Goal: Task Accomplishment & Management: Complete application form

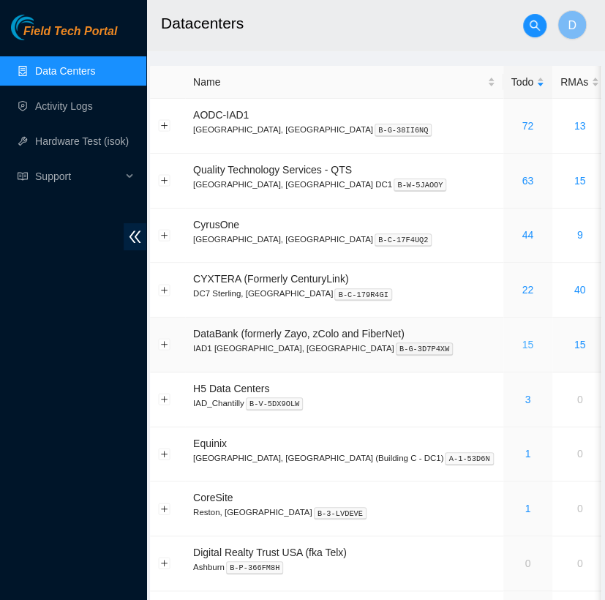
click at [521, 347] on link "15" at bounding box center [527, 345] width 12 height 12
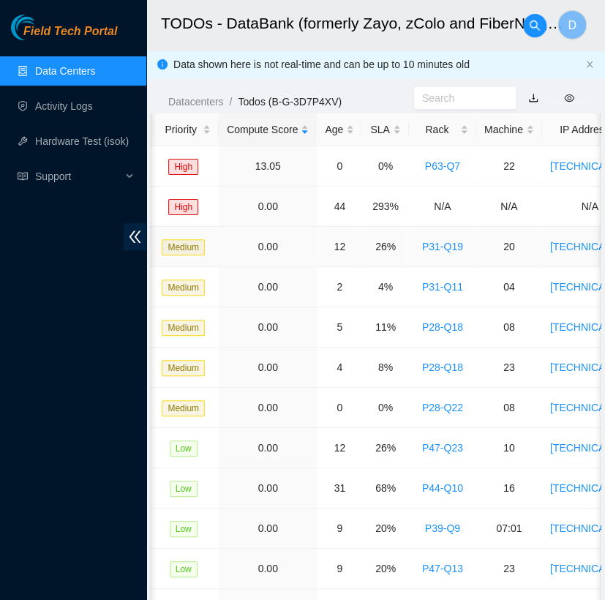
scroll to position [0, 406]
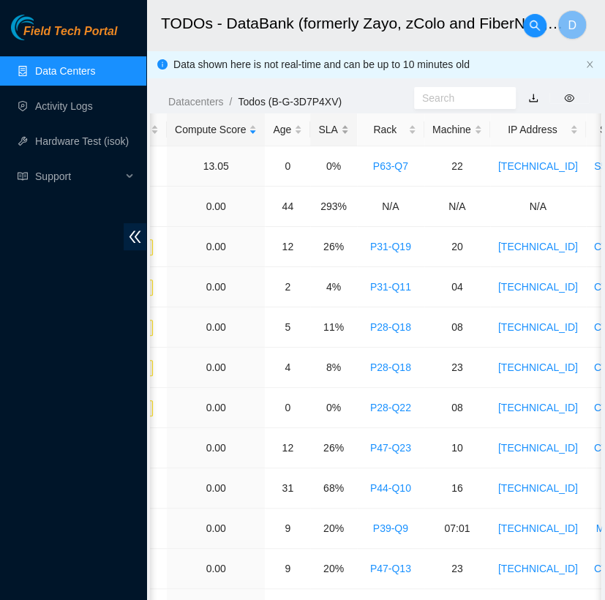
click at [325, 122] on div "SLA" at bounding box center [333, 129] width 30 height 16
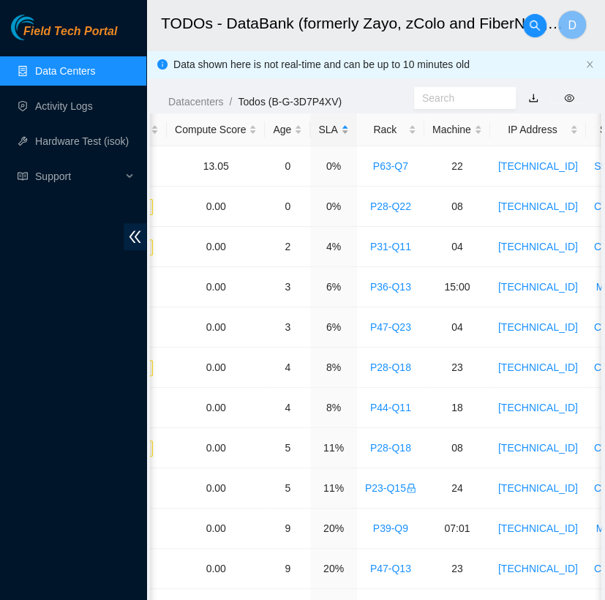
click at [325, 122] on div "SLA" at bounding box center [333, 129] width 30 height 16
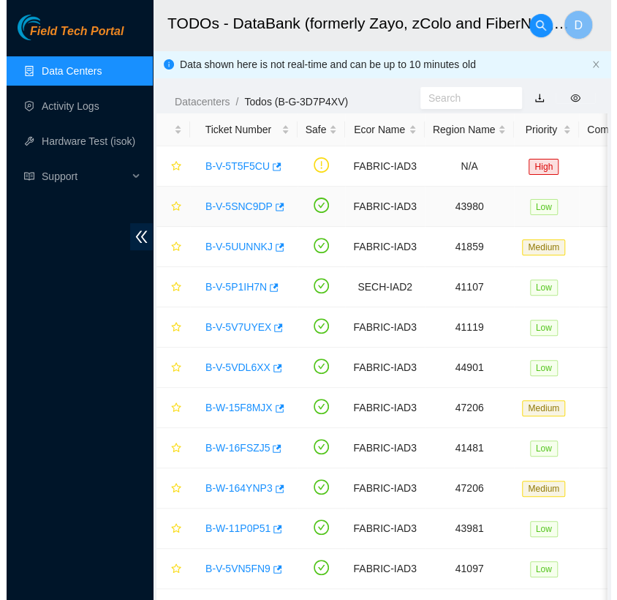
scroll to position [194, 0]
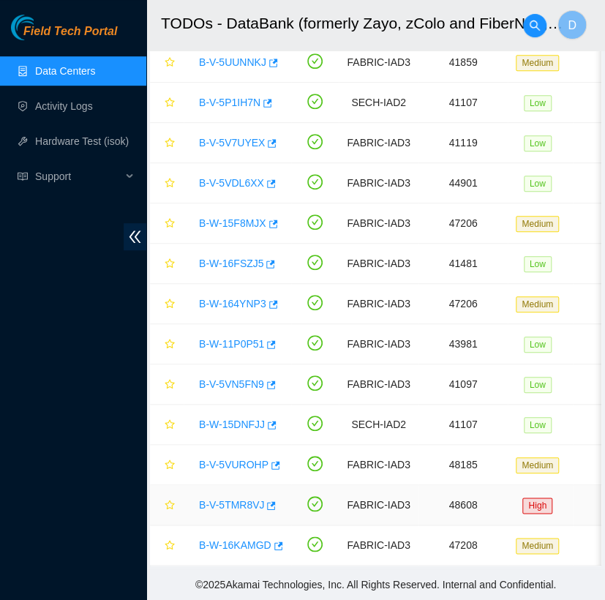
click at [228, 499] on link "B-V-5TMR8VJ" at bounding box center [231, 505] width 65 height 12
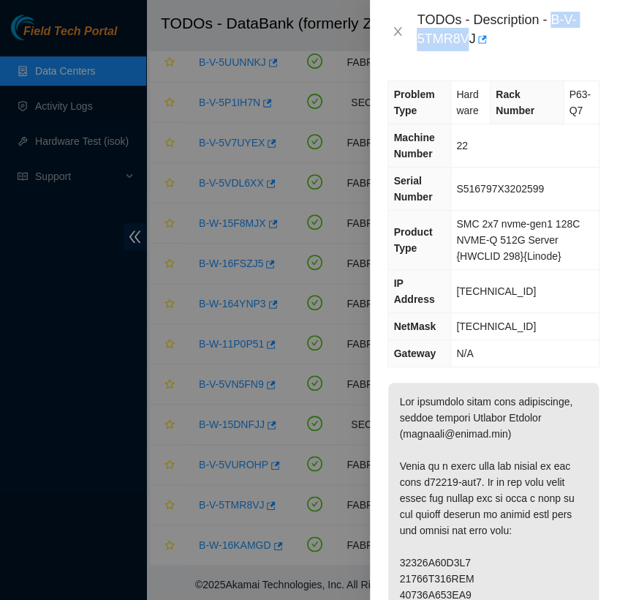
drag, startPoint x: 469, startPoint y: 37, endPoint x: 554, endPoint y: 15, distance: 88.5
click at [554, 15] on div "TODOs - Description - B-V-5TMR8VJ" at bounding box center [508, 31] width 183 height 39
copy div "B-V-5TMR8V"
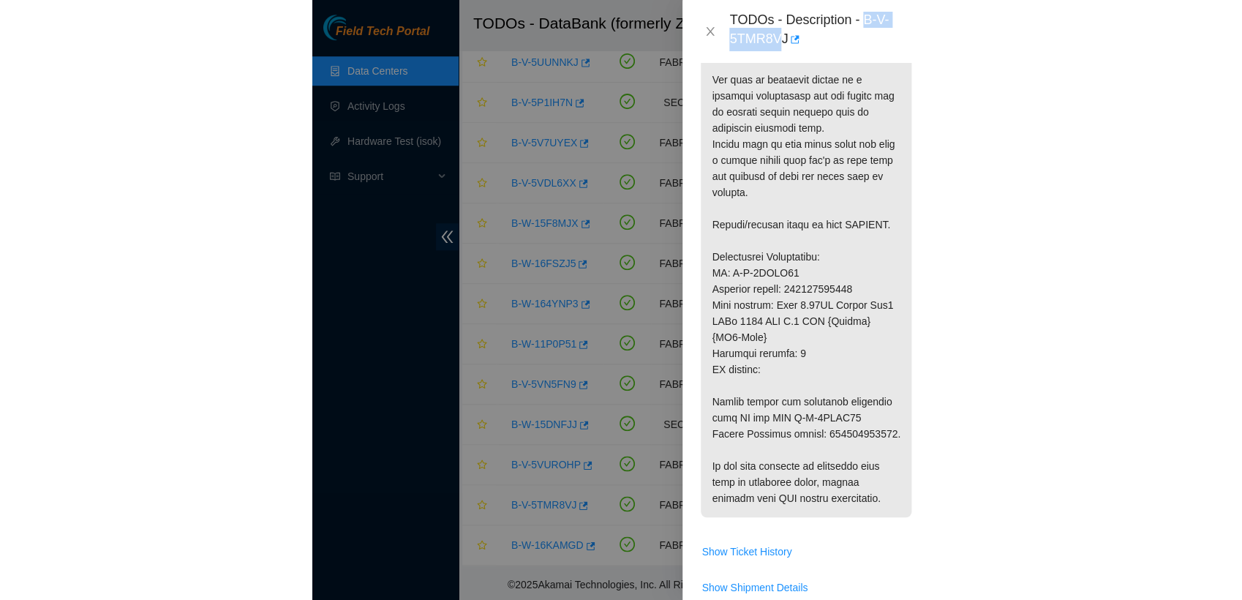
scroll to position [597, 0]
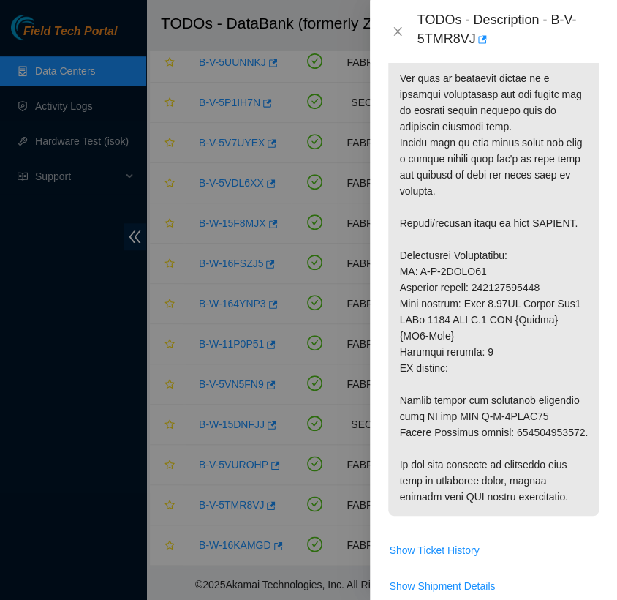
click at [431, 442] on p at bounding box center [493, 151] width 211 height 730
copy p "461900214661"
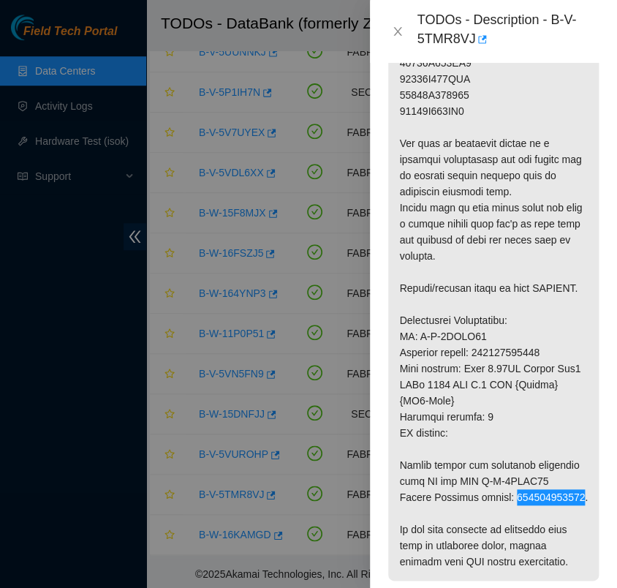
scroll to position [535, 0]
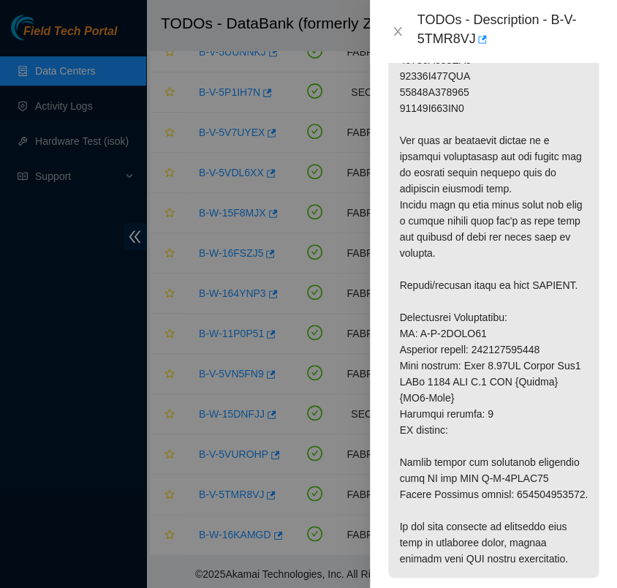
click at [475, 143] on p at bounding box center [493, 213] width 211 height 730
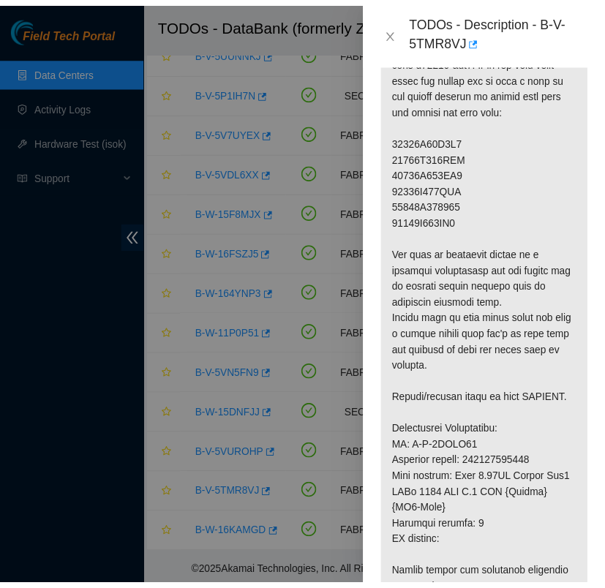
scroll to position [0, 0]
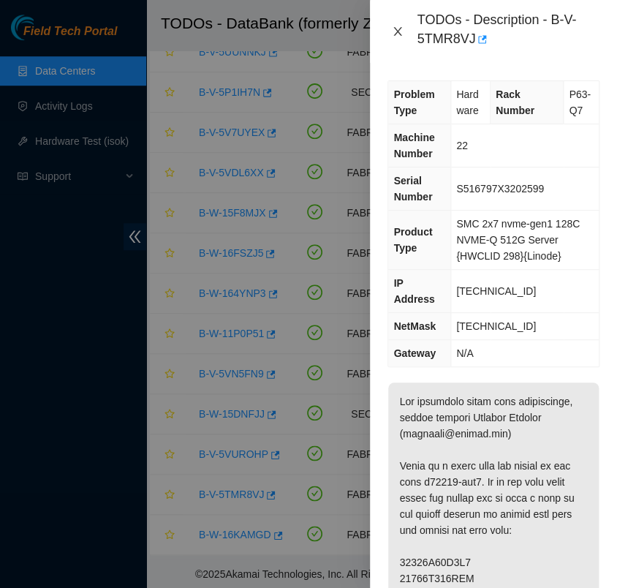
click at [401, 37] on icon "close" at bounding box center [398, 32] width 12 height 12
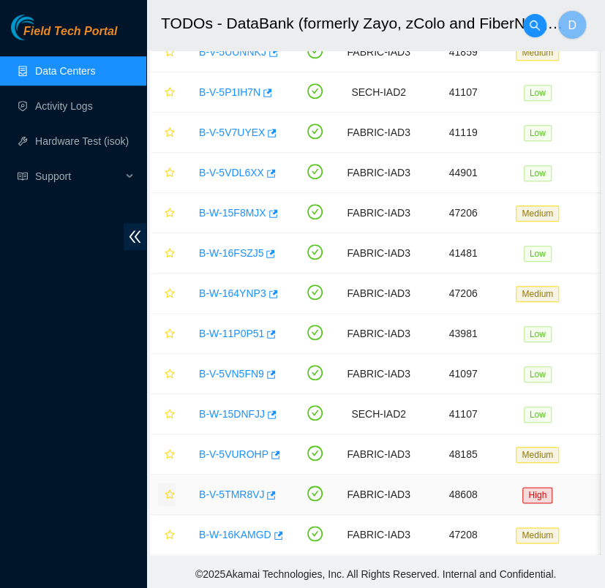
click at [167, 491] on icon "star" at bounding box center [170, 494] width 10 height 10
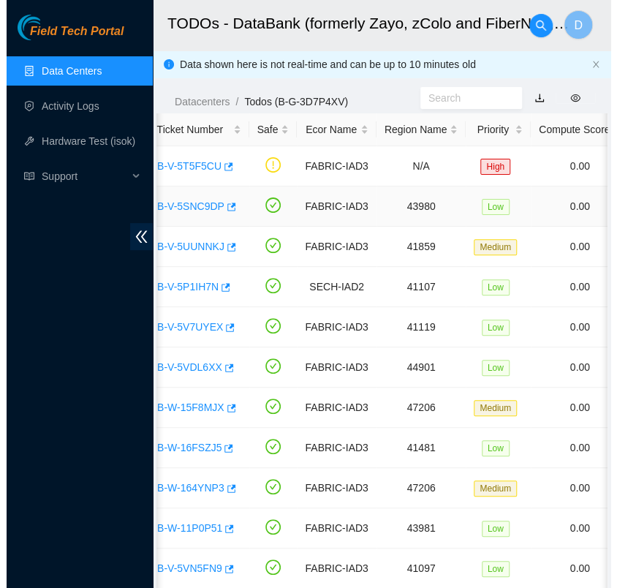
scroll to position [0, 48]
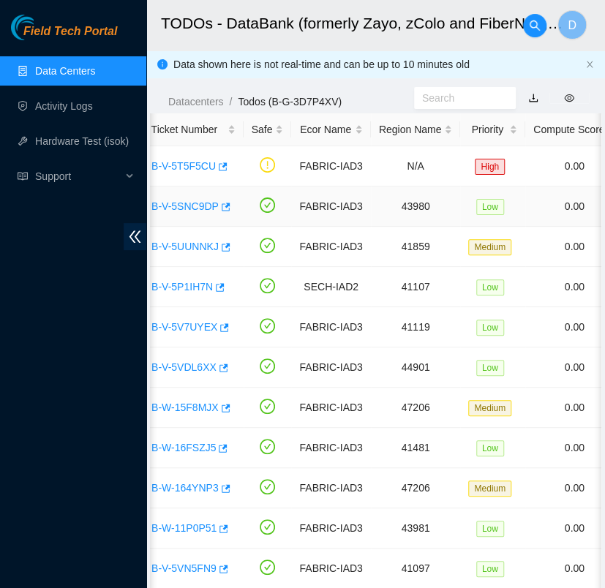
click at [187, 205] on link "B-V-5SNC9DP" at bounding box center [184, 206] width 67 height 12
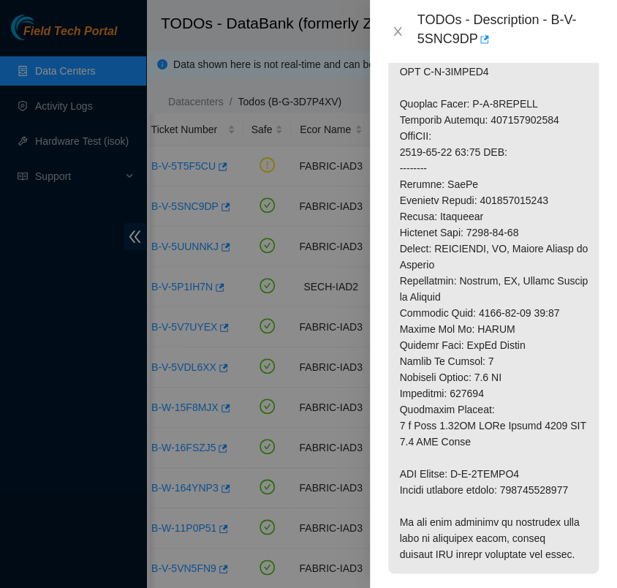
scroll to position [908, 0]
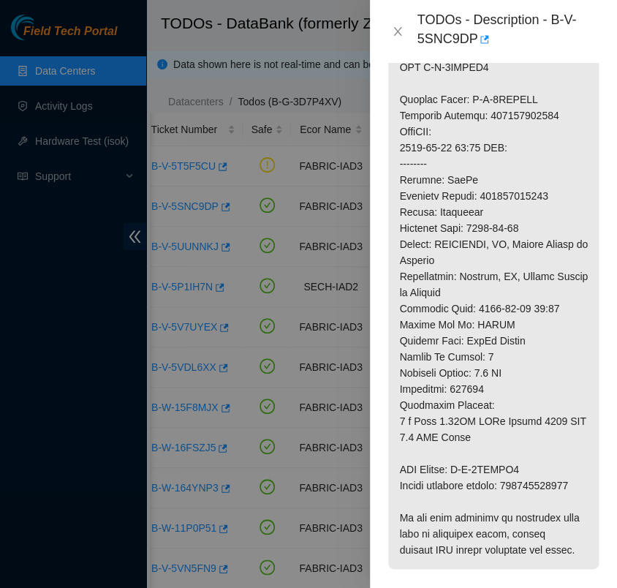
click at [434, 518] on p at bounding box center [493, 27] width 211 height 1084
copy p "450826213805"
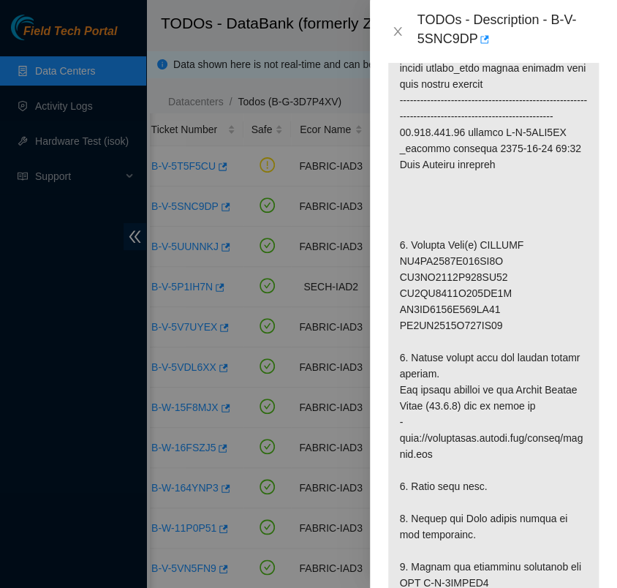
scroll to position [392, 0]
drag, startPoint x: 553, startPoint y: 20, endPoint x: 562, endPoint y: 48, distance: 29.1
click at [562, 48] on div "TODOs - Description - B-V-5SNC9DP" at bounding box center [508, 31] width 183 height 39
copy div "B-V-5SNC9DP"
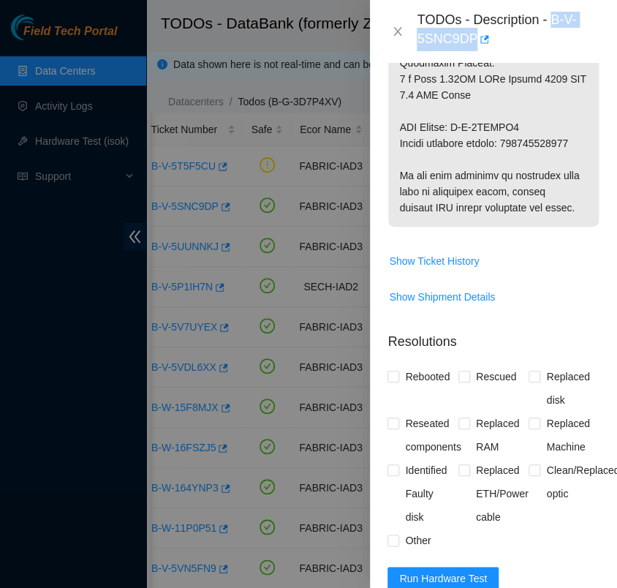
scroll to position [1267, 0]
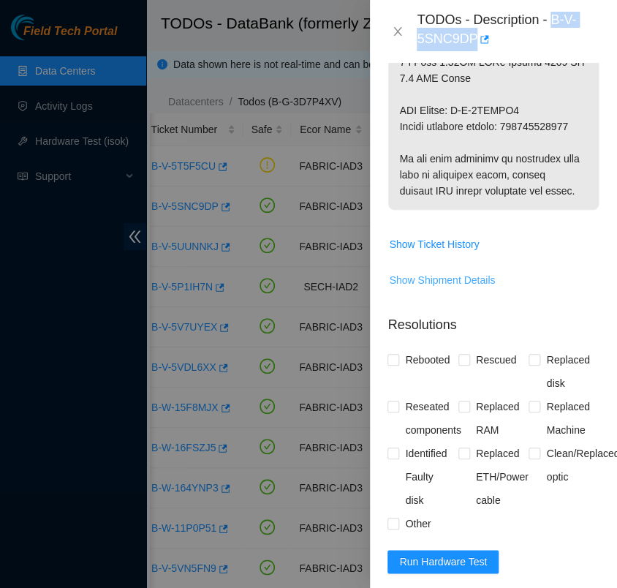
click at [450, 288] on span "Show Shipment Details" at bounding box center [442, 280] width 106 height 16
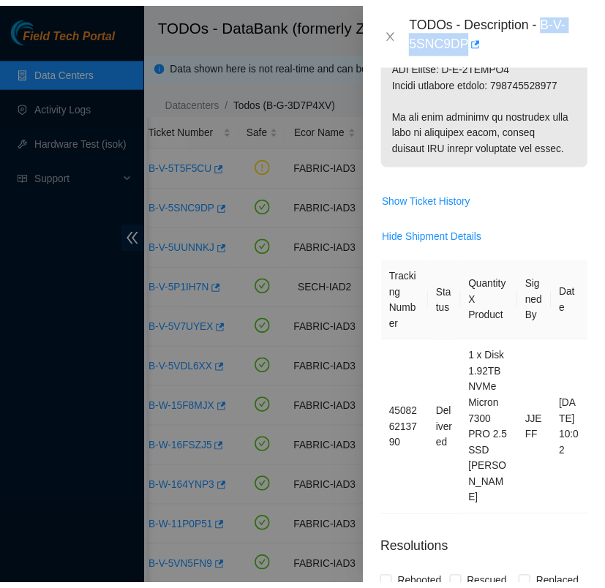
scroll to position [1318, 0]
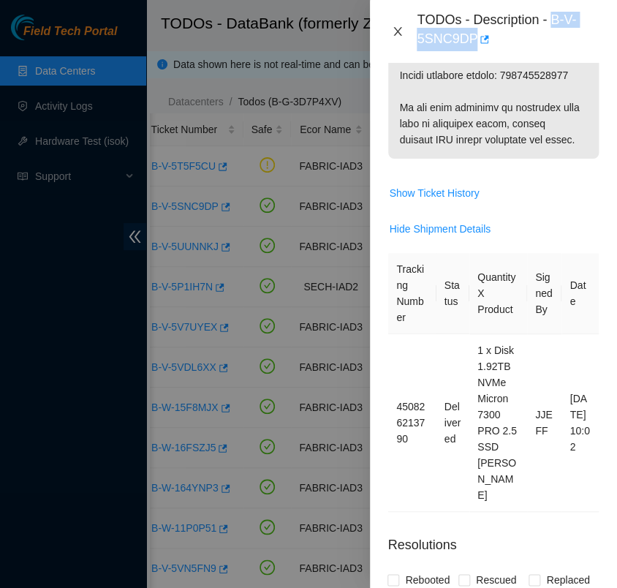
click at [395, 31] on icon "close" at bounding box center [398, 32] width 12 height 12
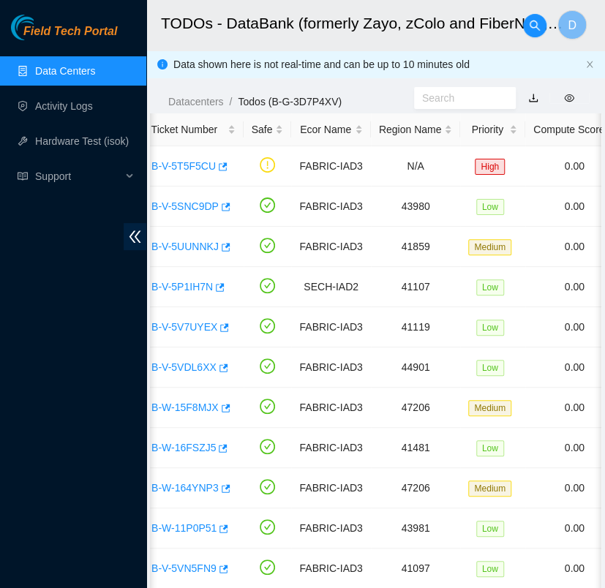
scroll to position [395, 0]
click at [361, 104] on ol "Datacenters / Todos (B-G-3D7P4XV) /" at bounding box center [291, 102] width 246 height 16
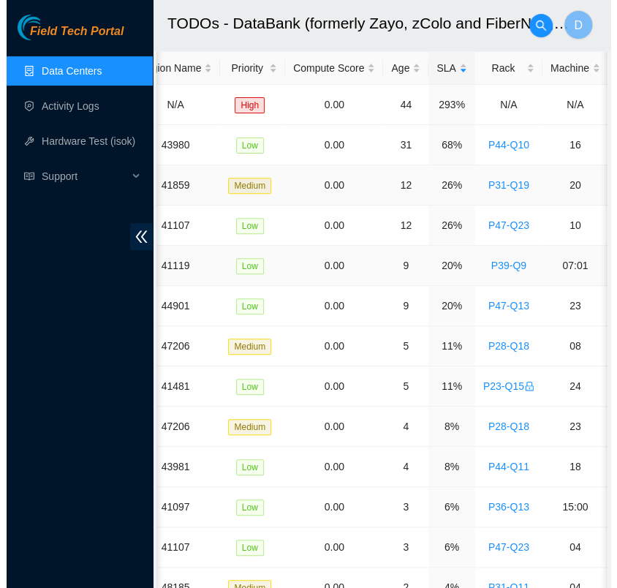
scroll to position [0, 0]
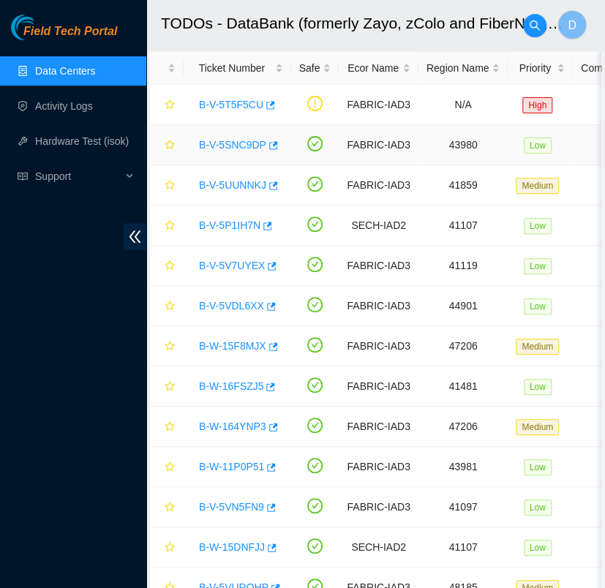
click at [237, 139] on link "B-V-5SNC9DP" at bounding box center [232, 145] width 67 height 12
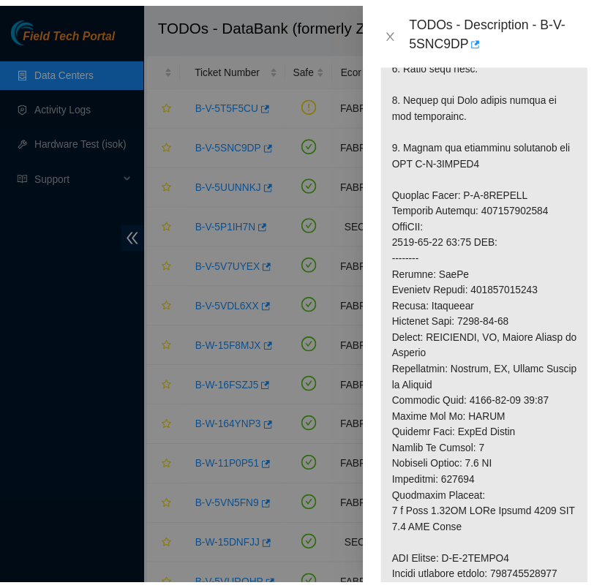
scroll to position [815, 0]
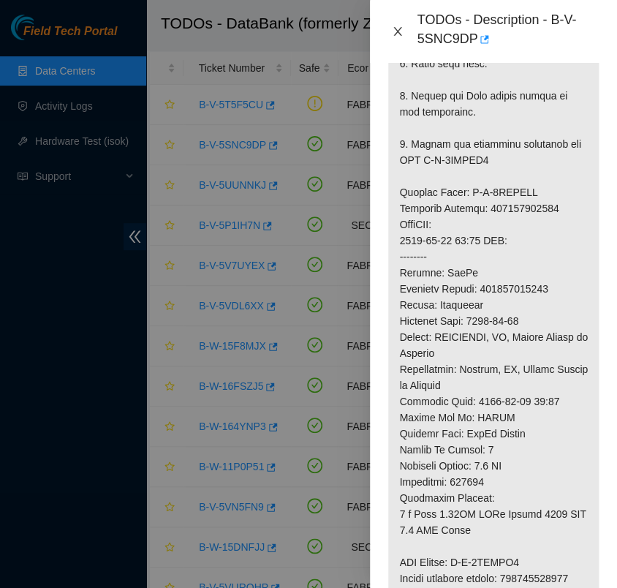
click at [398, 29] on icon "close" at bounding box center [398, 32] width 12 height 12
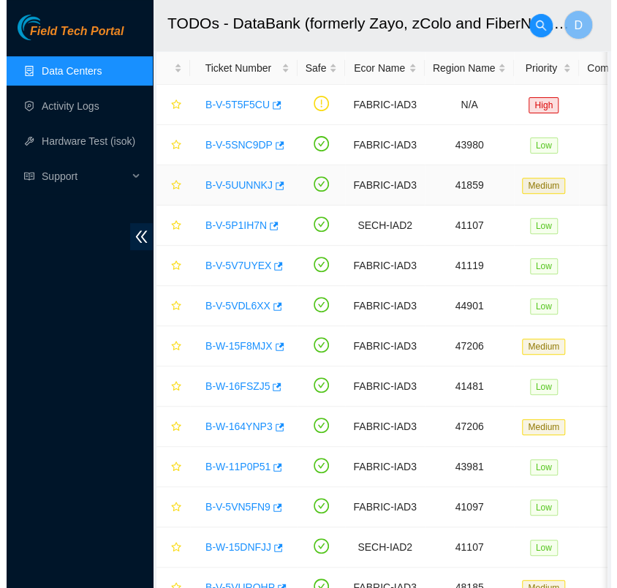
scroll to position [395, 0]
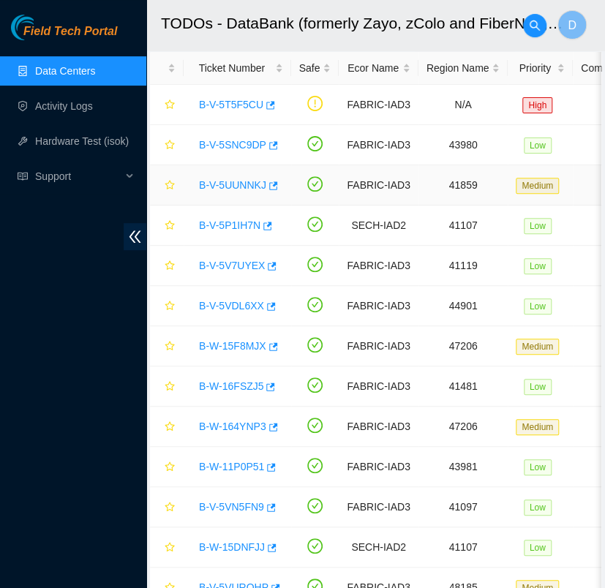
click at [240, 185] on link "B-V-5UUNNKJ" at bounding box center [232, 185] width 67 height 12
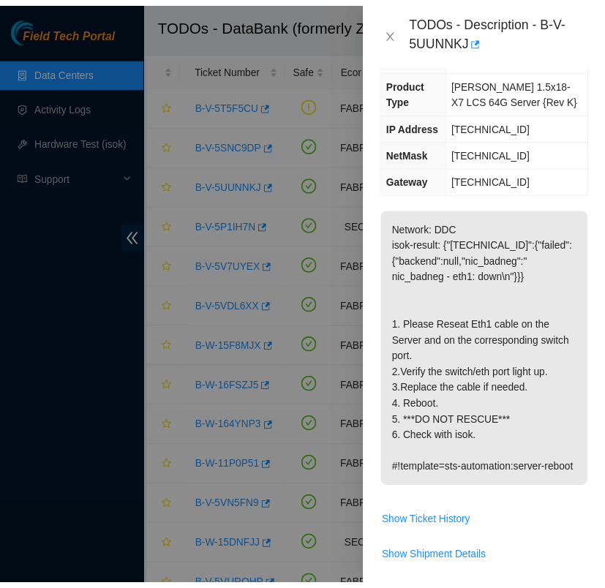
scroll to position [140, 0]
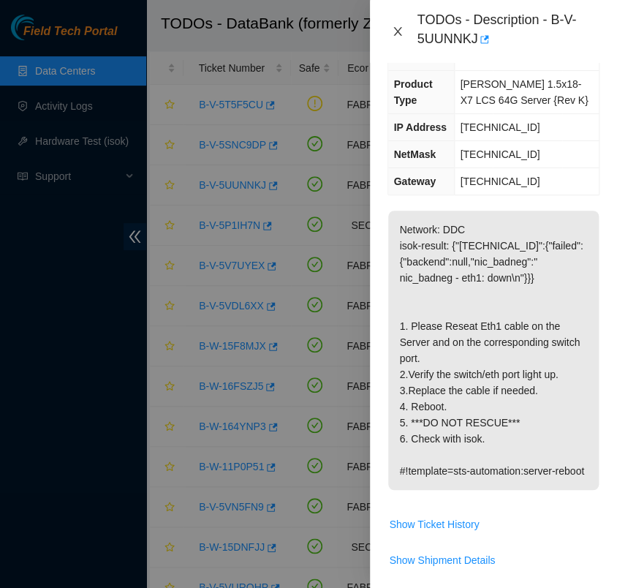
click at [398, 27] on icon "close" at bounding box center [398, 32] width 12 height 12
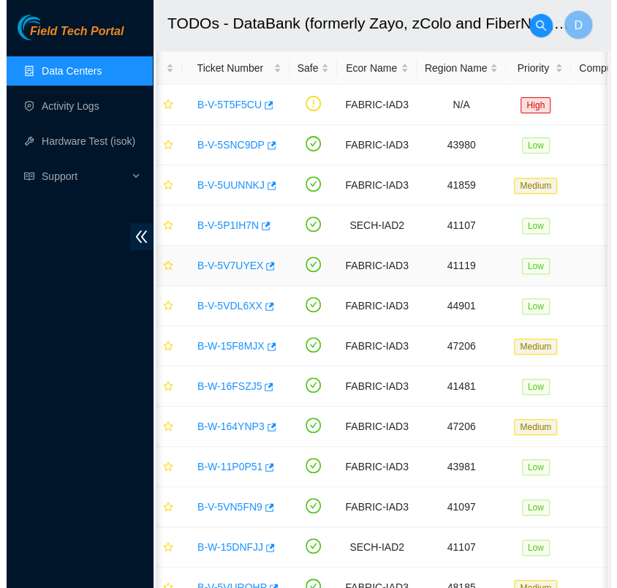
scroll to position [0, 0]
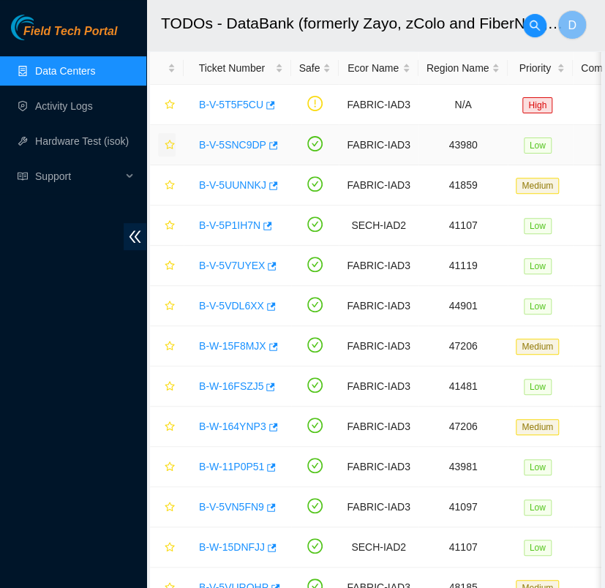
click at [170, 141] on icon "star" at bounding box center [170, 145] width 10 height 10
drag, startPoint x: 170, startPoint y: 184, endPoint x: 170, endPoint y: 226, distance: 41.7
click at [170, 226] on icon "star" at bounding box center [170, 225] width 10 height 10
drag, startPoint x: 166, startPoint y: 181, endPoint x: 170, endPoint y: 188, distance: 7.5
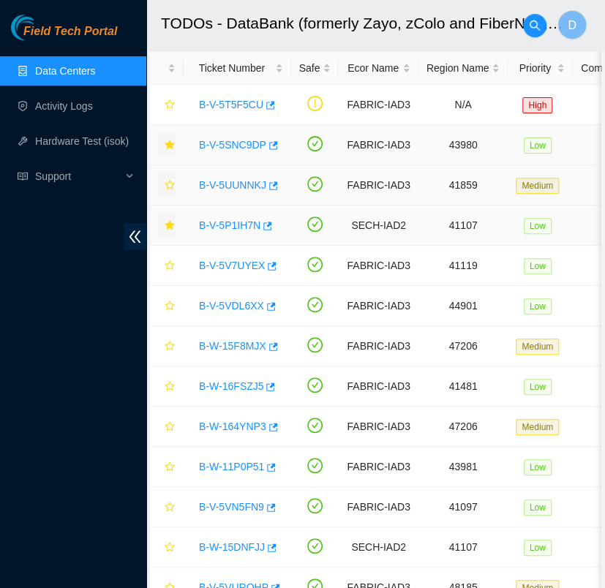
click at [170, 188] on icon "star" at bounding box center [170, 185] width 10 height 10
click at [169, 182] on icon "star" at bounding box center [170, 185] width 10 height 10
click at [225, 232] on div "B-V-5P1IH7N" at bounding box center [237, 225] width 91 height 23
click at [233, 219] on link "B-V-5P1IH7N" at bounding box center [229, 225] width 61 height 12
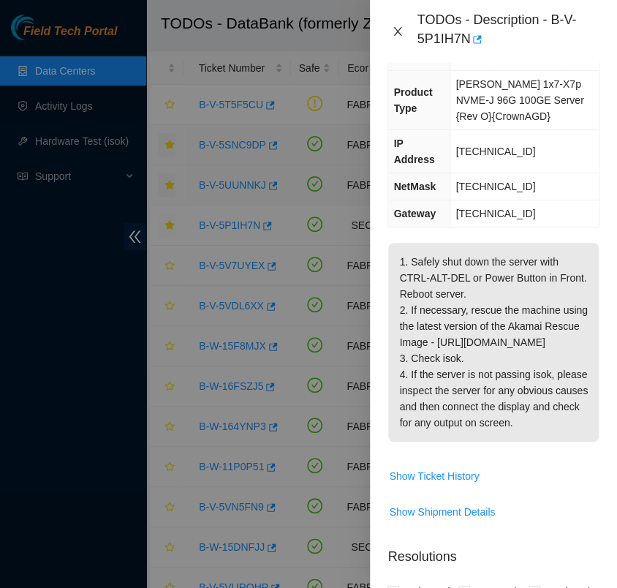
click at [399, 32] on icon "close" at bounding box center [398, 31] width 8 height 9
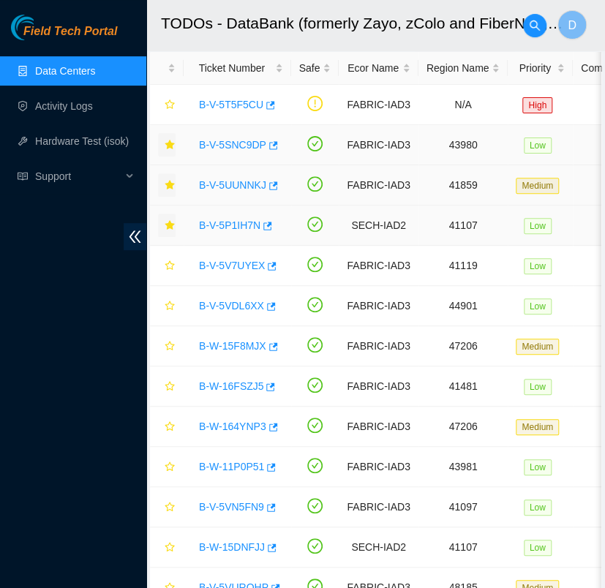
click at [170, 224] on icon "star" at bounding box center [170, 225] width 10 height 10
click at [170, 262] on icon "star" at bounding box center [170, 265] width 10 height 10
click at [212, 267] on link "B-V-5V7UYEX" at bounding box center [232, 266] width 66 height 12
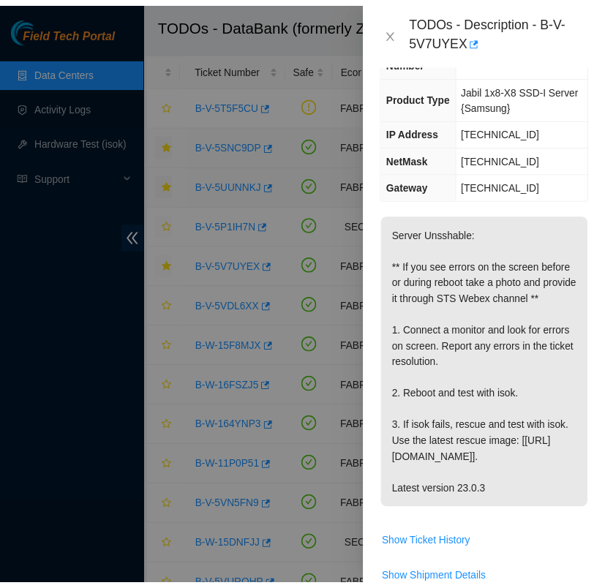
scroll to position [227, 0]
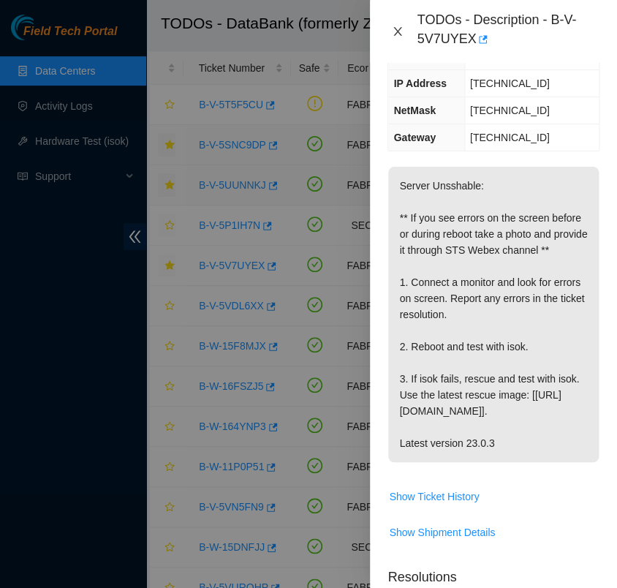
click at [398, 26] on icon "close" at bounding box center [398, 32] width 12 height 12
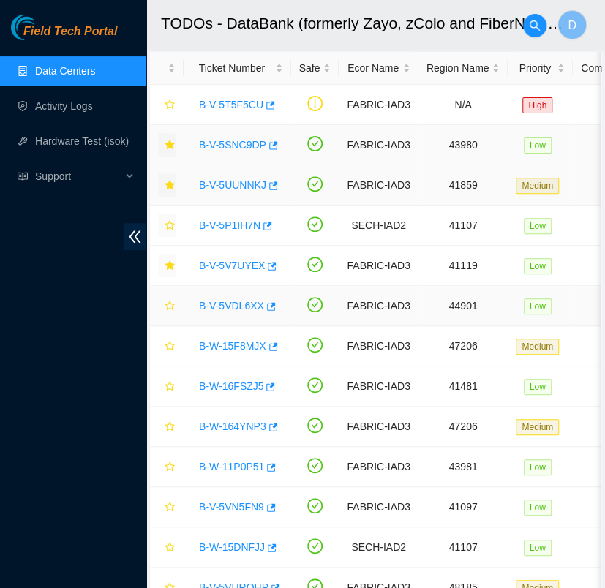
click at [244, 305] on link "B-V-5VDL6XX" at bounding box center [231, 306] width 65 height 12
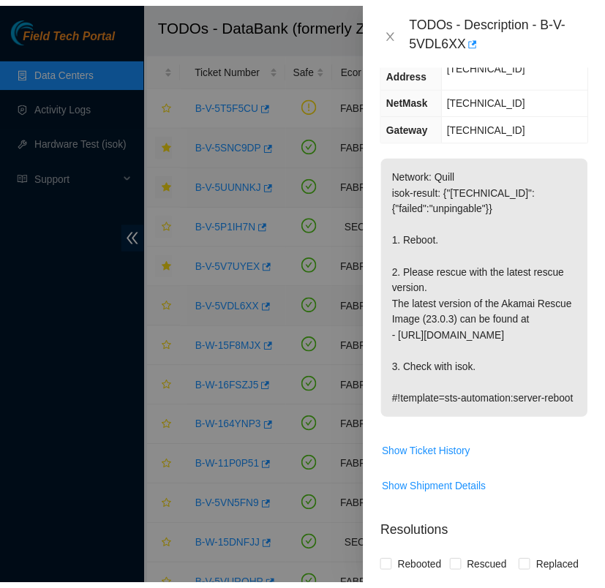
scroll to position [242, 0]
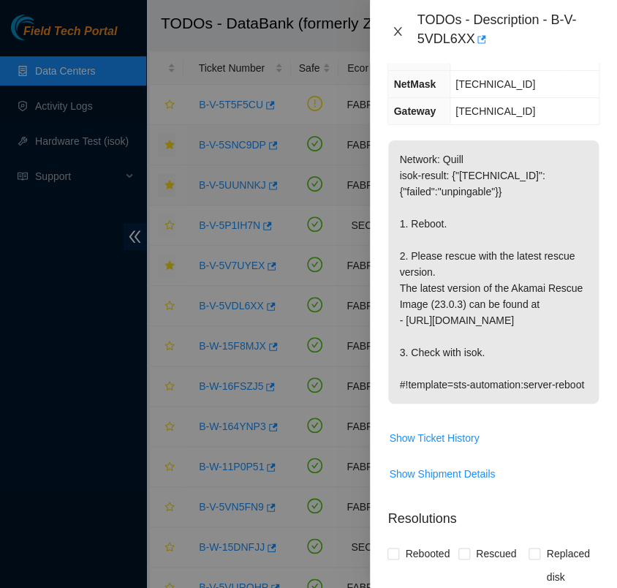
click at [398, 32] on icon "close" at bounding box center [398, 31] width 8 height 9
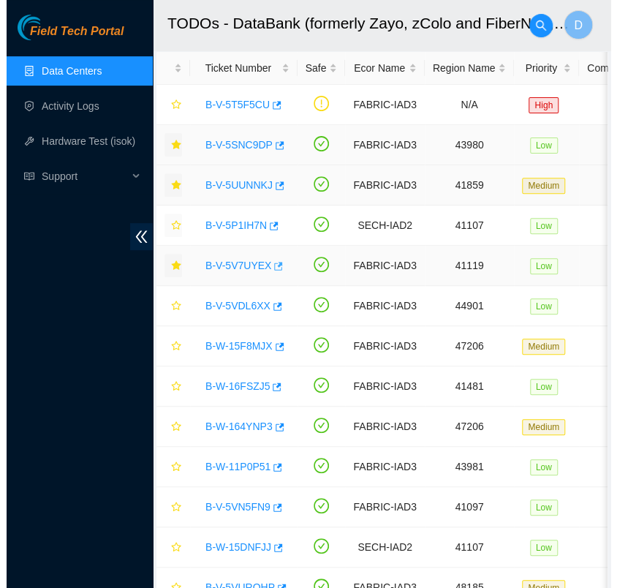
scroll to position [227, 0]
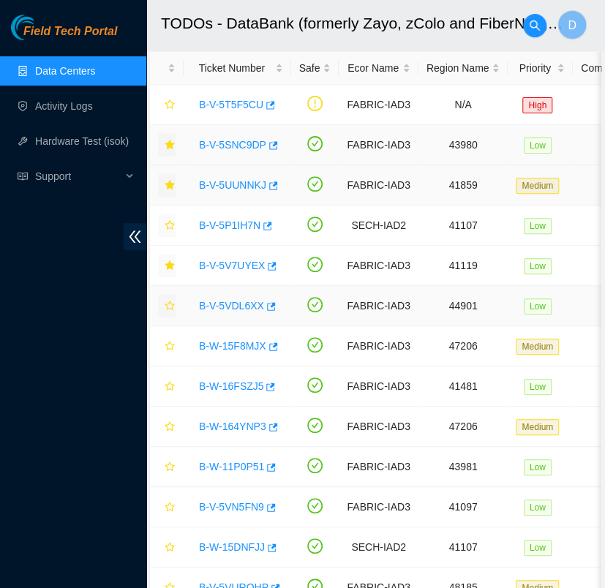
click at [168, 306] on icon "star" at bounding box center [170, 306] width 10 height 10
click at [168, 269] on icon "star" at bounding box center [170, 265] width 10 height 10
click at [214, 221] on link "B-V-5P1IH7N" at bounding box center [229, 225] width 61 height 12
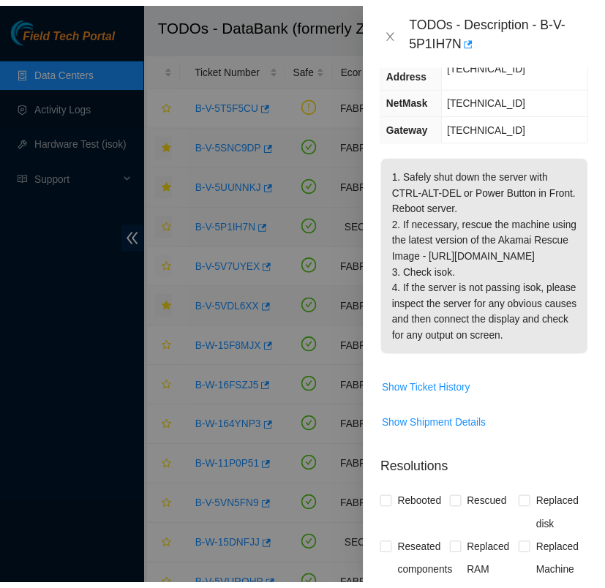
scroll to position [242, 0]
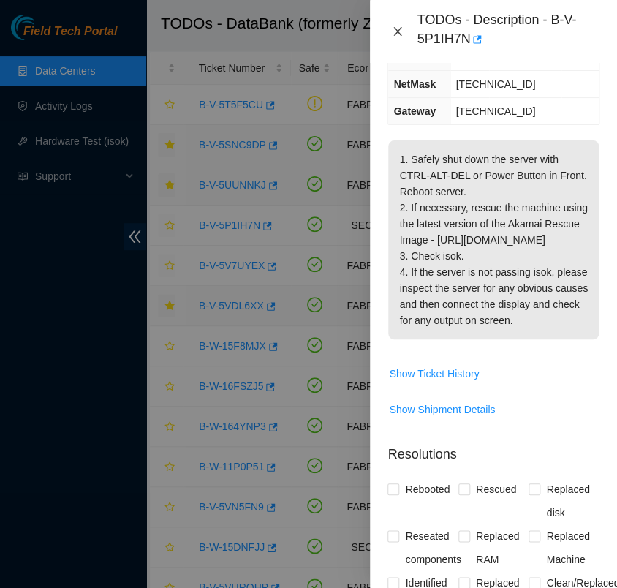
click at [397, 36] on icon "close" at bounding box center [398, 32] width 12 height 12
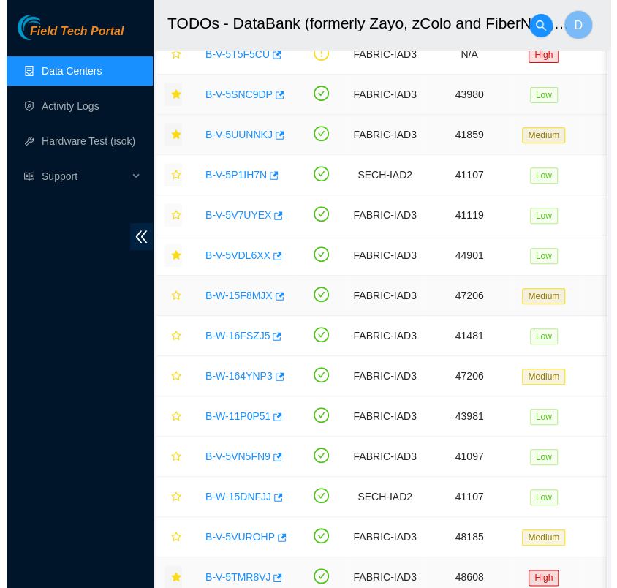
scroll to position [117, 0]
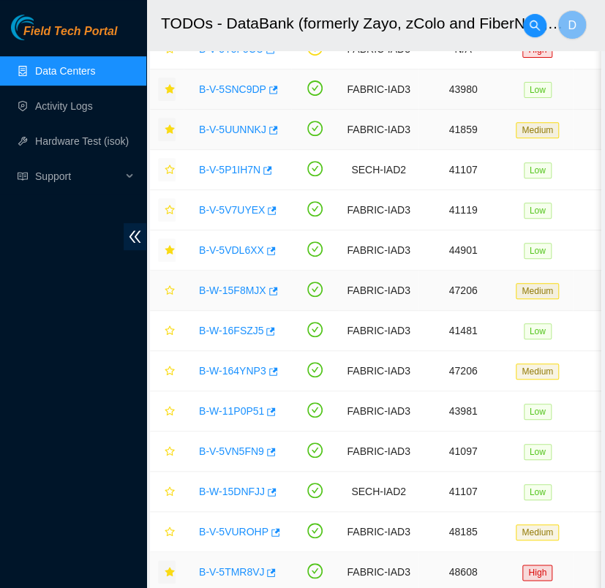
click at [228, 291] on link "B-W-15F8MJX" at bounding box center [232, 290] width 67 height 12
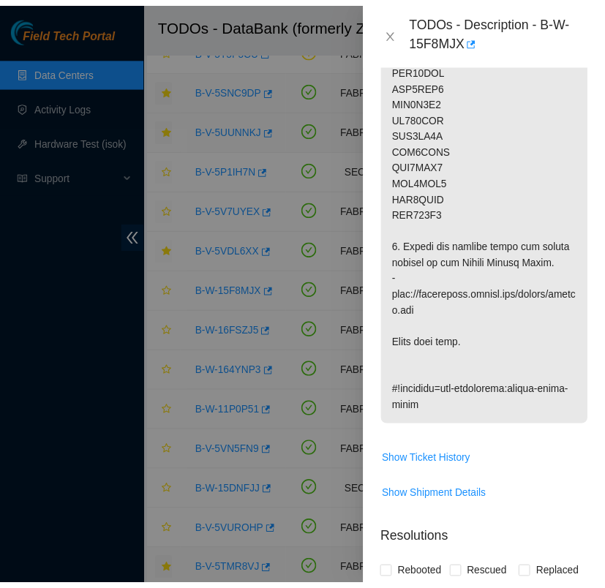
scroll to position [876, 0]
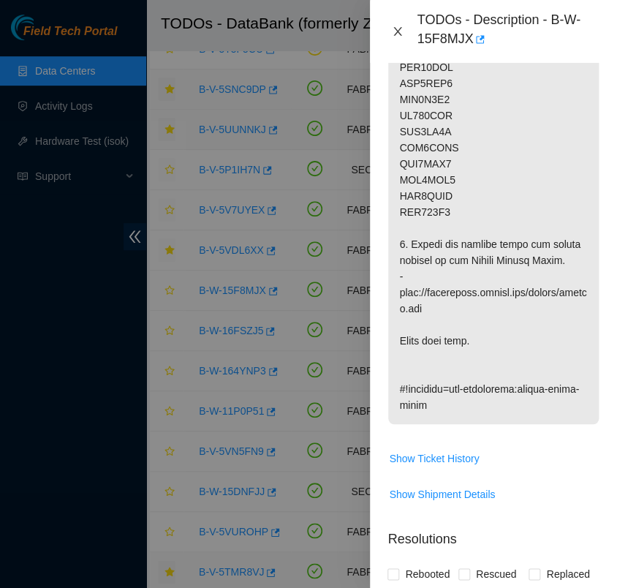
click at [401, 28] on icon "close" at bounding box center [398, 32] width 12 height 12
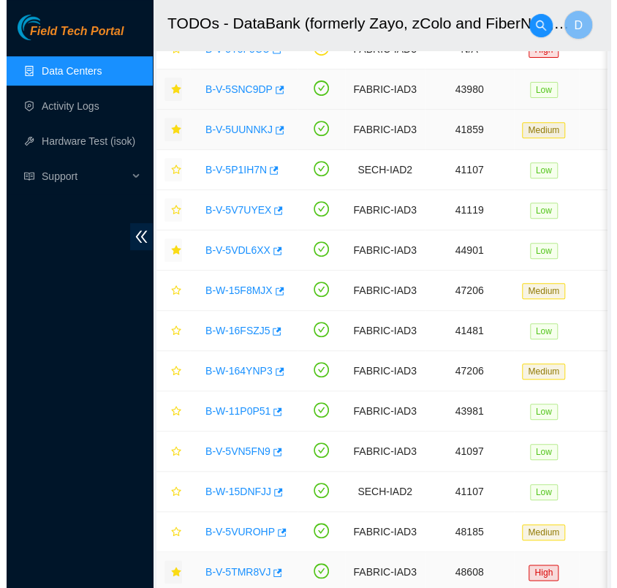
scroll to position [395, 0]
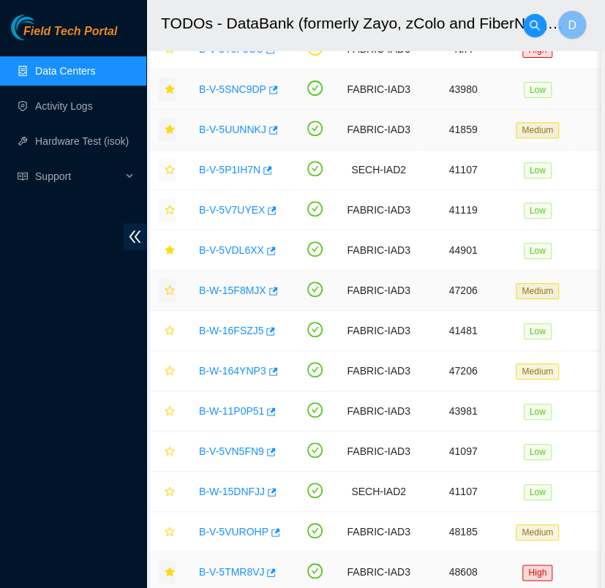
click at [164, 285] on button "button" at bounding box center [167, 290] width 18 height 23
click at [222, 325] on link "B-W-16FSZJ5" at bounding box center [231, 331] width 64 height 12
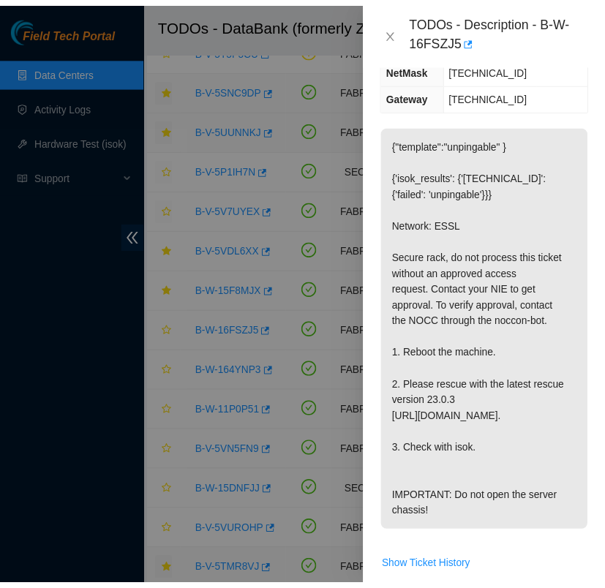
scroll to position [296, 0]
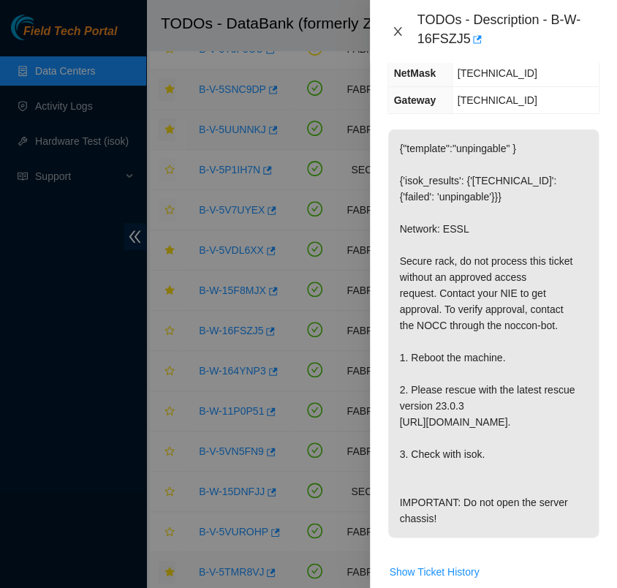
click at [399, 30] on icon "close" at bounding box center [398, 32] width 12 height 12
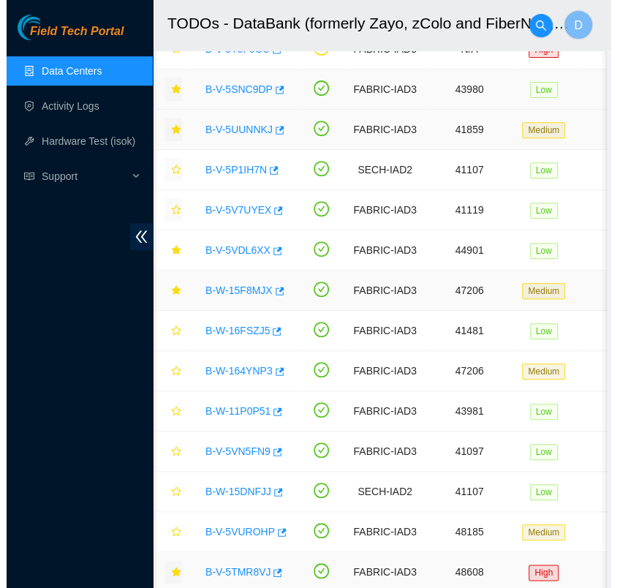
scroll to position [264, 0]
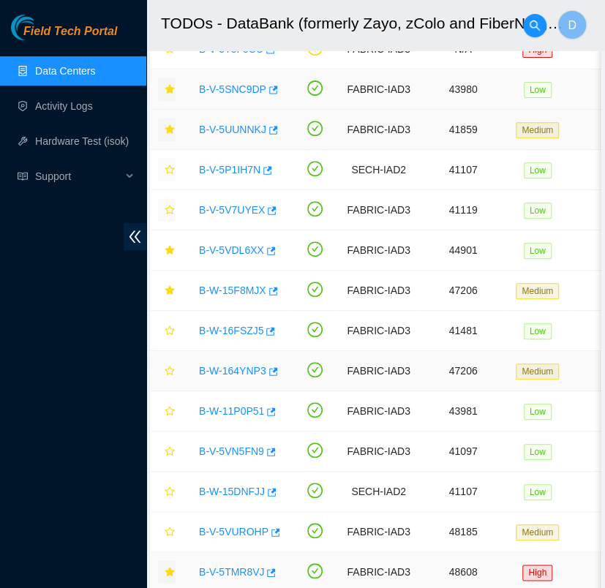
click at [233, 366] on link "B-W-164YNP3" at bounding box center [232, 371] width 67 height 12
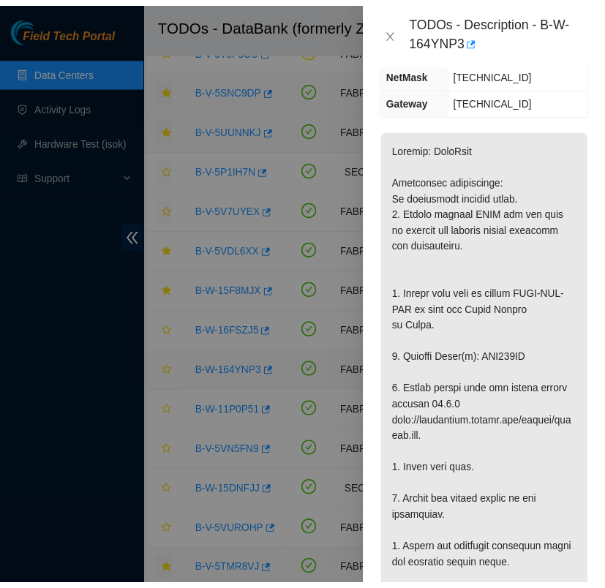
scroll to position [280, 0]
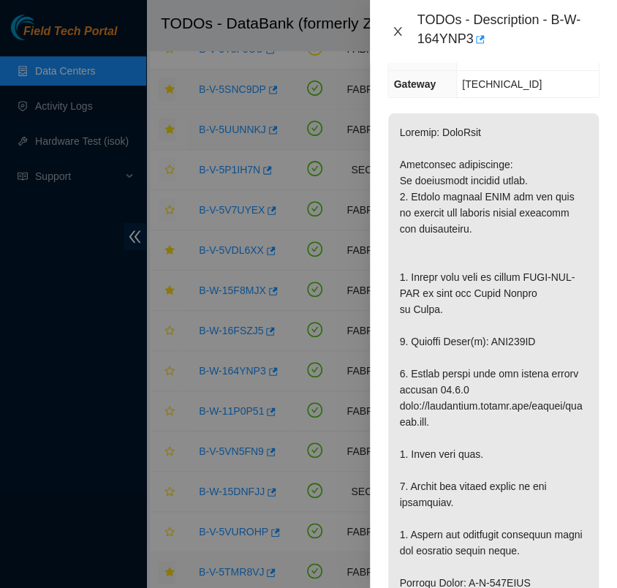
click at [395, 33] on icon "close" at bounding box center [398, 32] width 12 height 12
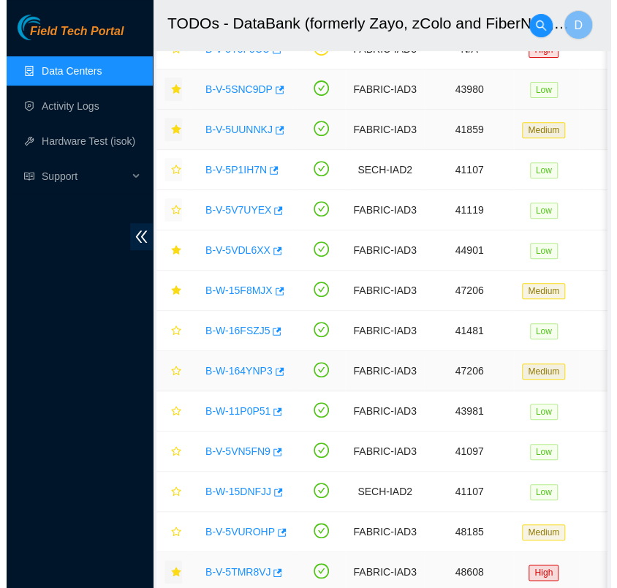
scroll to position [264, 0]
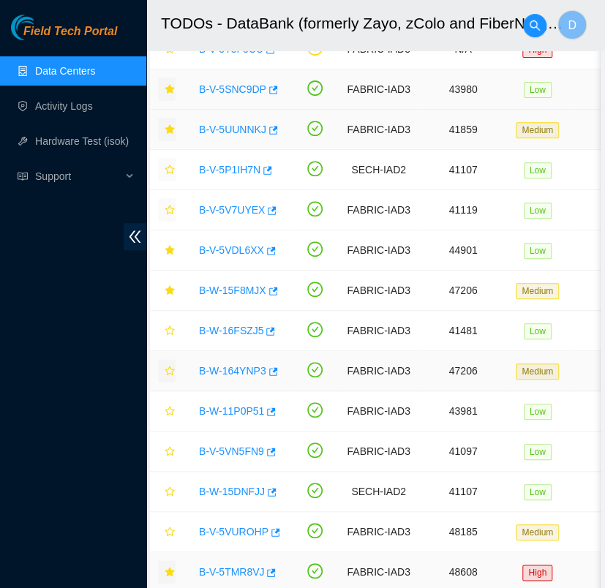
click at [168, 369] on icon "star" at bounding box center [170, 371] width 10 height 10
click at [235, 366] on link "B-W-164YNP3" at bounding box center [232, 371] width 67 height 12
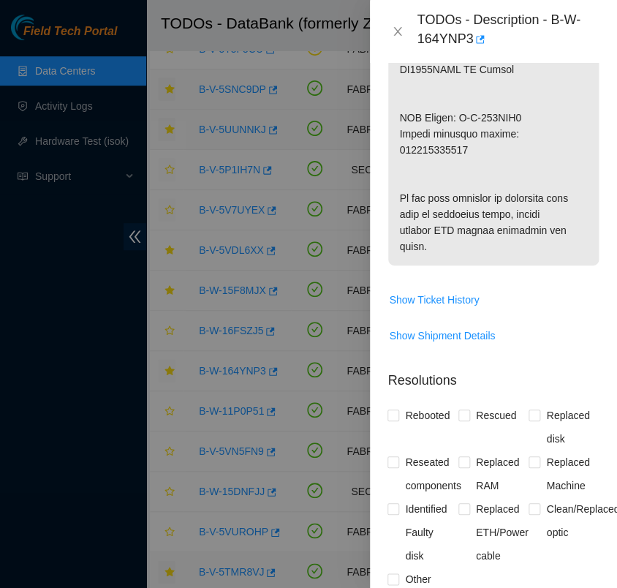
scroll to position [1147, 0]
click at [471, 344] on span "Show Shipment Details" at bounding box center [442, 336] width 106 height 16
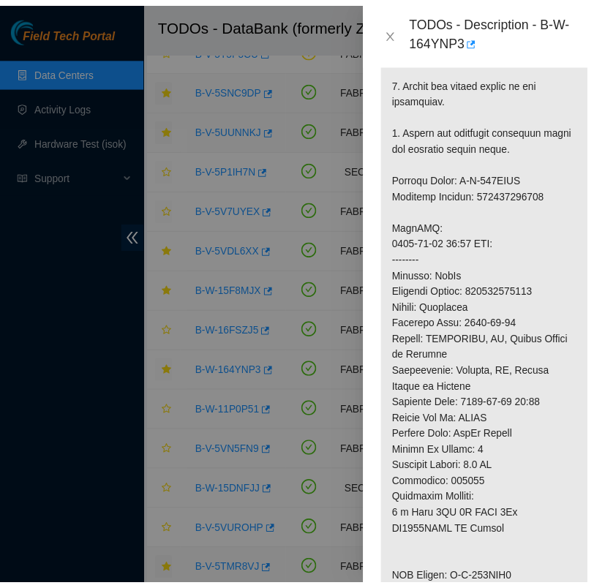
scroll to position [684, 0]
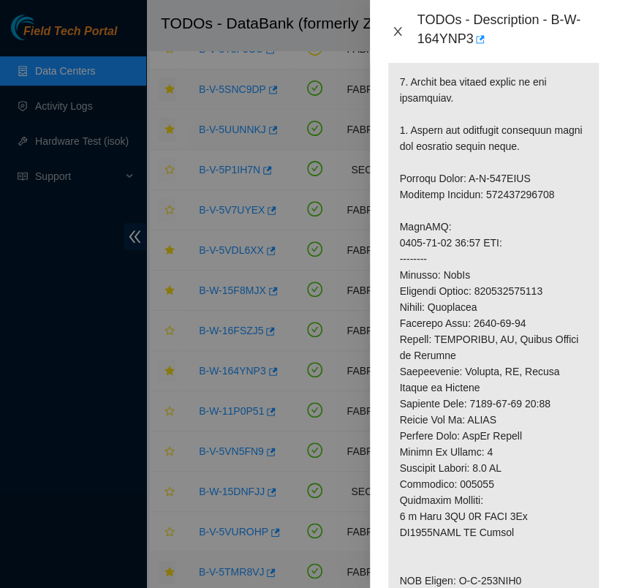
click at [399, 28] on icon "close" at bounding box center [398, 32] width 12 height 12
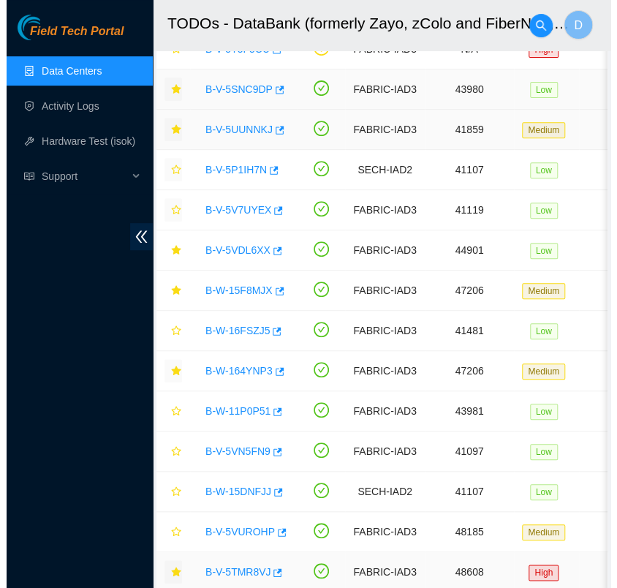
scroll to position [0, 0]
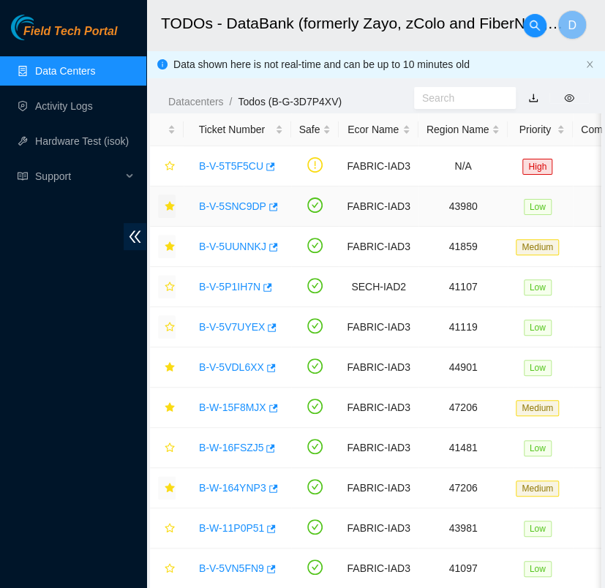
click at [236, 207] on link "B-V-5SNC9DP" at bounding box center [232, 206] width 67 height 12
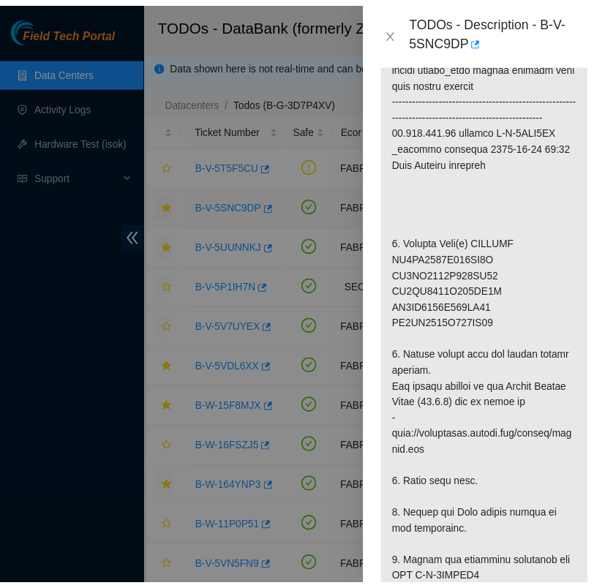
scroll to position [684, 0]
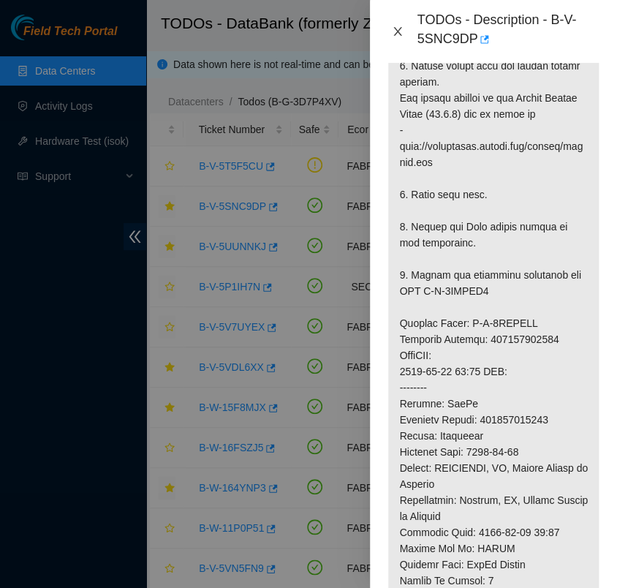
click at [397, 31] on icon "close" at bounding box center [398, 31] width 8 height 9
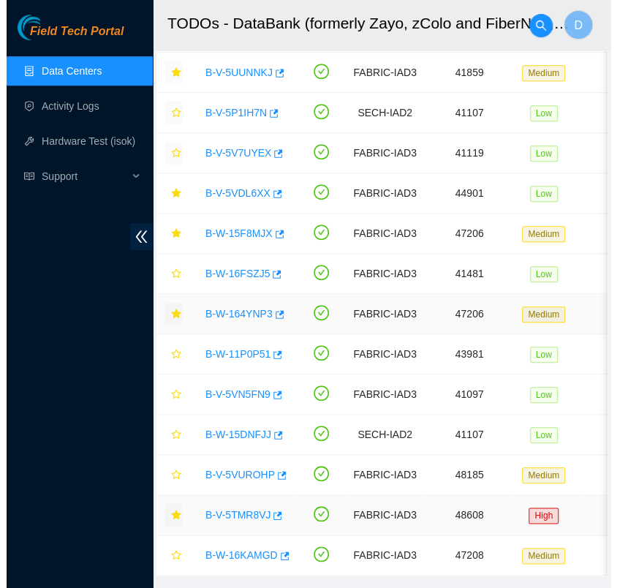
scroll to position [175, 0]
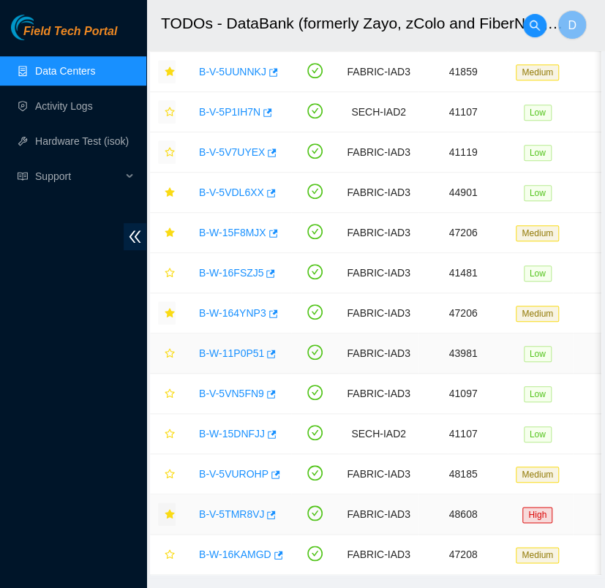
click at [238, 355] on link "B-W-11P0P51" at bounding box center [231, 353] width 65 height 12
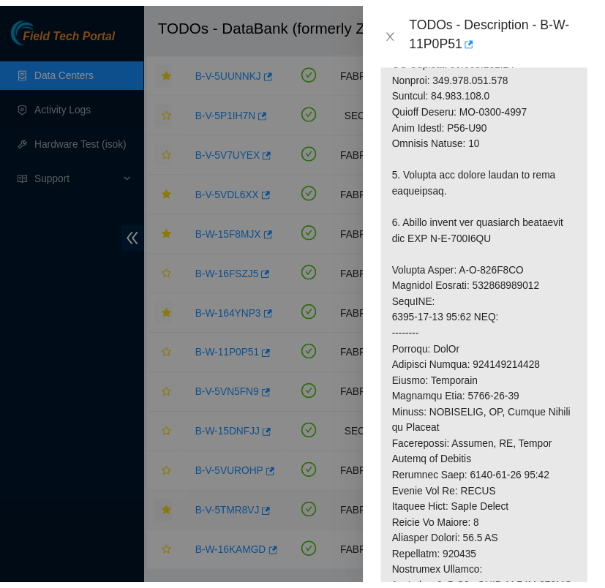
scroll to position [643, 0]
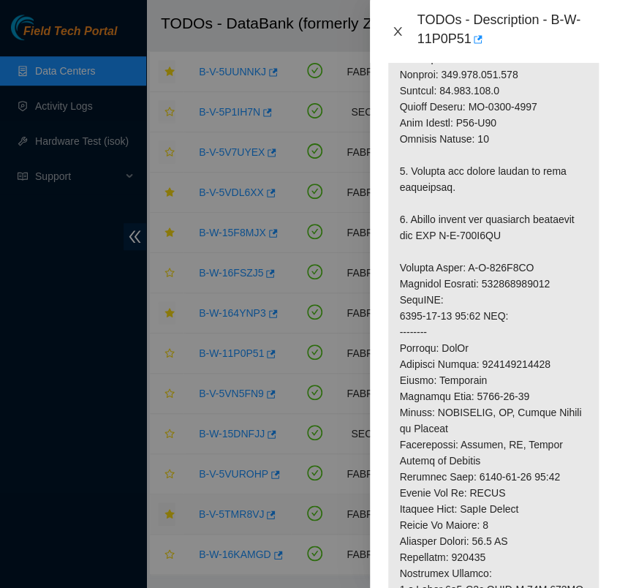
click at [395, 33] on icon "close" at bounding box center [398, 32] width 12 height 12
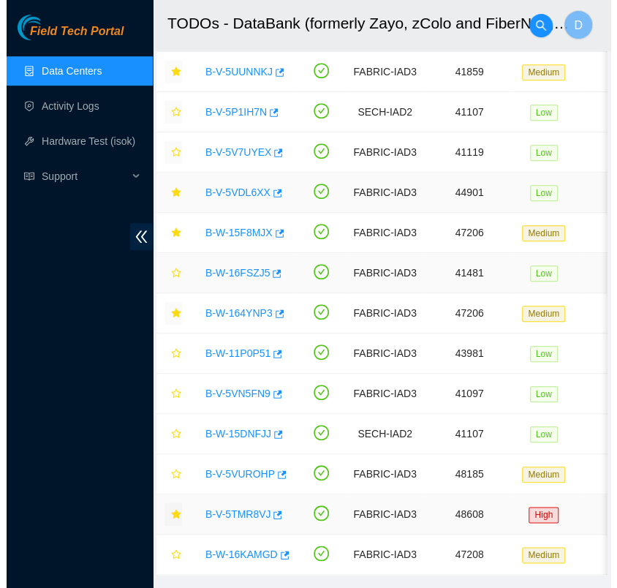
scroll to position [395, 0]
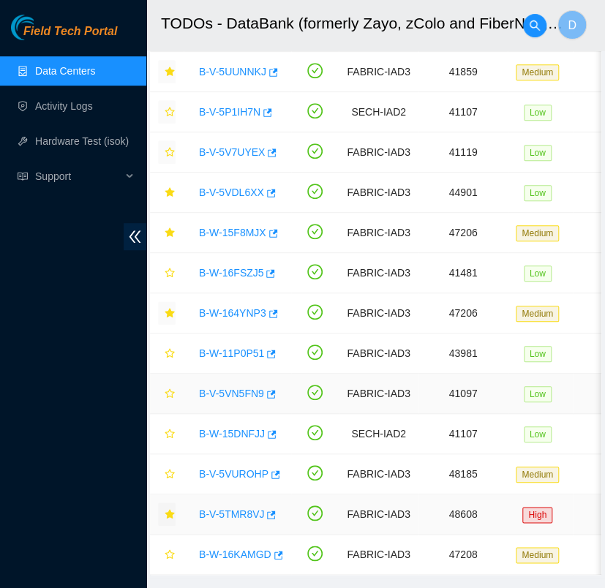
click at [238, 393] on link "B-V-5VN5FN9" at bounding box center [231, 394] width 65 height 12
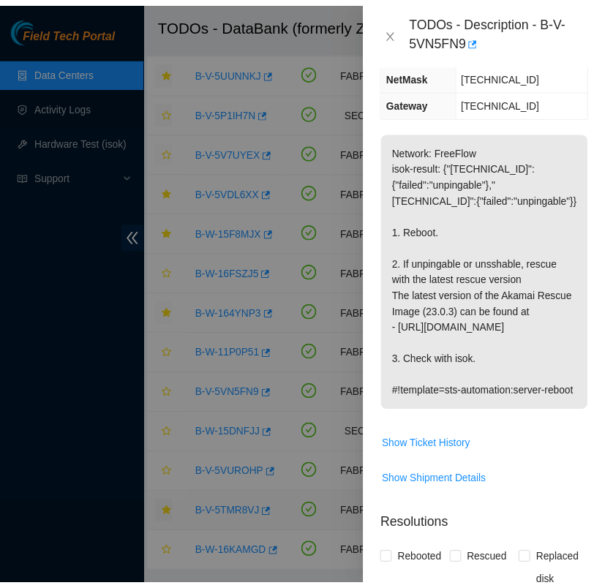
scroll to position [262, 0]
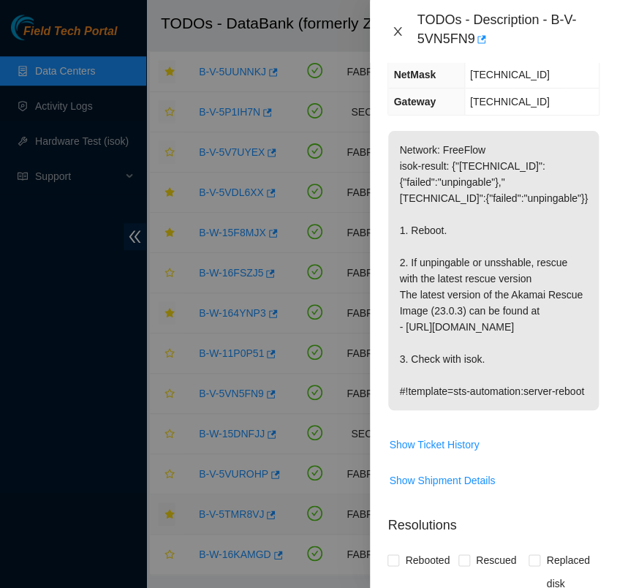
click at [398, 30] on icon "close" at bounding box center [398, 32] width 12 height 12
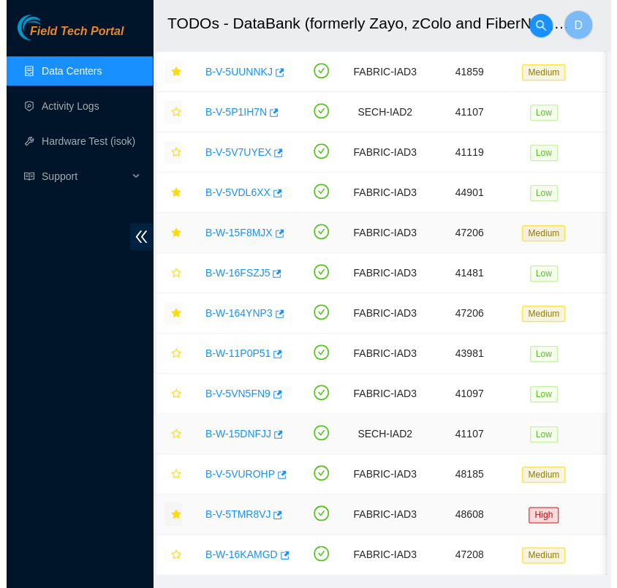
scroll to position [246, 0]
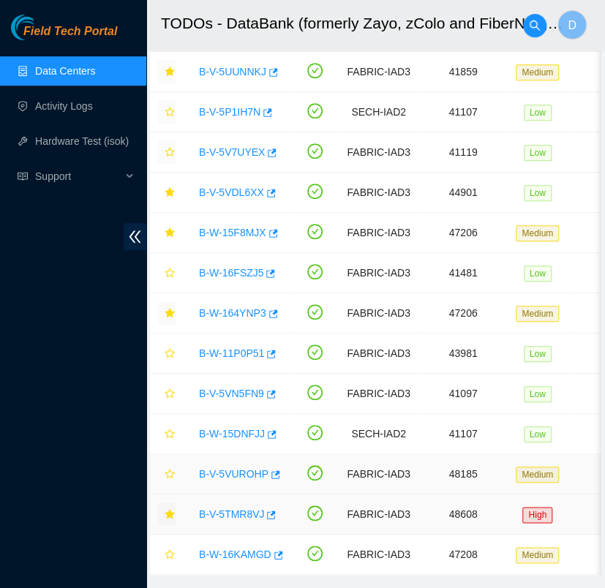
click at [219, 464] on div "B-V-5VUROHP" at bounding box center [237, 473] width 91 height 23
click at [231, 431] on link "B-W-15DNFJJ" at bounding box center [232, 434] width 66 height 12
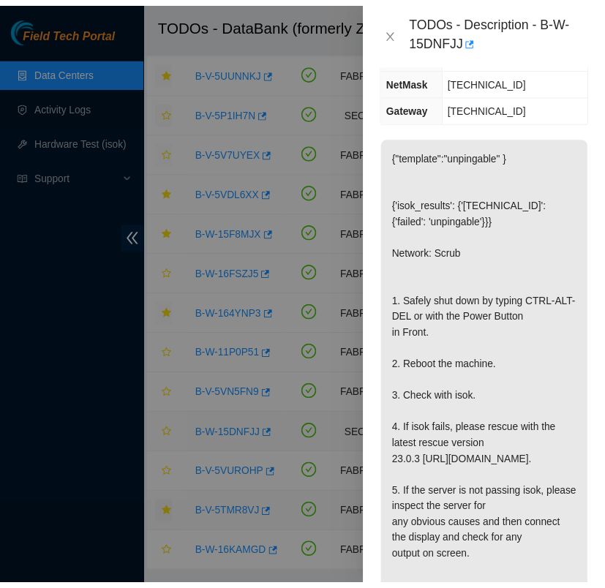
scroll to position [262, 0]
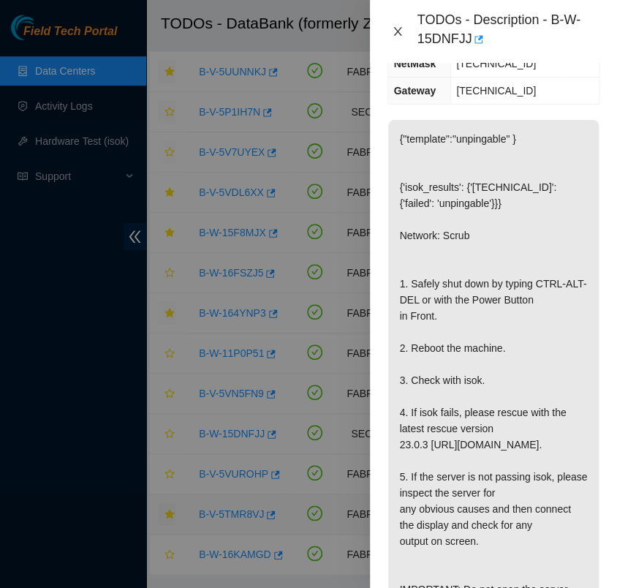
click at [395, 31] on icon "close" at bounding box center [398, 32] width 12 height 12
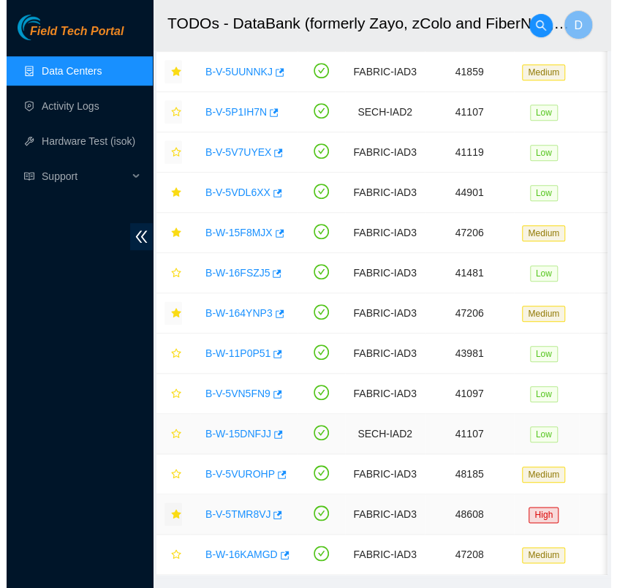
scroll to position [246, 0]
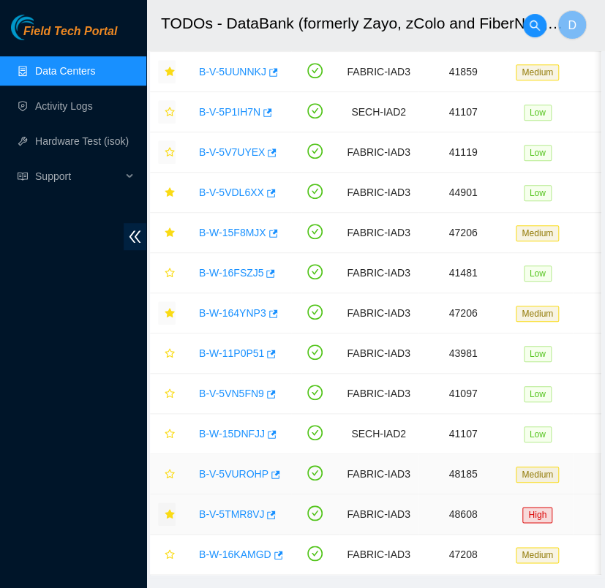
click at [224, 472] on link "B-V-5VUROHP" at bounding box center [233, 474] width 69 height 12
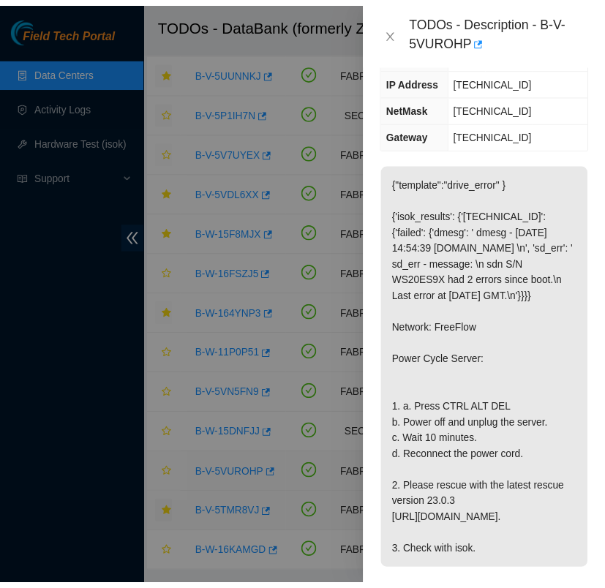
scroll to position [278, 0]
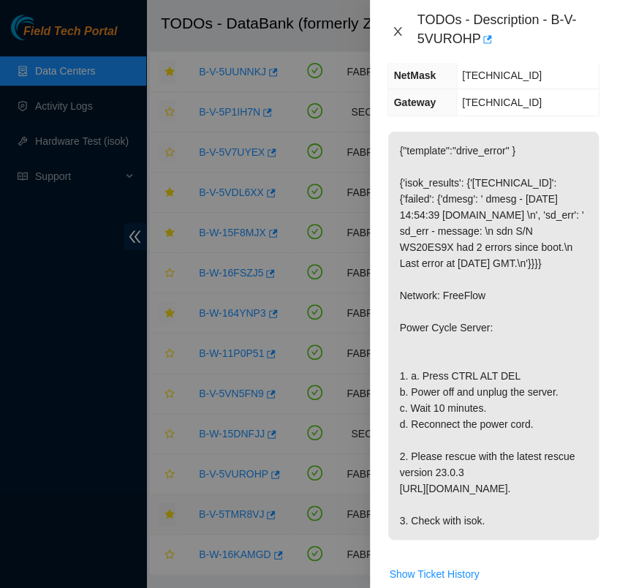
click at [398, 30] on icon "close" at bounding box center [398, 32] width 12 height 12
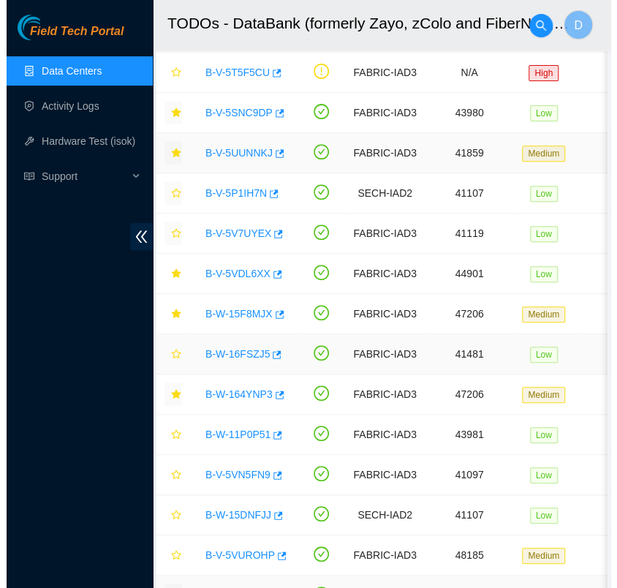
scroll to position [97, 0]
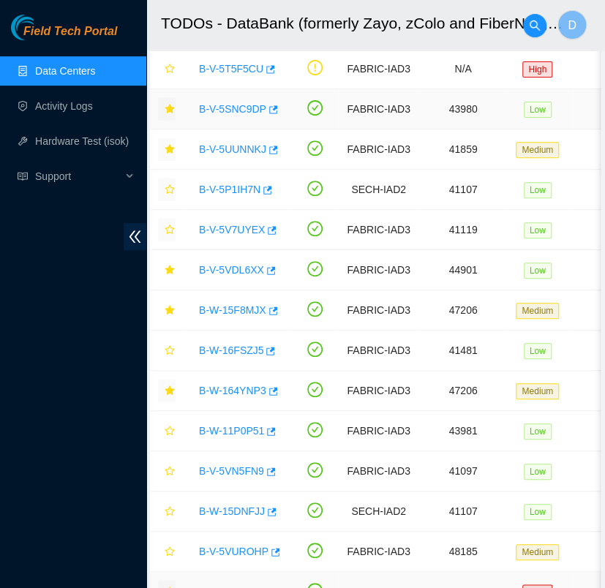
click at [233, 104] on link "B-V-5SNC9DP" at bounding box center [232, 109] width 67 height 12
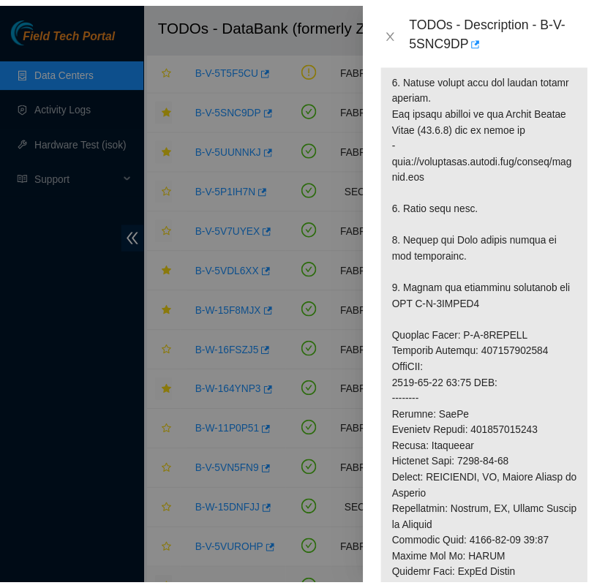
scroll to position [671, 0]
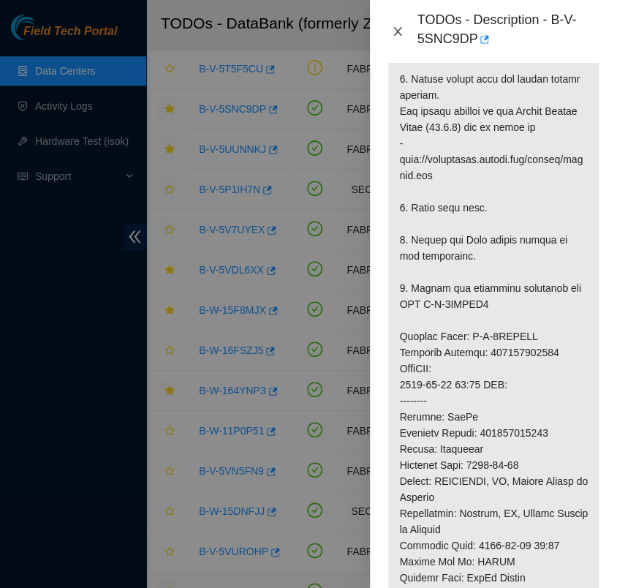
click at [399, 26] on icon "close" at bounding box center [398, 32] width 12 height 12
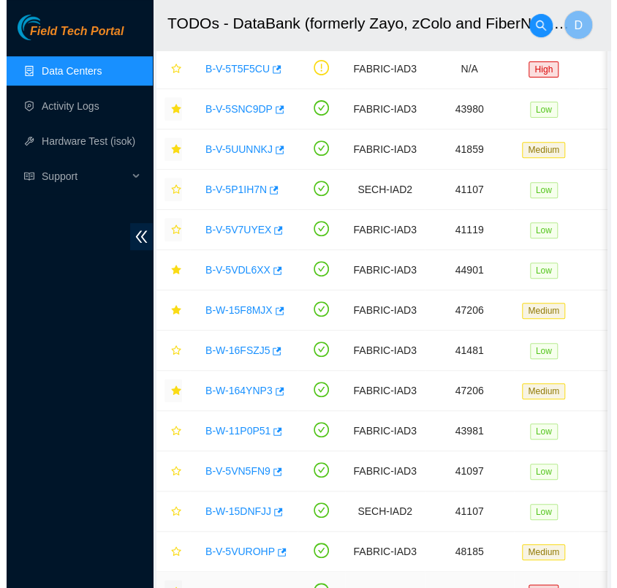
scroll to position [395, 0]
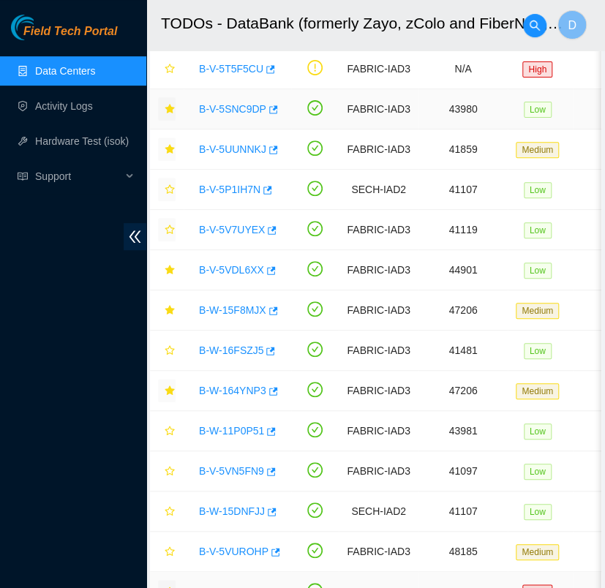
click at [167, 106] on icon "star" at bounding box center [170, 109] width 10 height 10
click at [233, 145] on link "B-V-5UUNNKJ" at bounding box center [232, 149] width 67 height 12
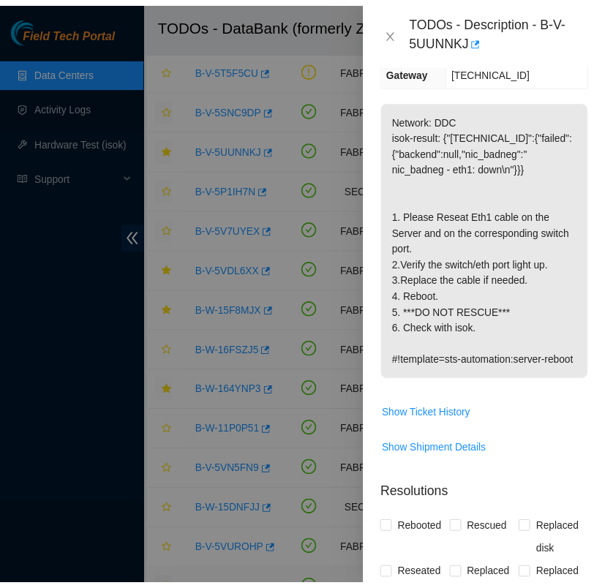
scroll to position [248, 0]
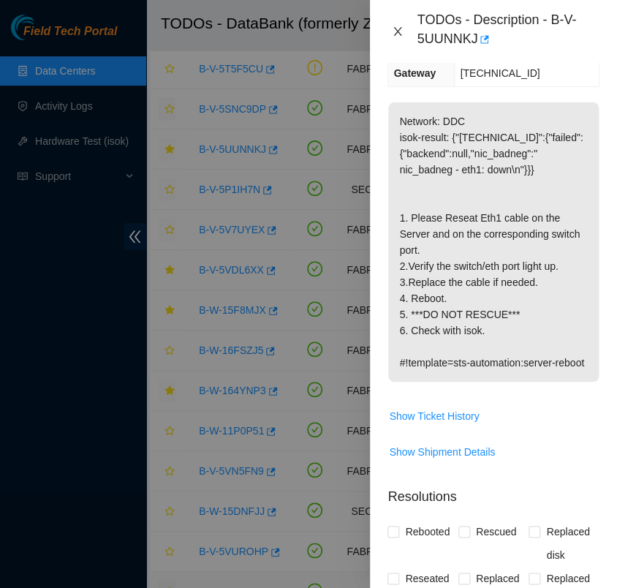
click at [399, 30] on icon "close" at bounding box center [398, 31] width 8 height 9
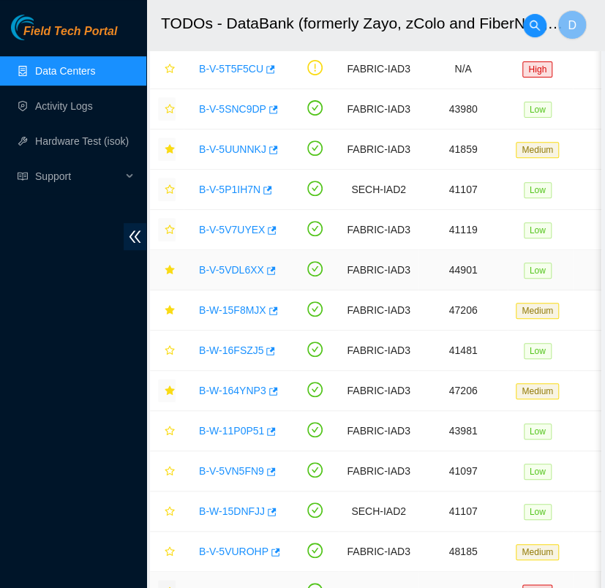
click at [242, 268] on link "B-V-5VDL6XX" at bounding box center [231, 270] width 65 height 12
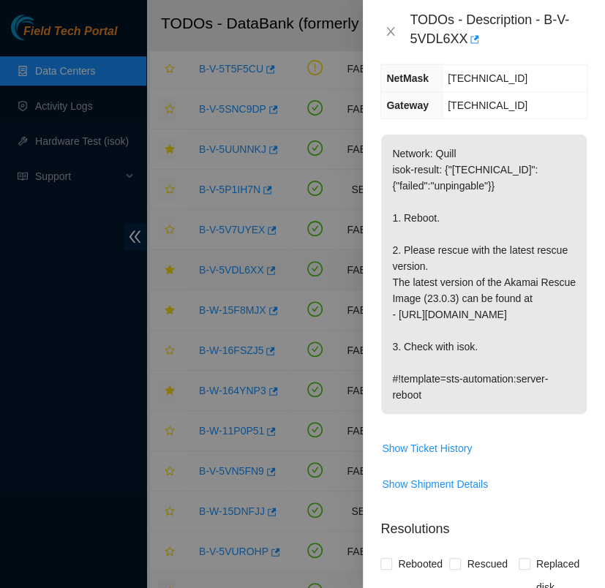
scroll to position [264, 0]
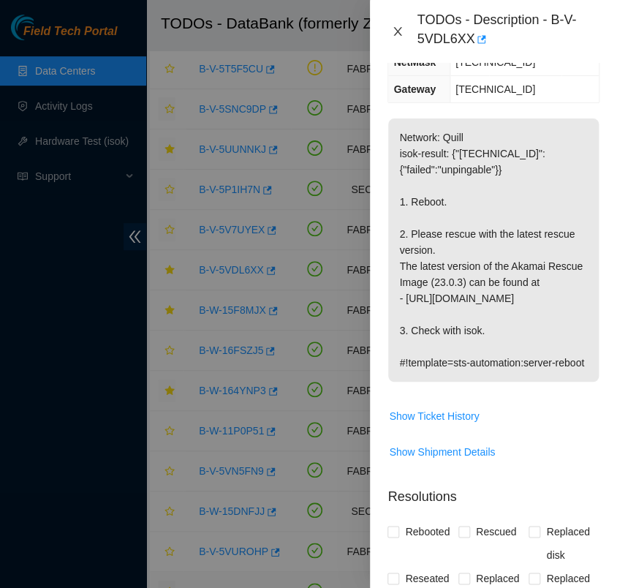
click at [398, 32] on icon "close" at bounding box center [398, 31] width 8 height 9
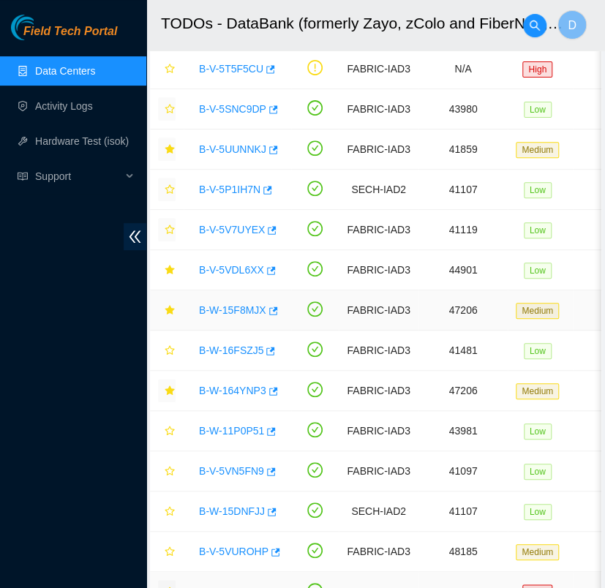
click at [230, 305] on link "B-W-15F8MJX" at bounding box center [232, 310] width 67 height 12
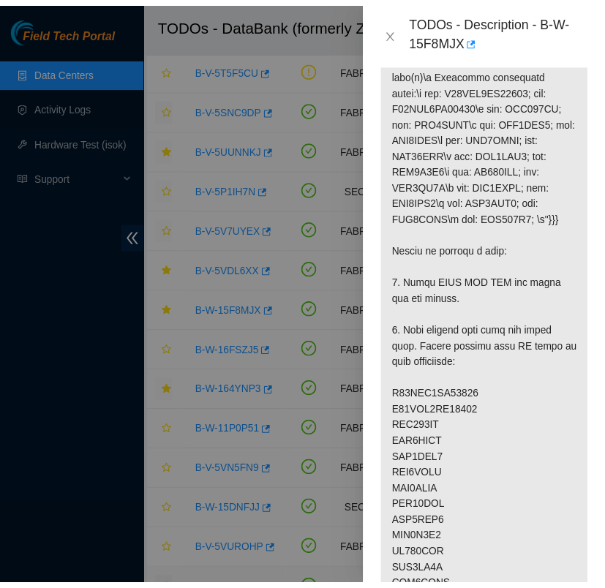
scroll to position [438, 0]
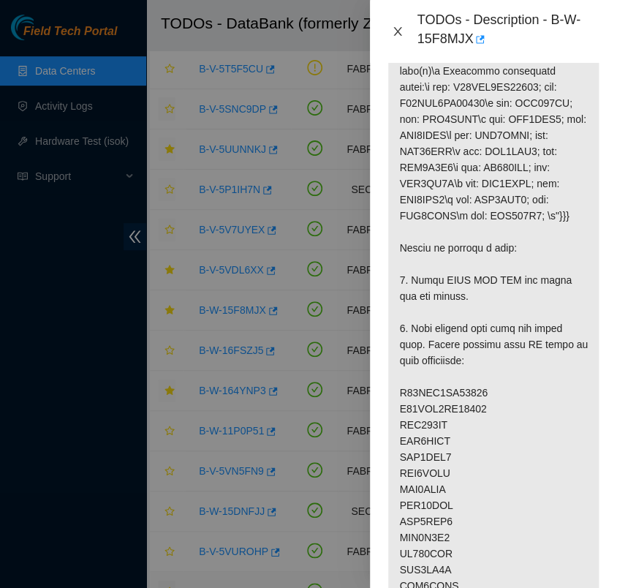
click at [397, 26] on icon "close" at bounding box center [398, 32] width 12 height 12
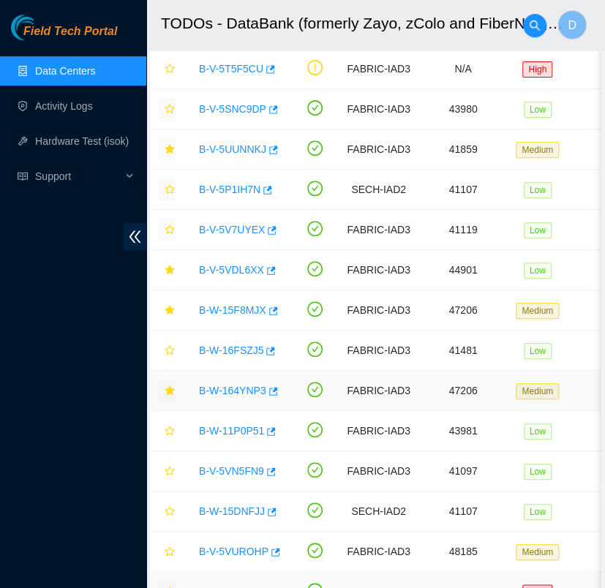
click at [249, 395] on link "B-W-164YNP3" at bounding box center [232, 391] width 67 height 12
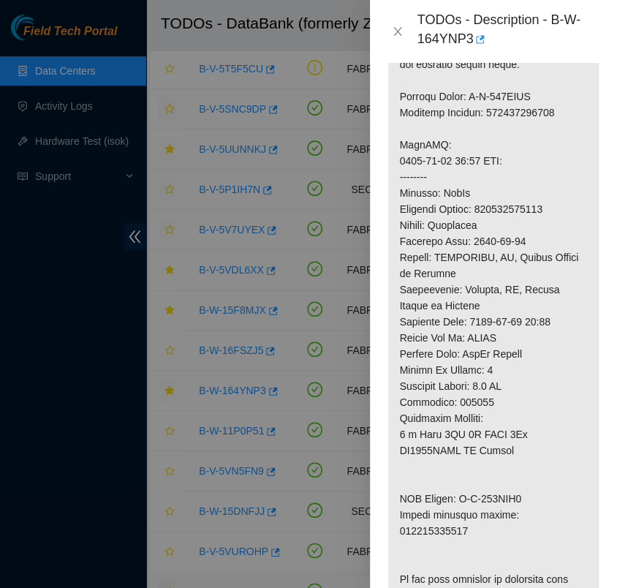
scroll to position [773, 0]
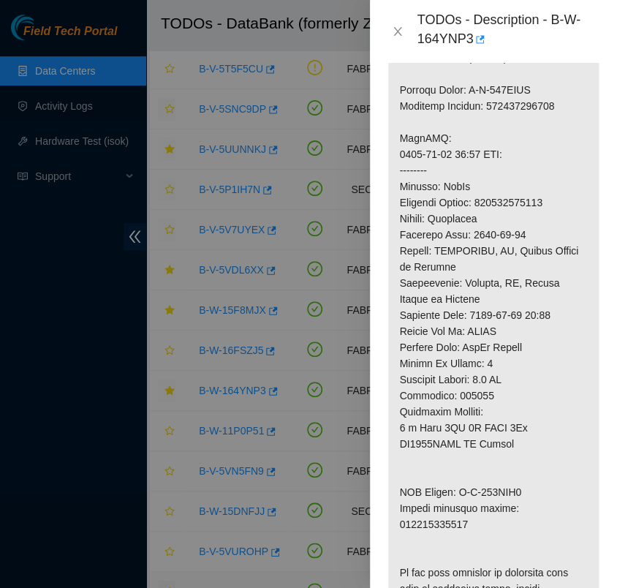
click at [441, 531] on p at bounding box center [493, 130] width 211 height 1019
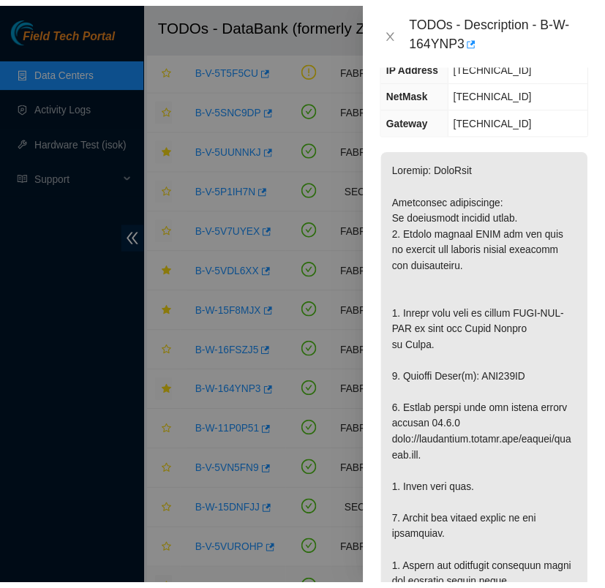
scroll to position [251, 0]
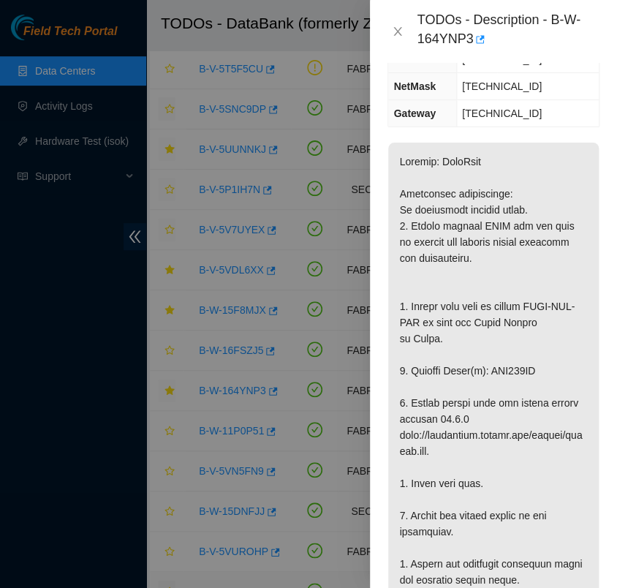
copy p "WJG060KW"
drag, startPoint x: 554, startPoint y: 17, endPoint x: 562, endPoint y: 51, distance: 35.3
click at [562, 51] on div "TODOs - Description - B-W-164YNP3" at bounding box center [493, 31] width 247 height 63
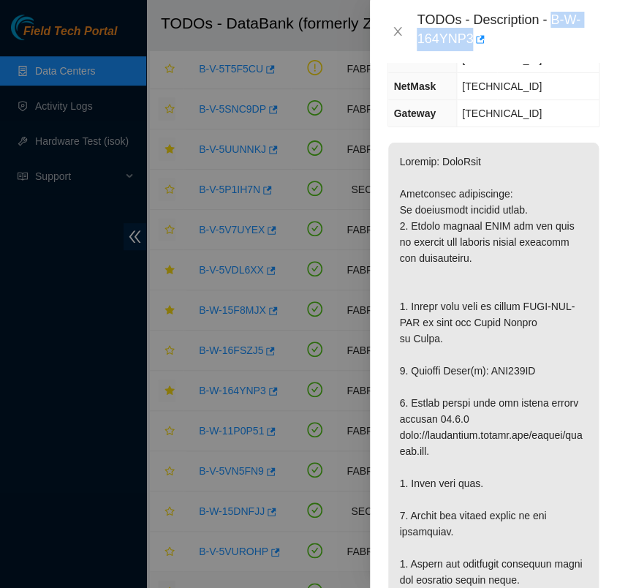
copy div "B-W-164YNP3"
click at [399, 29] on icon "close" at bounding box center [398, 32] width 12 height 12
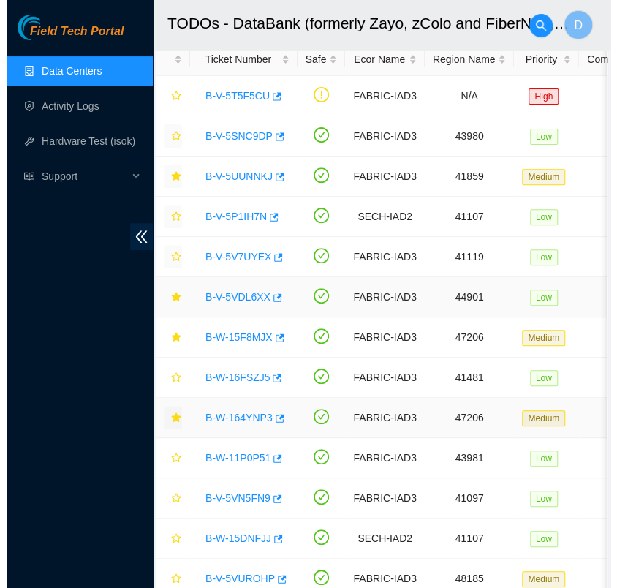
scroll to position [70, 0]
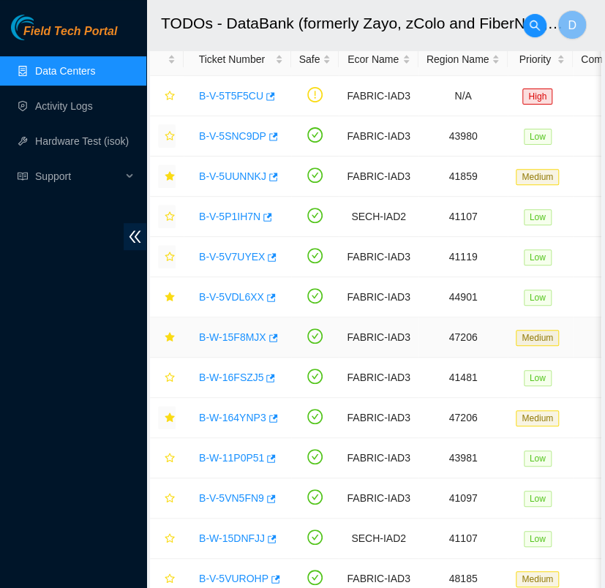
click at [245, 332] on link "B-W-15F8MJX" at bounding box center [232, 337] width 67 height 12
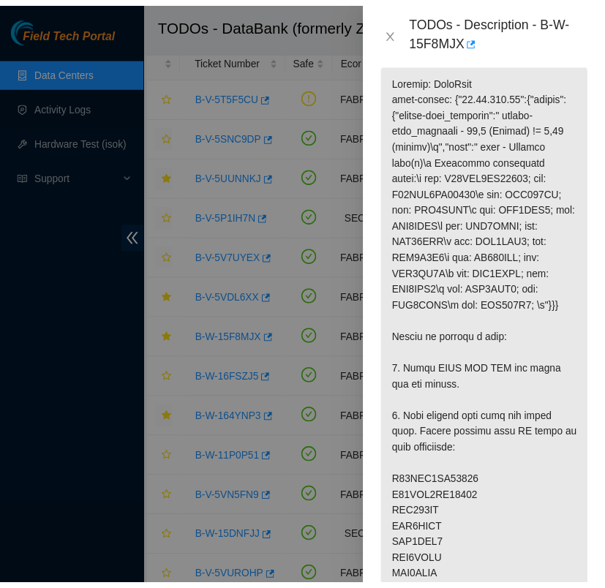
scroll to position [350, 0]
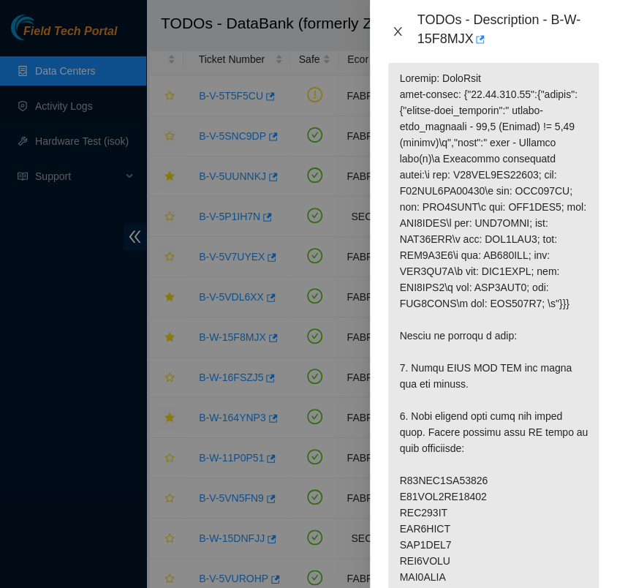
click at [396, 37] on icon "close" at bounding box center [398, 32] width 12 height 12
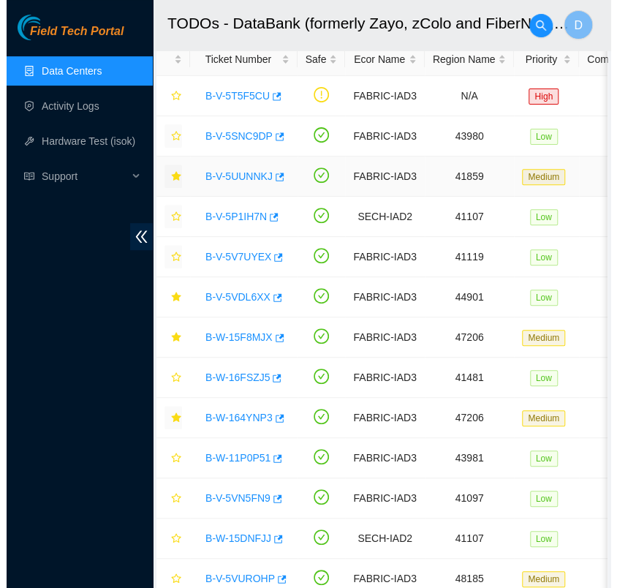
scroll to position [291, 0]
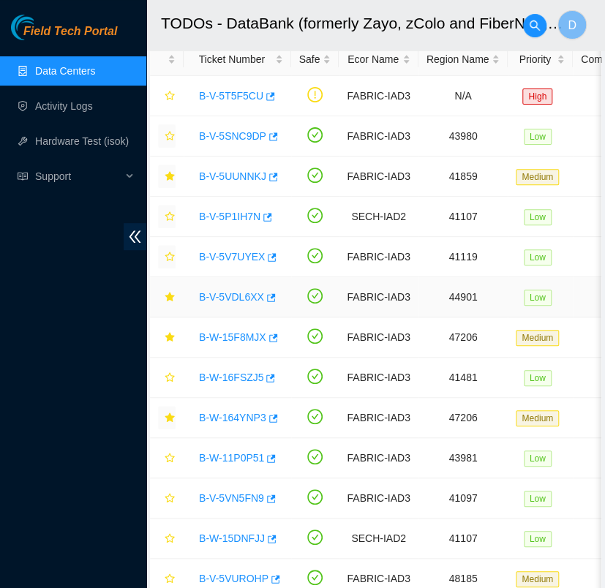
click at [235, 299] on link "B-V-5VDL6XX" at bounding box center [231, 297] width 65 height 12
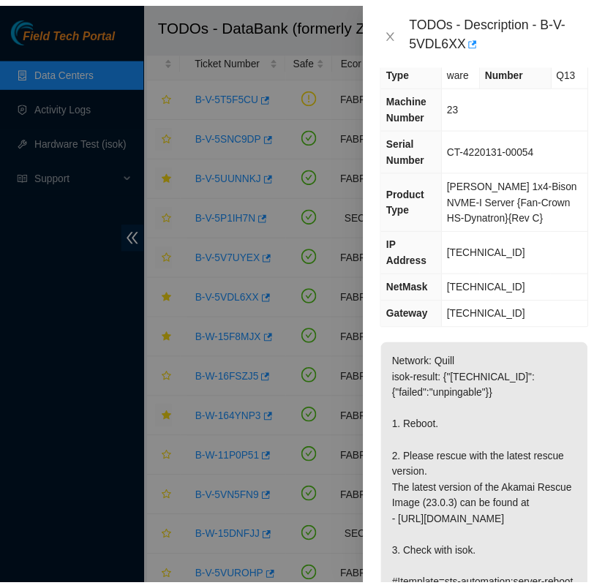
scroll to position [39, 0]
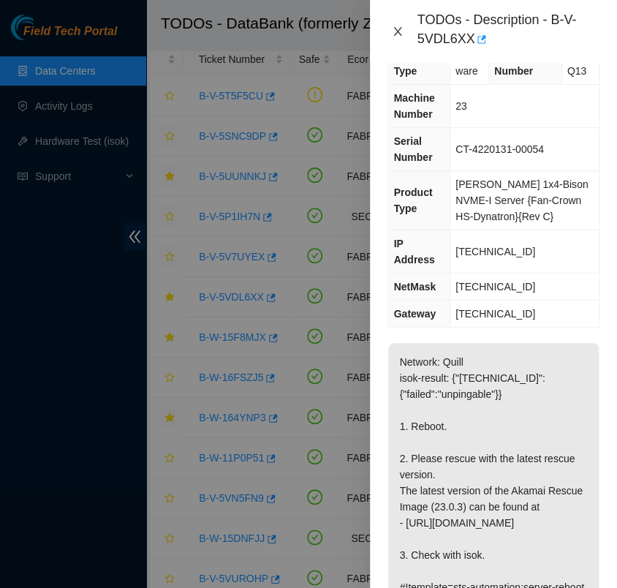
click at [396, 27] on icon "close" at bounding box center [398, 32] width 12 height 12
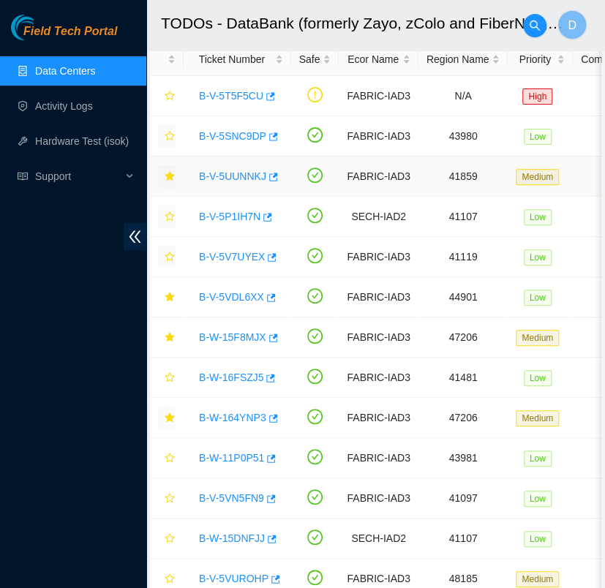
click at [243, 170] on link "B-V-5UUNNKJ" at bounding box center [232, 176] width 67 height 12
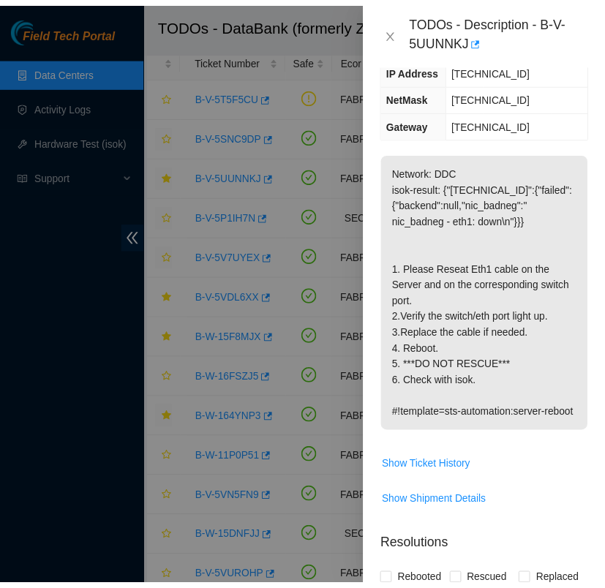
scroll to position [202, 0]
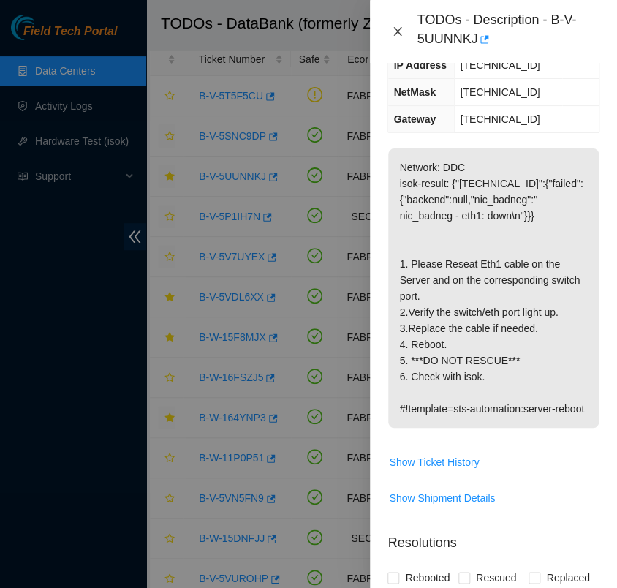
click at [398, 32] on icon "close" at bounding box center [398, 31] width 8 height 9
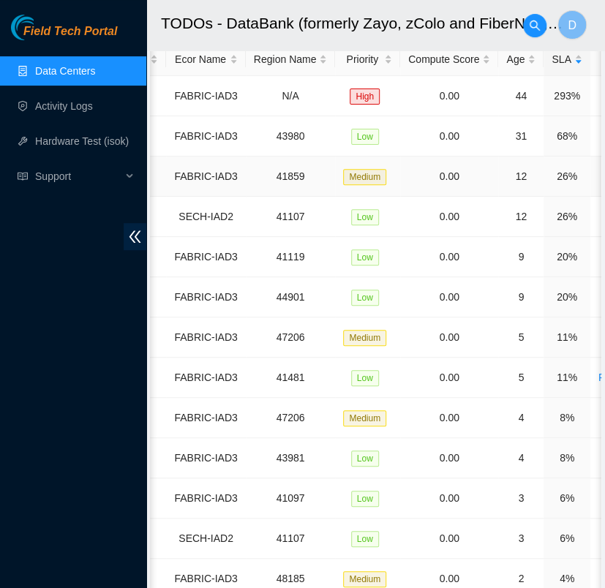
scroll to position [0, 0]
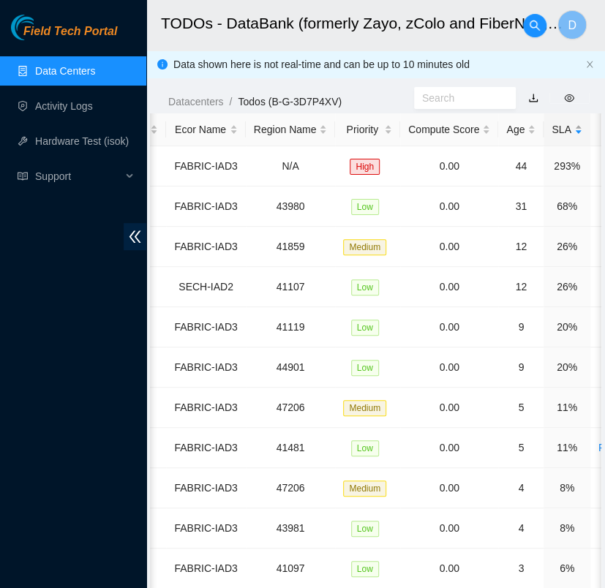
click at [558, 137] on div "SLA" at bounding box center [566, 129] width 30 height 16
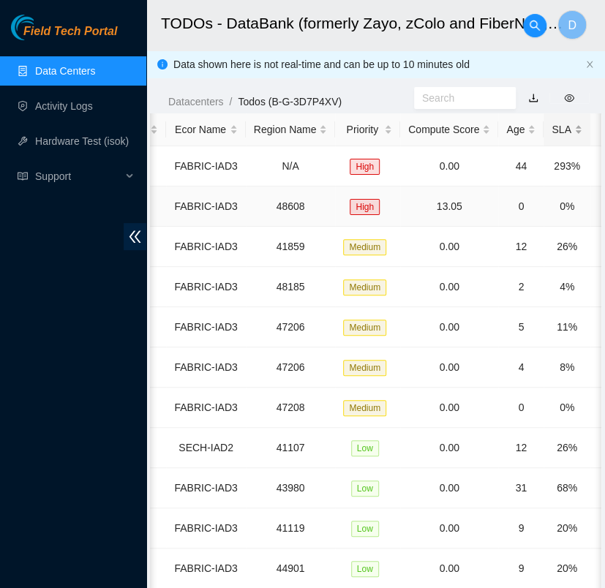
click at [558, 137] on div "SLA" at bounding box center [566, 129] width 30 height 16
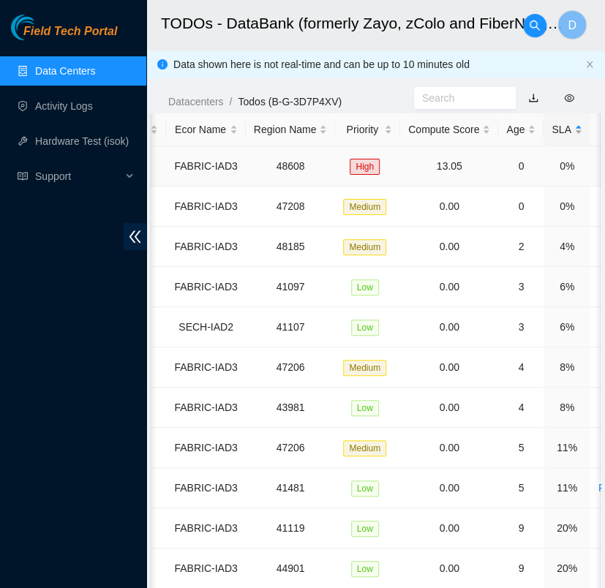
click at [558, 137] on div "SLA" at bounding box center [566, 129] width 30 height 16
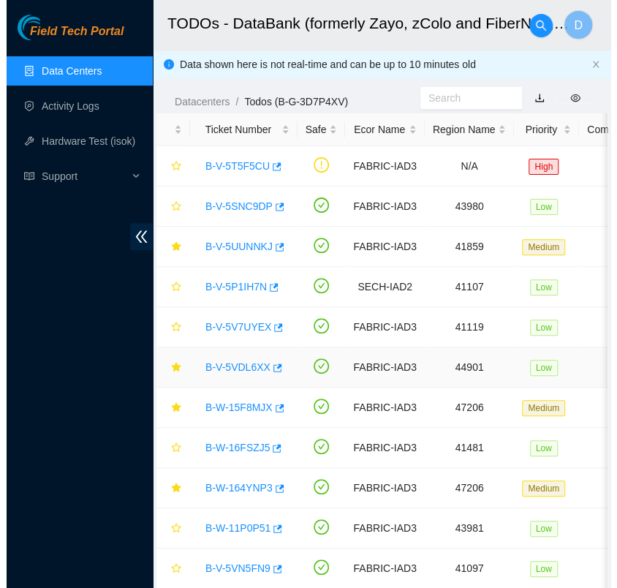
scroll to position [206, 0]
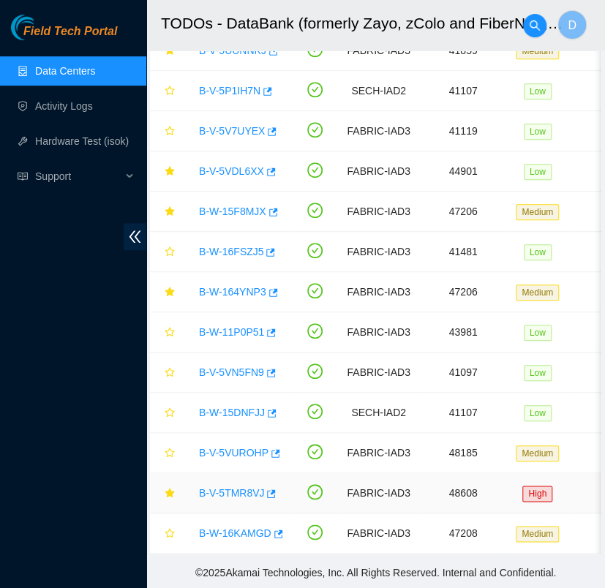
click at [216, 487] on link "B-V-5TMR8VJ" at bounding box center [231, 493] width 65 height 12
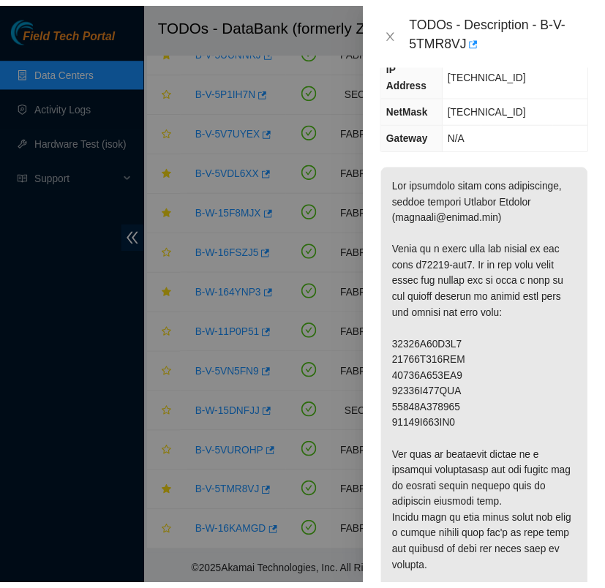
scroll to position [0, 0]
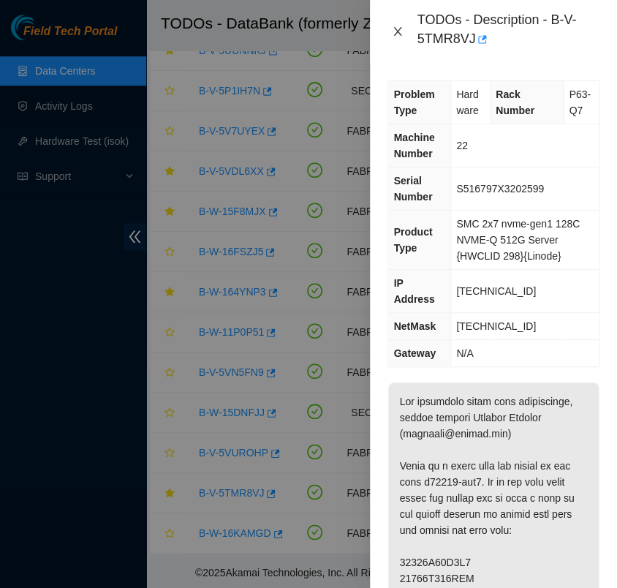
click at [396, 30] on icon "close" at bounding box center [398, 32] width 12 height 12
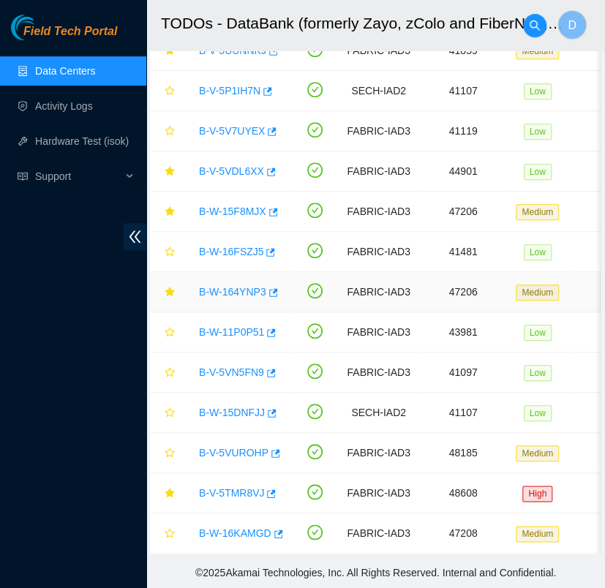
click at [238, 286] on link "B-W-164YNP3" at bounding box center [232, 292] width 67 height 12
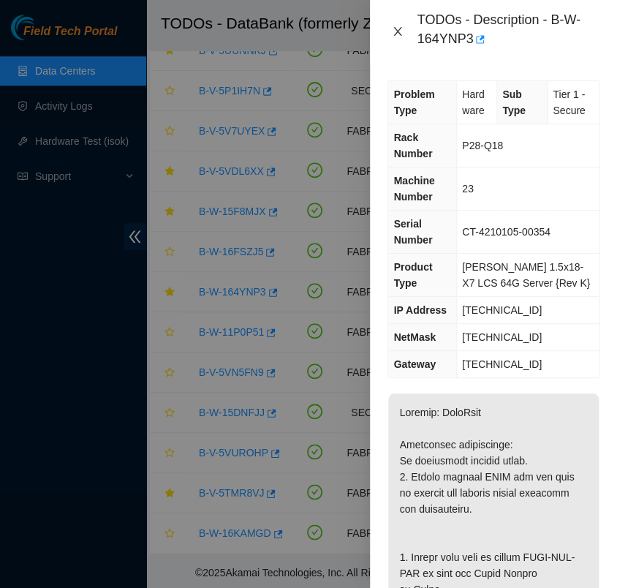
click at [397, 33] on icon "close" at bounding box center [398, 31] width 8 height 9
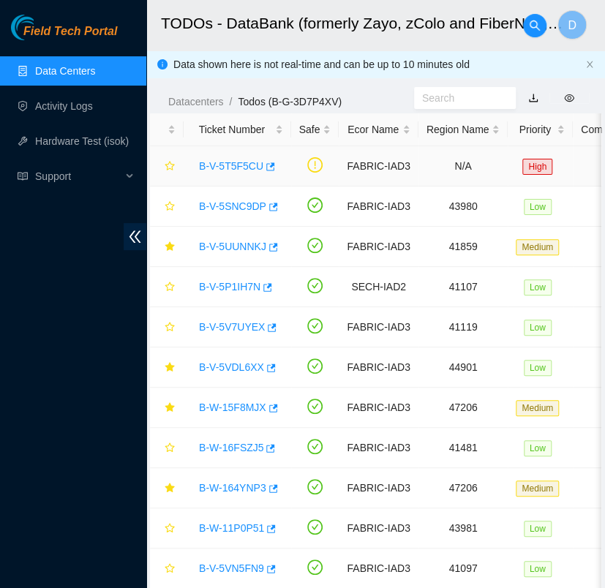
click at [219, 161] on link "B-V-5T5F5CU" at bounding box center [231, 166] width 64 height 12
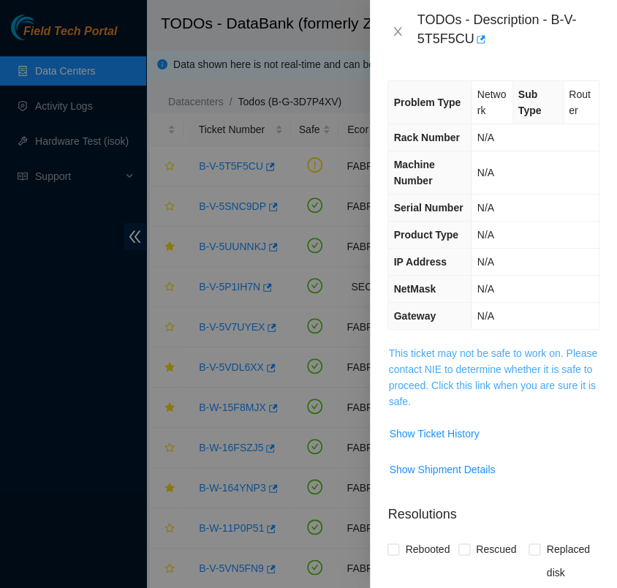
click at [467, 357] on link "This ticket may not be safe to work on. Please contact NIE to determine whether…" at bounding box center [492, 377] width 209 height 60
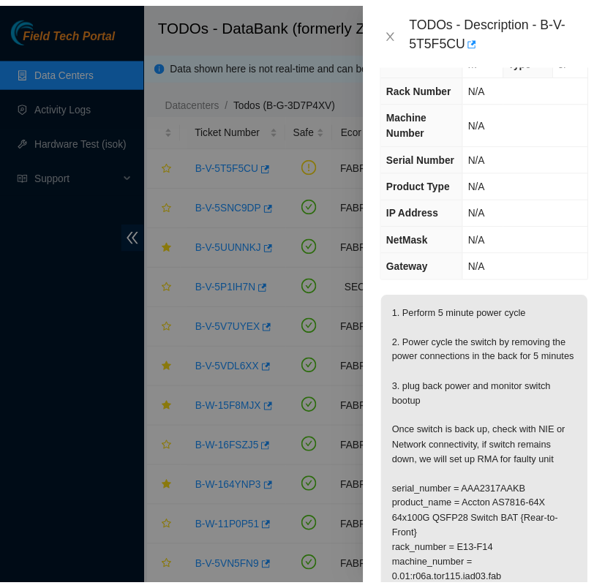
scroll to position [60, 0]
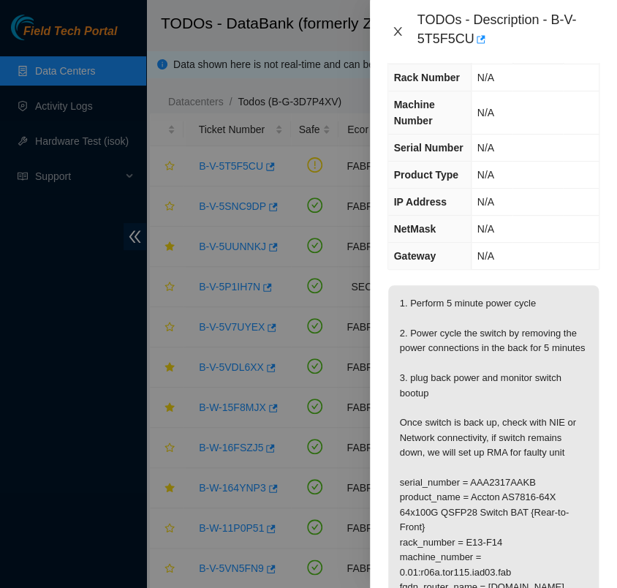
click at [398, 31] on icon "close" at bounding box center [398, 31] width 8 height 9
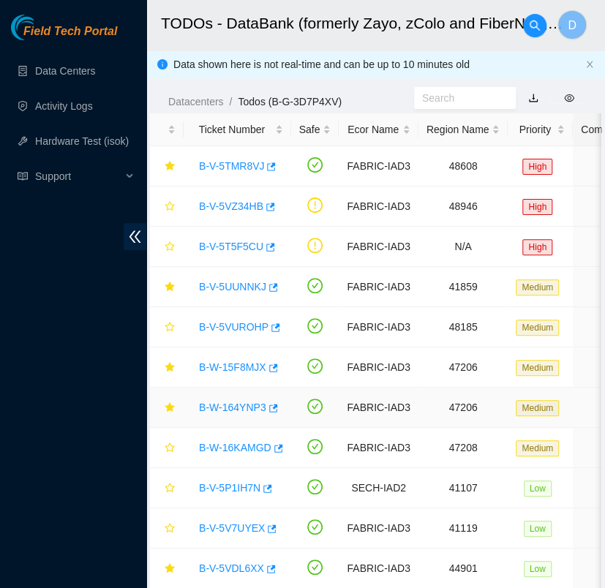
click at [245, 407] on link "B-W-164YNP3" at bounding box center [232, 407] width 67 height 12
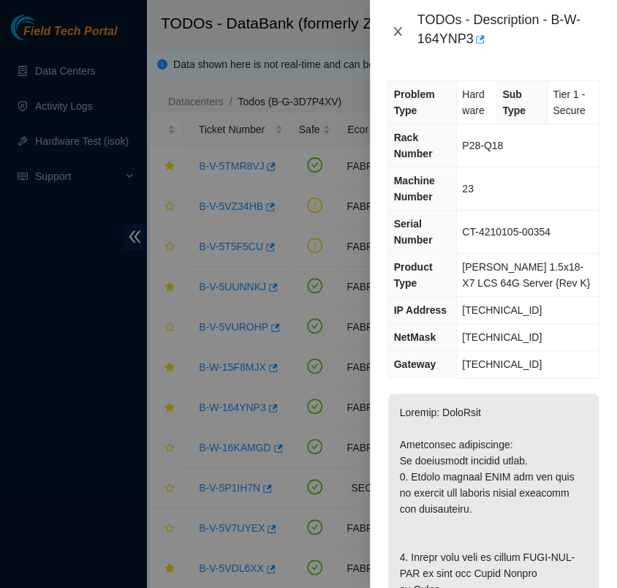
click at [398, 30] on icon "close" at bounding box center [398, 31] width 8 height 9
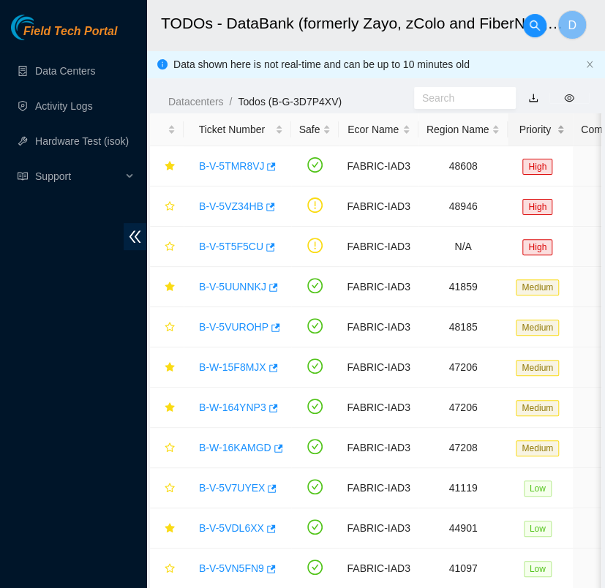
click at [528, 131] on div "Priority" at bounding box center [539, 129] width 49 height 16
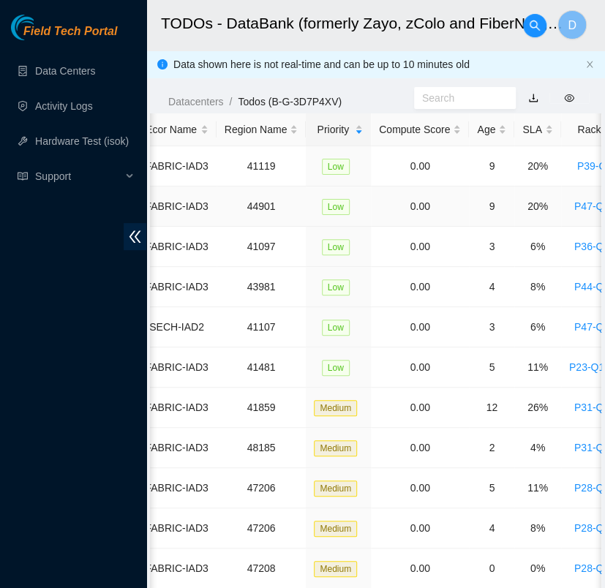
scroll to position [0, 206]
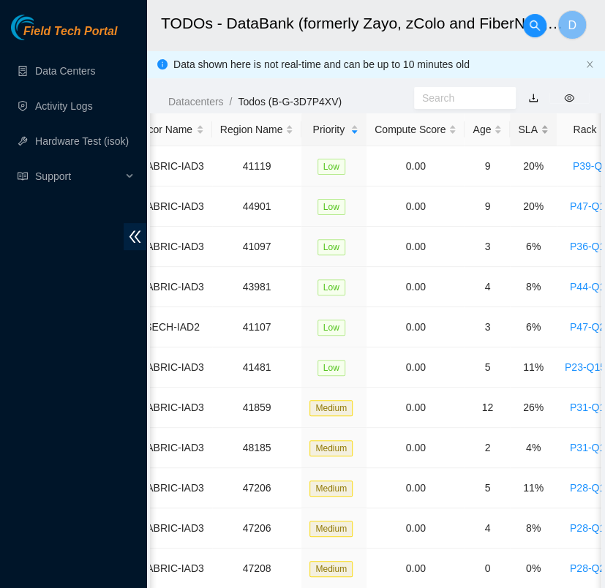
click at [518, 125] on div "SLA" at bounding box center [533, 129] width 30 height 16
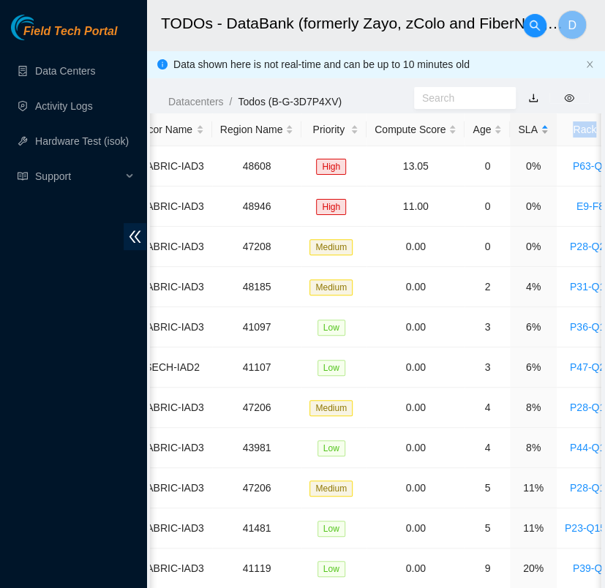
click at [518, 125] on div "SLA" at bounding box center [533, 129] width 30 height 16
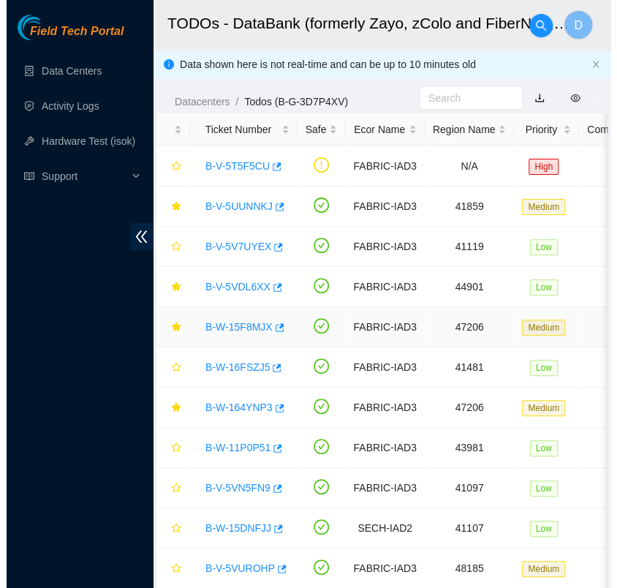
scroll to position [166, 0]
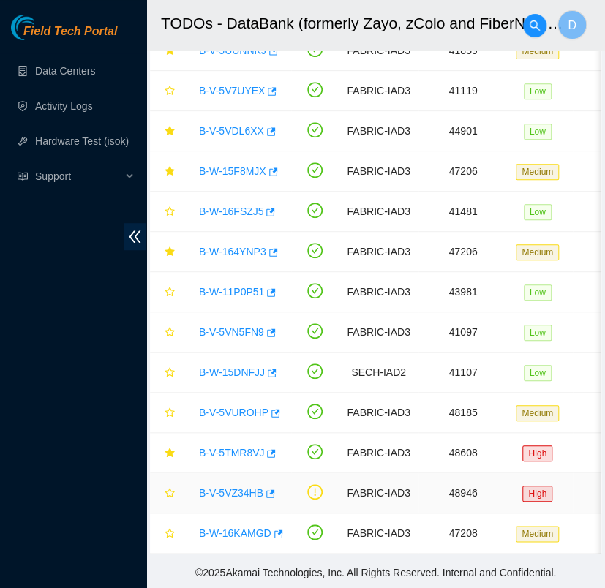
click at [232, 487] on link "B-V-5VZ34HB" at bounding box center [231, 493] width 64 height 12
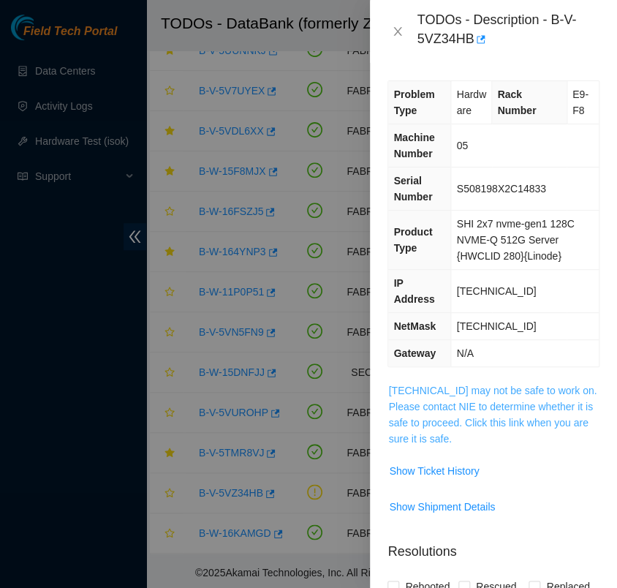
click at [439, 418] on link "23.219.215.22 may not be safe to work on. Please contact NIE to determine wheth…" at bounding box center [492, 415] width 208 height 60
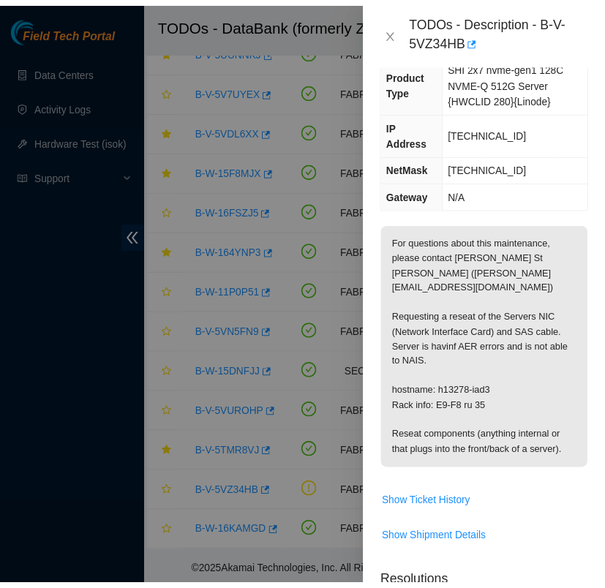
scroll to position [0, 0]
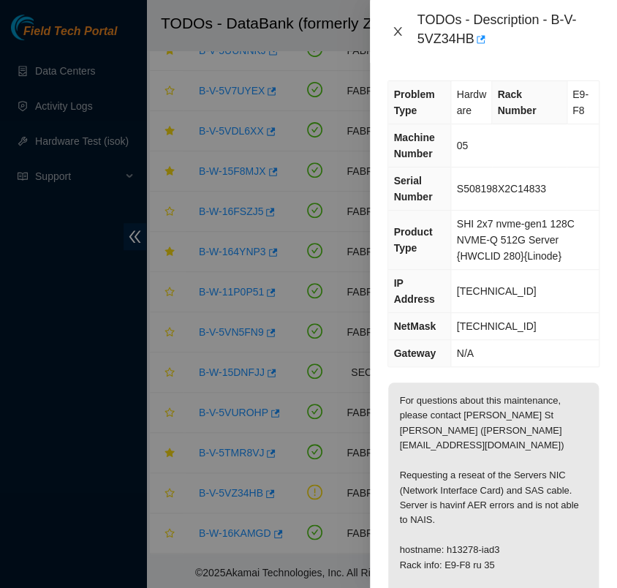
click at [396, 36] on icon "close" at bounding box center [398, 32] width 12 height 12
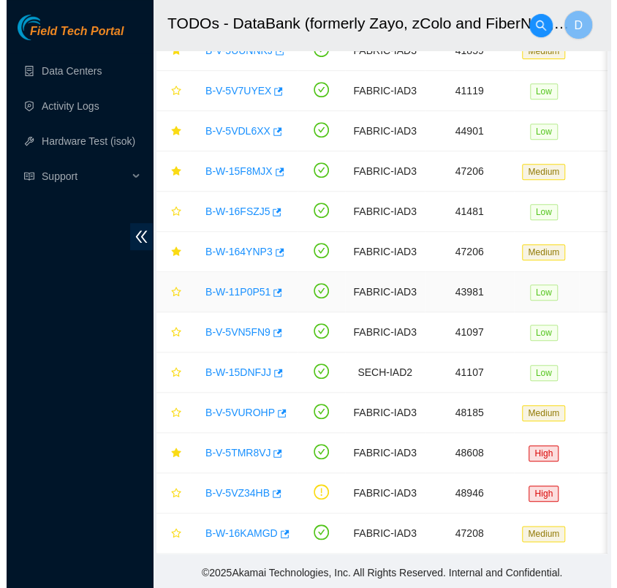
scroll to position [165, 0]
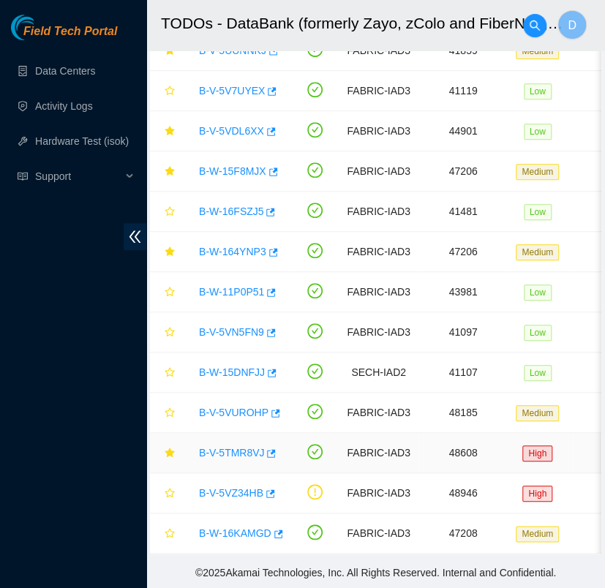
click at [241, 447] on link "B-V-5TMR8VJ" at bounding box center [231, 453] width 65 height 12
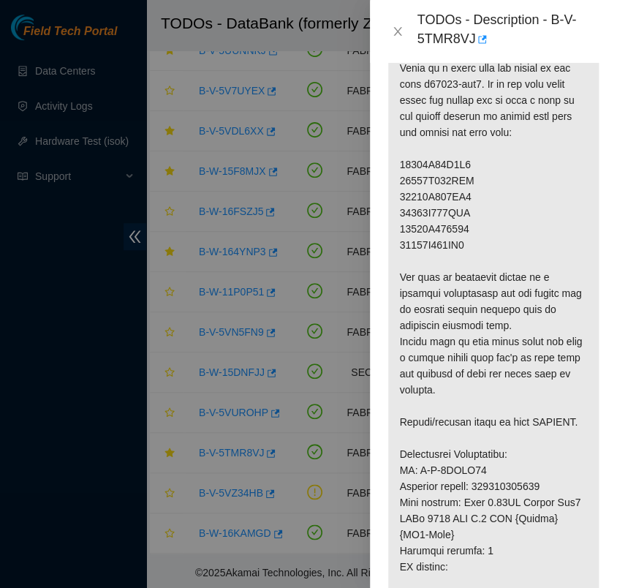
scroll to position [397, 0]
click at [497, 250] on p at bounding box center [493, 350] width 211 height 730
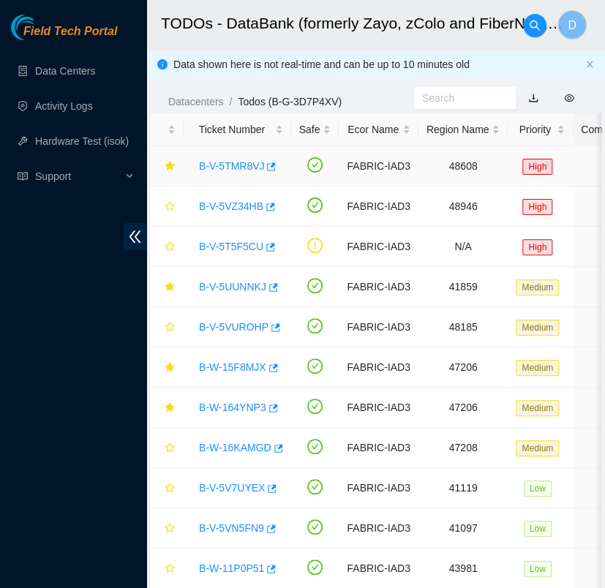
click at [228, 160] on link "B-V-5TMR8VJ" at bounding box center [231, 166] width 65 height 12
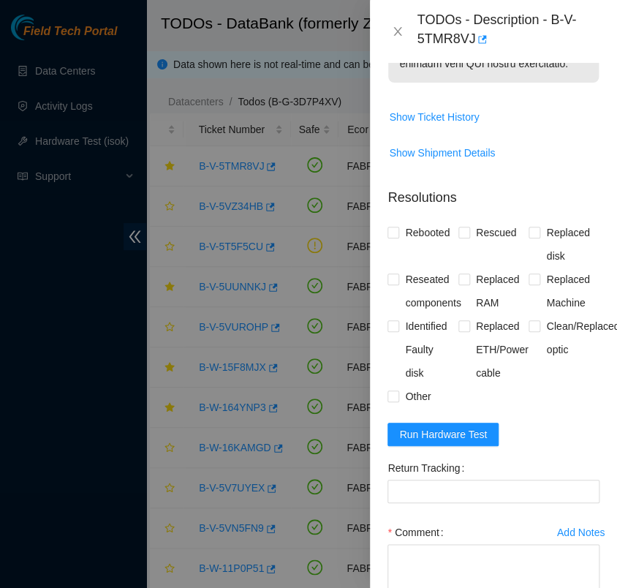
scroll to position [1030, 0]
click at [540, 246] on span "Replaced disk" at bounding box center [569, 244] width 59 height 47
click at [532, 237] on input "Replaced disk" at bounding box center [534, 232] width 10 height 10
checkbox input "true"
click at [388, 331] on input "Identified Faulty disk" at bounding box center [393, 325] width 10 height 10
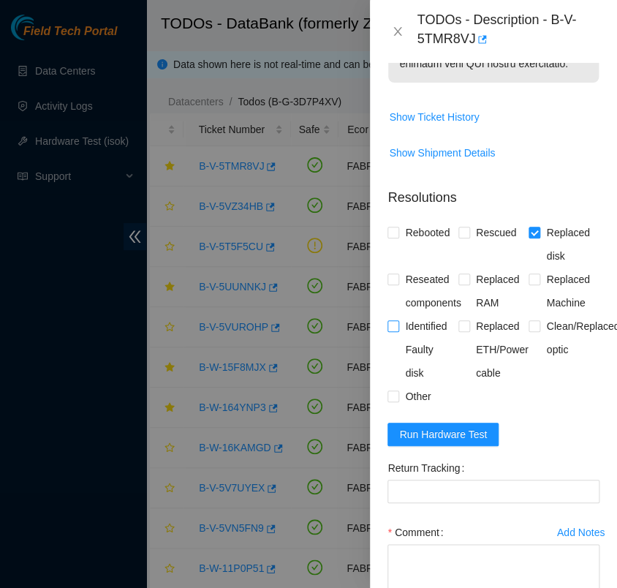
checkbox input "true"
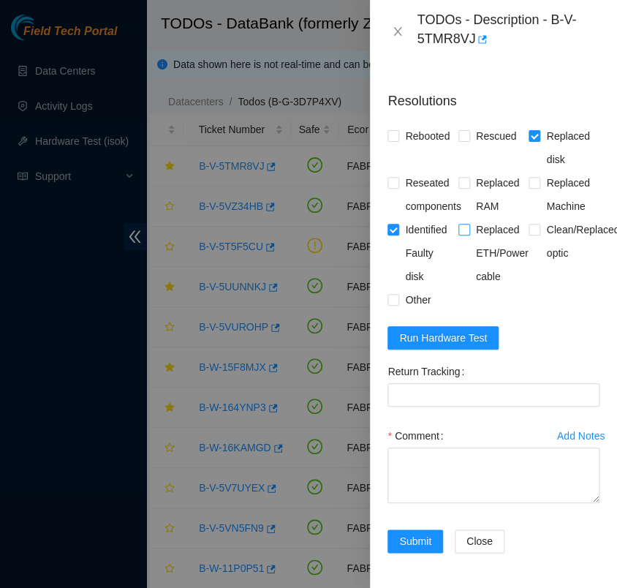
scroll to position [1147, 0]
click at [460, 388] on Tracking "Return Tracking" at bounding box center [494, 394] width 212 height 23
paste Tracking "461900214661"
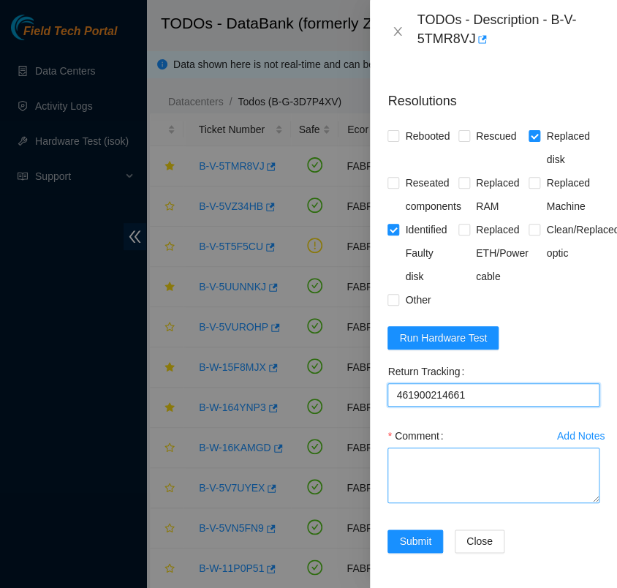
type Tracking "461900214661"
click at [467, 450] on textarea "Comment" at bounding box center [494, 475] width 212 height 56
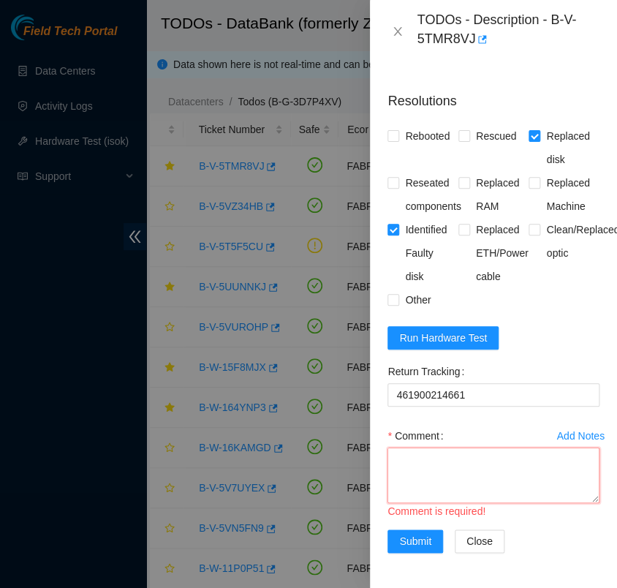
scroll to position [12, 0]
paste textarea "- verified rack an machine sn - identified faulty drive not listed in todo, sn …"
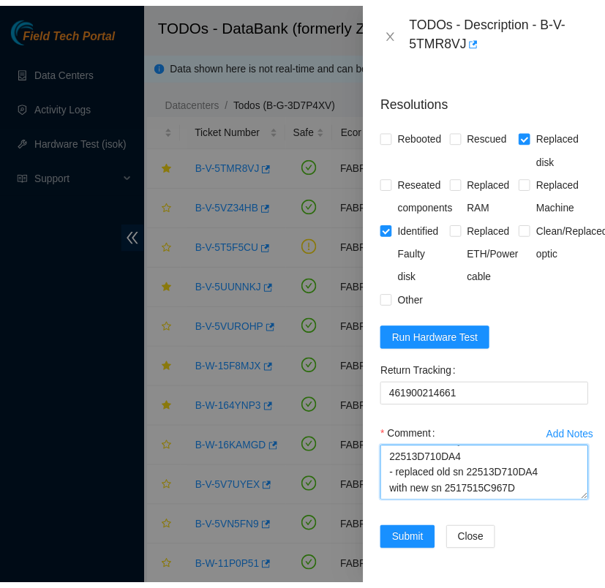
scroll to position [124, 0]
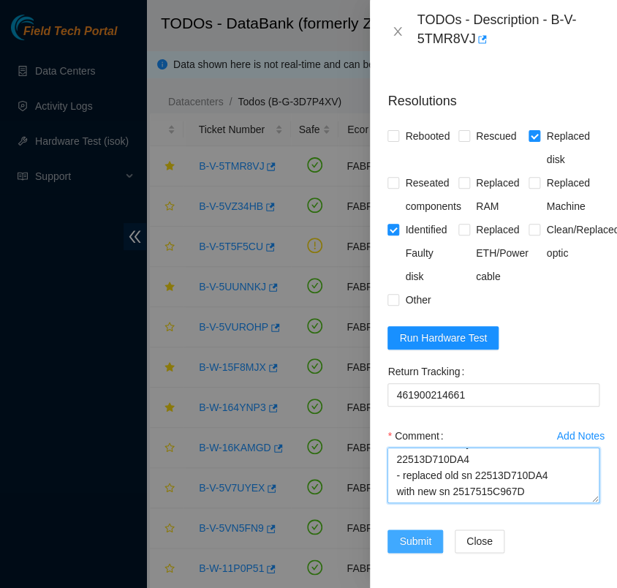
type textarea "- verified rack an machine sn - identified faulty drive not listed in todo, sn …"
click at [429, 536] on span "Submit" at bounding box center [415, 541] width 32 height 16
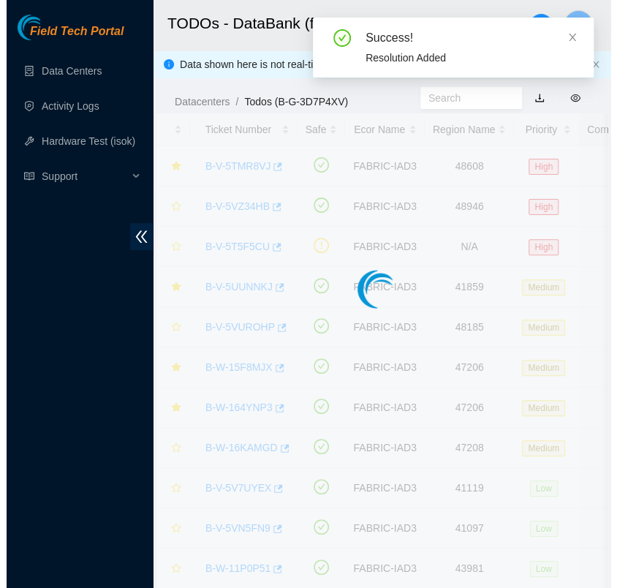
scroll to position [390, 0]
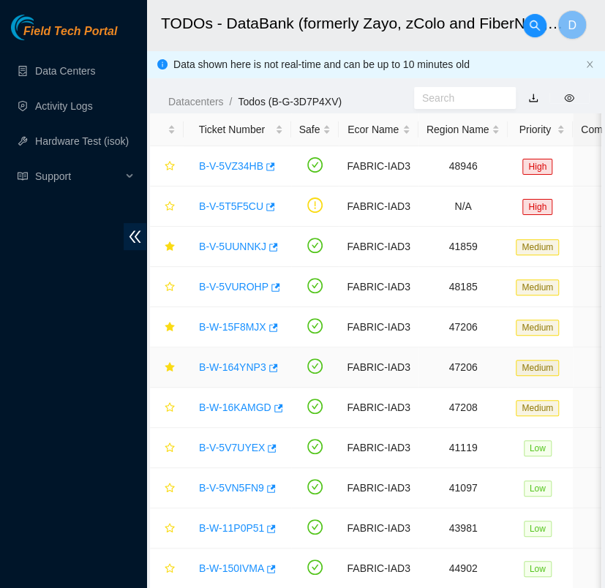
click at [244, 362] on link "B-W-164YNP3" at bounding box center [232, 367] width 67 height 12
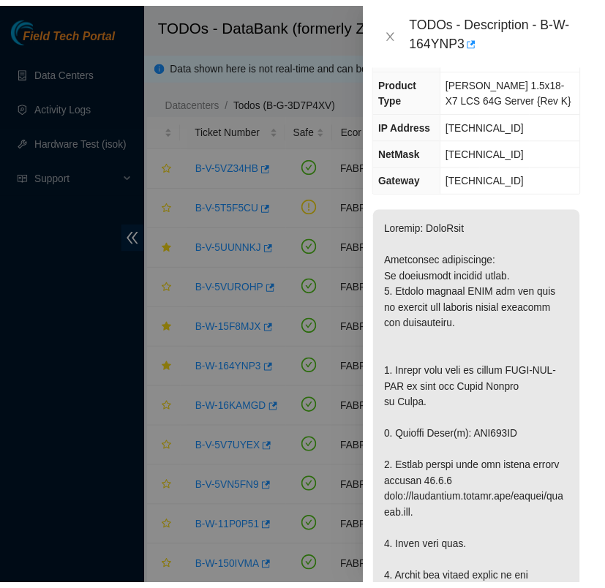
scroll to position [187, 9]
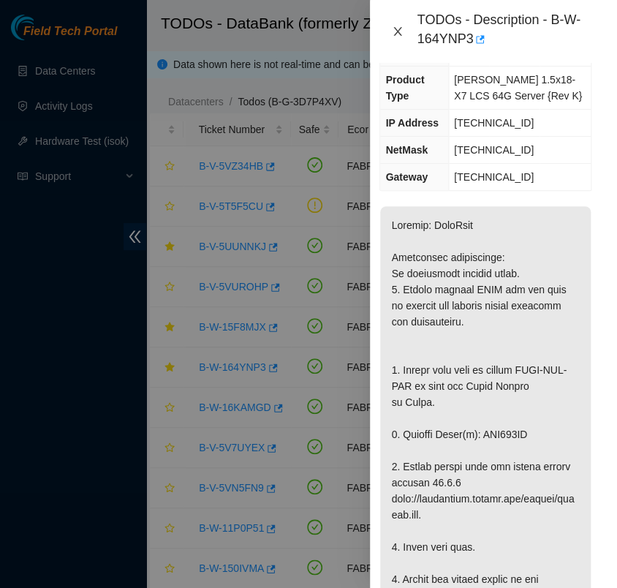
click at [393, 34] on icon "close" at bounding box center [398, 32] width 12 height 12
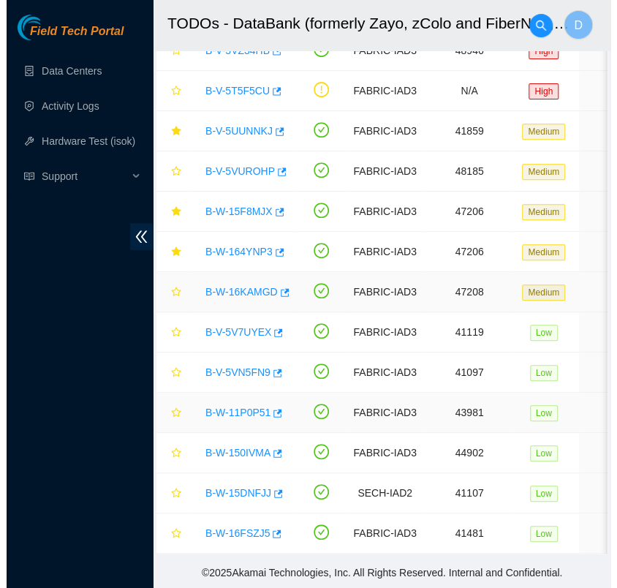
scroll to position [0, 0]
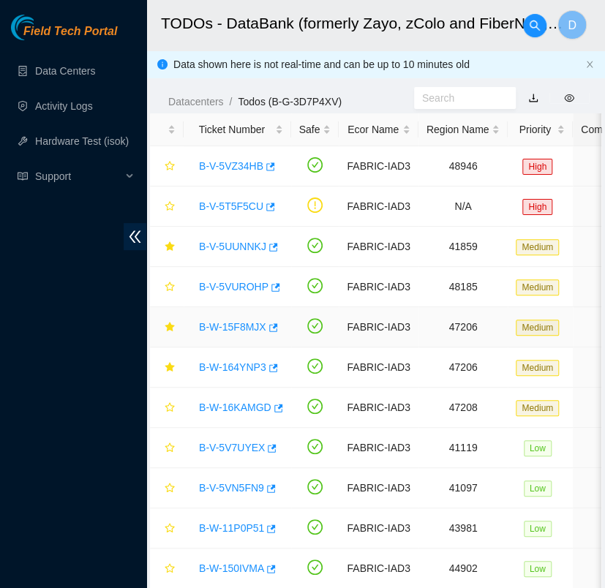
click at [235, 326] on link "B-W-15F8MJX" at bounding box center [232, 327] width 67 height 12
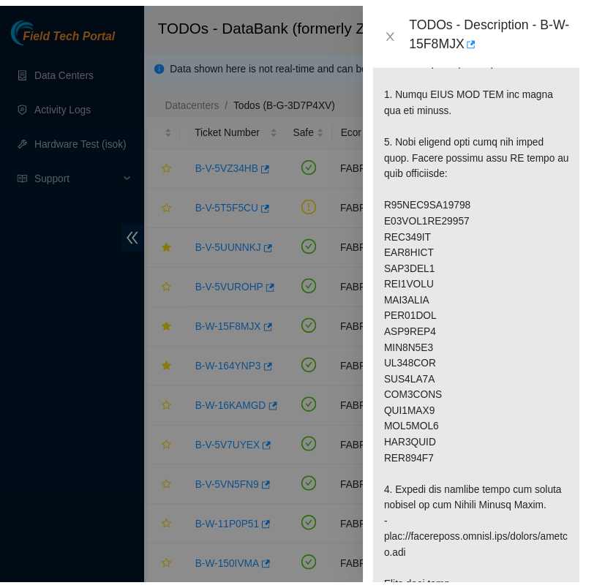
scroll to position [629, 9]
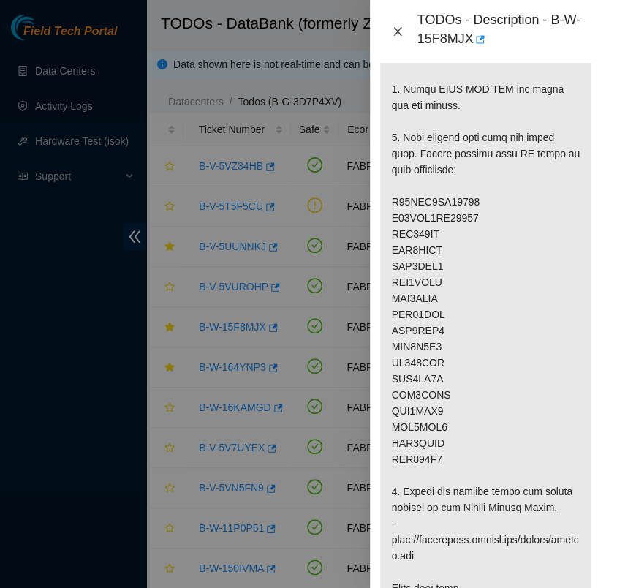
click at [401, 32] on icon "close" at bounding box center [398, 32] width 12 height 12
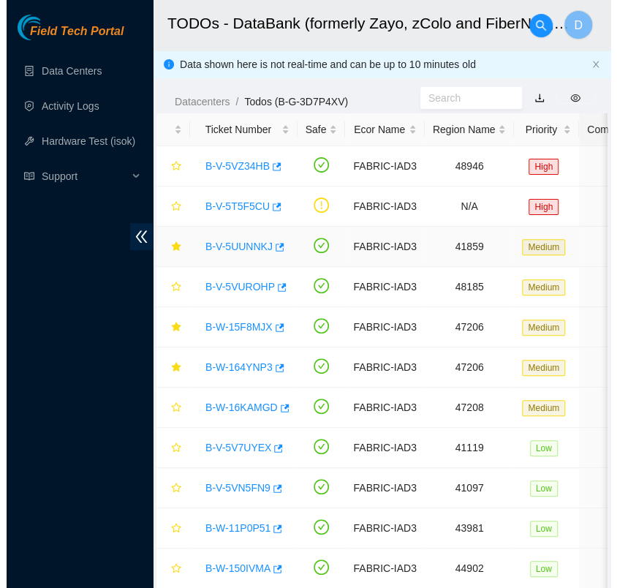
scroll to position [395, 9]
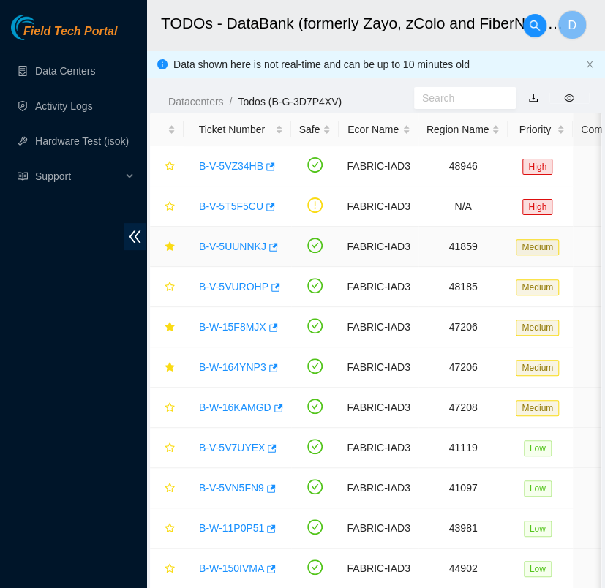
click at [247, 247] on link "B-V-5UUNNKJ" at bounding box center [232, 247] width 67 height 12
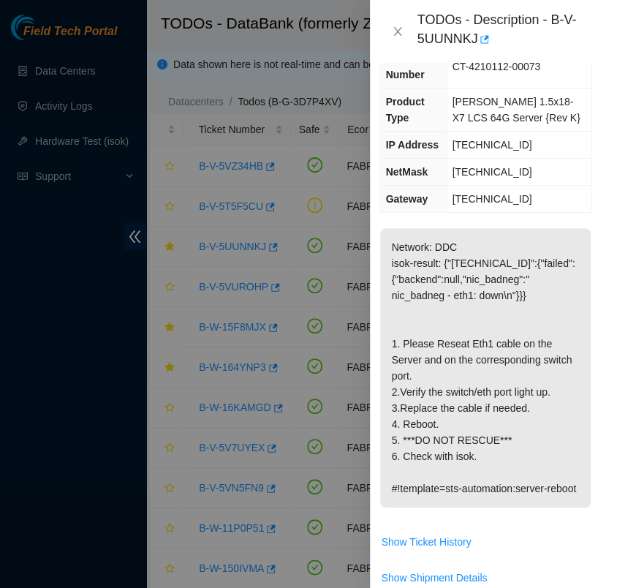
scroll to position [118, 9]
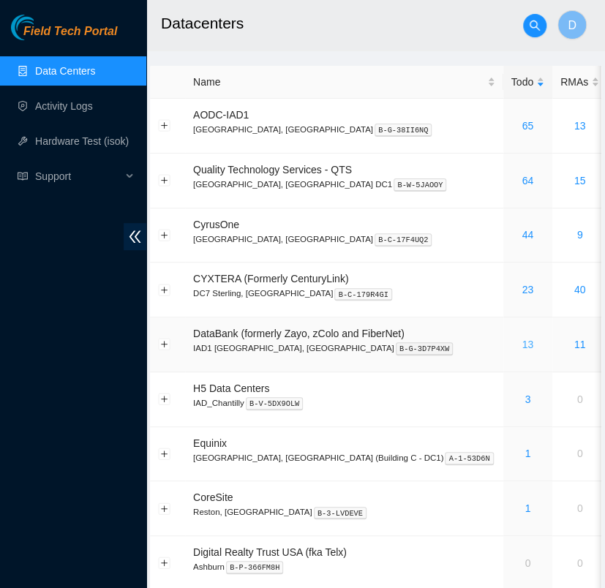
click at [521, 344] on link "13" at bounding box center [527, 345] width 12 height 12
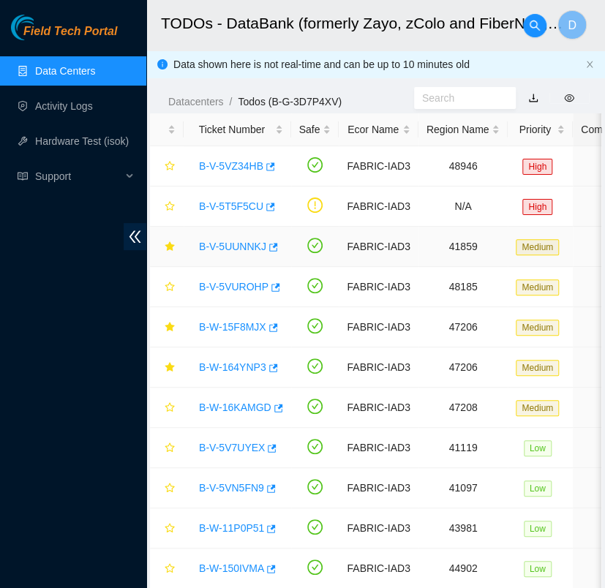
click at [238, 246] on link "B-V-5UUNNKJ" at bounding box center [232, 247] width 67 height 12
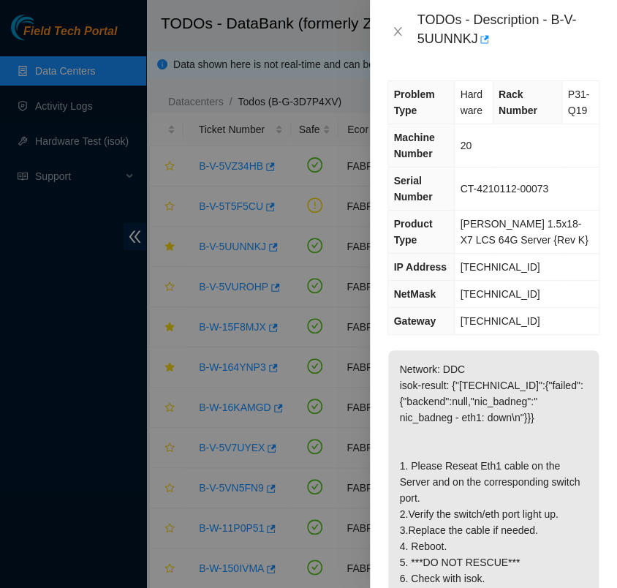
scroll to position [83, 0]
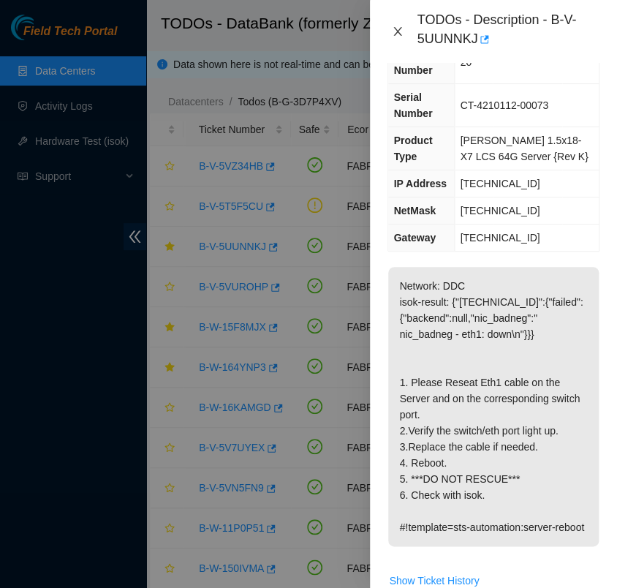
click at [395, 27] on icon "close" at bounding box center [398, 32] width 12 height 12
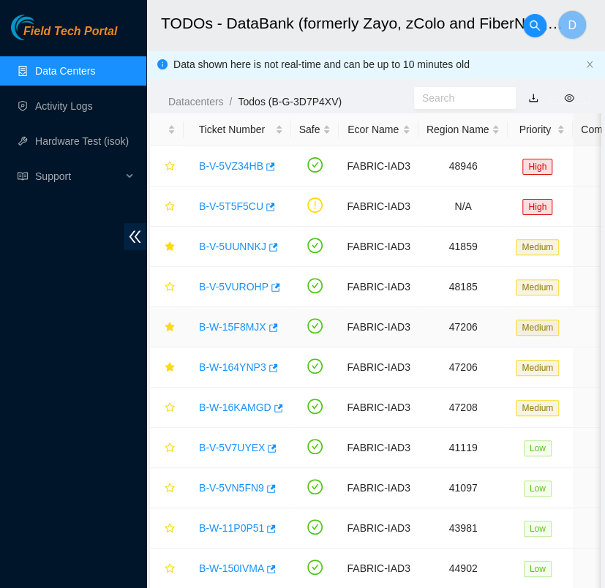
click at [240, 333] on div "B-W-15F8MJX" at bounding box center [237, 326] width 91 height 23
click at [243, 329] on link "B-W-15F8MJX" at bounding box center [232, 327] width 67 height 12
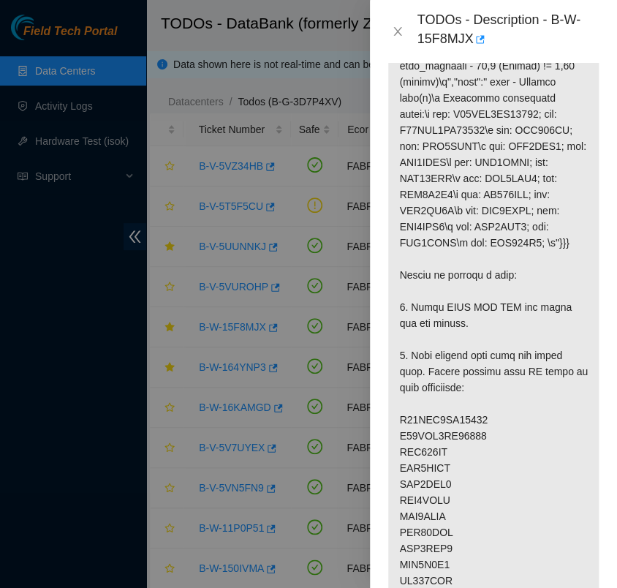
scroll to position [412, 0]
drag, startPoint x: 552, startPoint y: 16, endPoint x: 576, endPoint y: 37, distance: 32.1
click at [576, 37] on div "TODOs - Description - B-W-15F8MJX" at bounding box center [508, 31] width 183 height 39
copy div "B-W-15F8MJX"
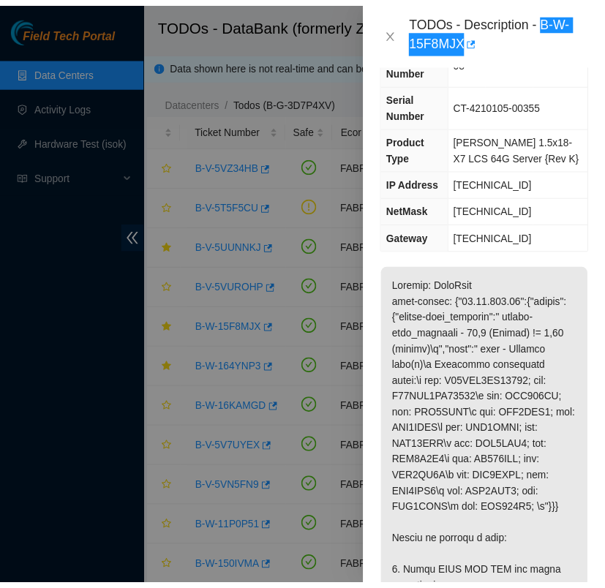
scroll to position [143, 0]
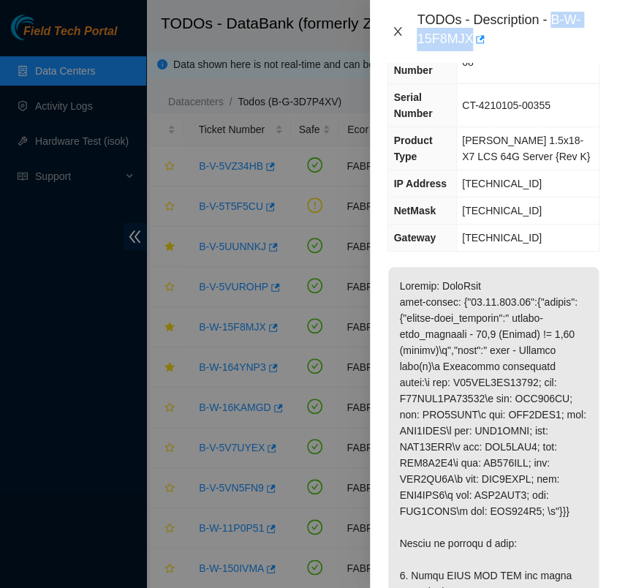
click at [399, 30] on icon "close" at bounding box center [398, 31] width 8 height 9
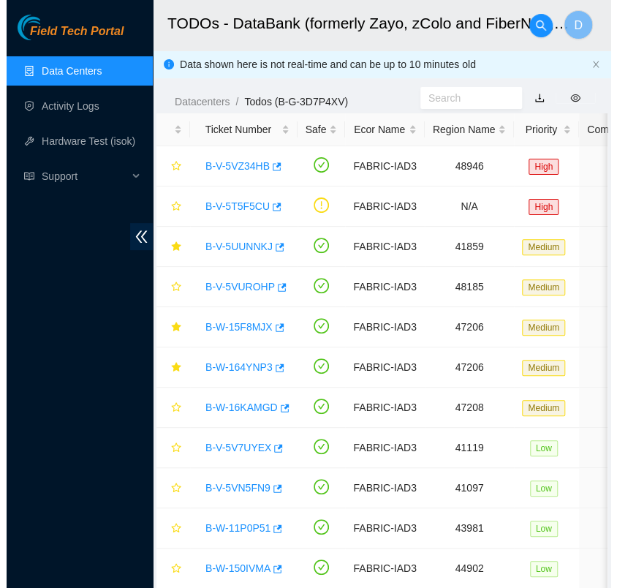
scroll to position [126, 0]
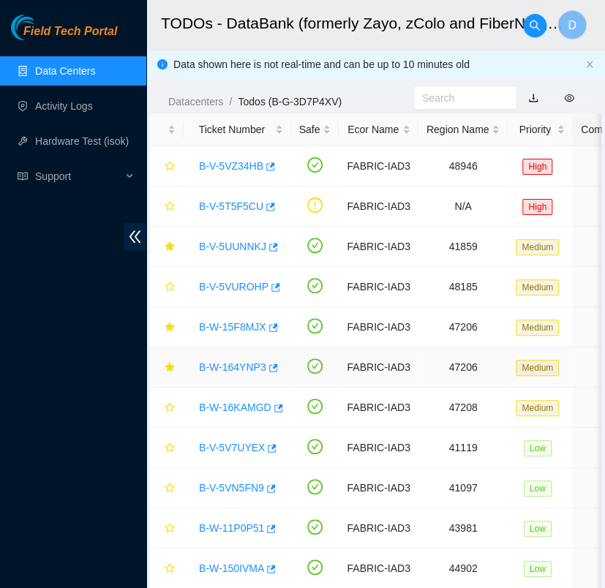
click at [241, 361] on link "B-W-164YNP3" at bounding box center [232, 367] width 67 height 12
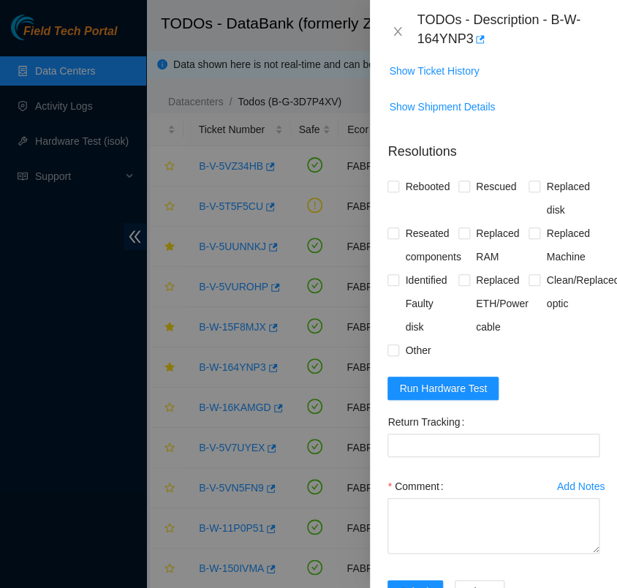
scroll to position [1380, 0]
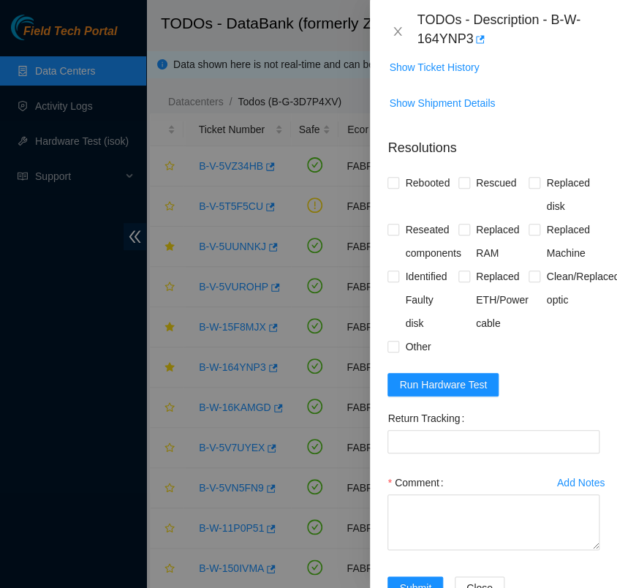
click at [532, 335] on div "Clean/Replaced optic" at bounding box center [564, 300] width 71 height 70
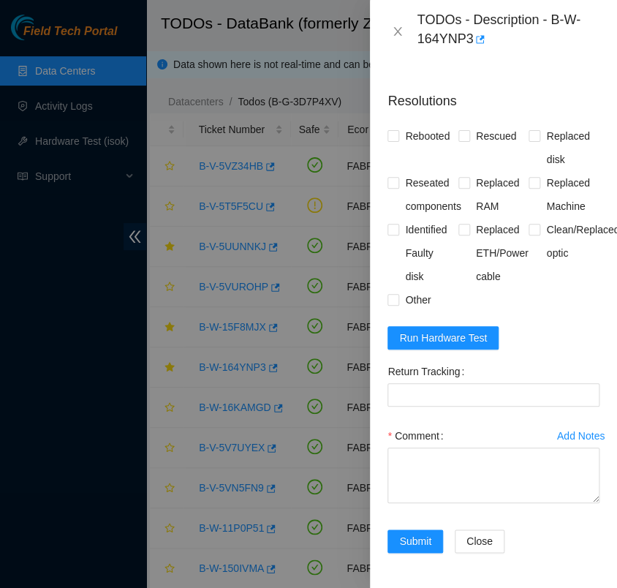
scroll to position [1486, 0]
click at [388, 130] on input "Rebooted" at bounding box center [393, 135] width 10 height 10
checkbox input "true"
click at [458, 130] on span at bounding box center [464, 136] width 12 height 12
click at [458, 130] on input "Rescued" at bounding box center [463, 135] width 10 height 10
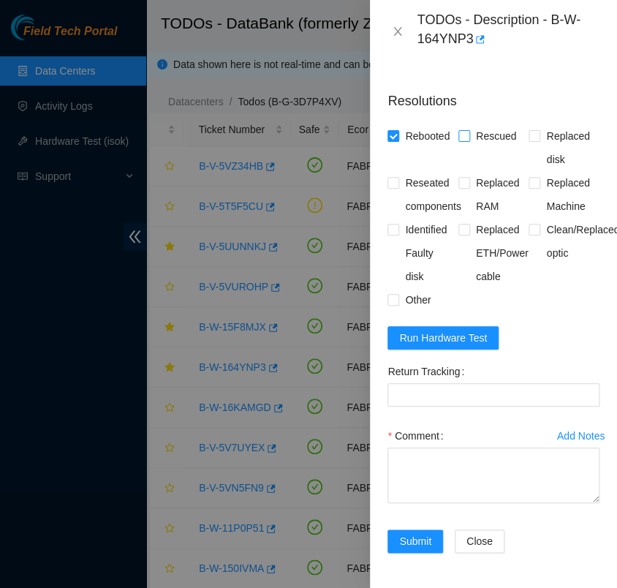
checkbox input "true"
click at [529, 130] on input "Replaced disk" at bounding box center [534, 135] width 10 height 10
checkbox input "true"
click at [401, 383] on Tracking "Return Tracking" at bounding box center [494, 394] width 212 height 23
paste Tracking "463470055650"
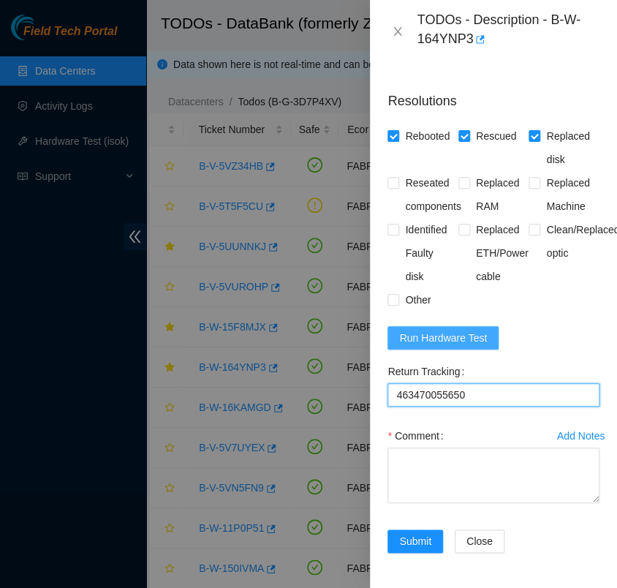
type Tracking "463470055650"
click at [475, 330] on span "Run Hardware Test" at bounding box center [443, 338] width 88 height 16
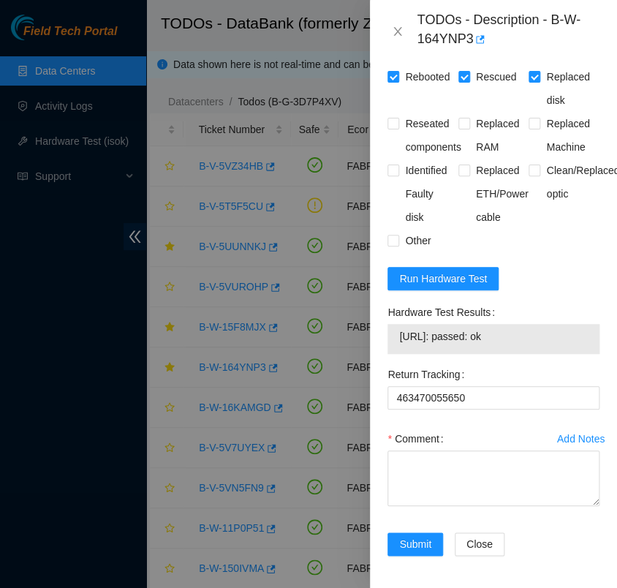
drag, startPoint x: 509, startPoint y: 386, endPoint x: 392, endPoint y: 400, distance: 117.8
click at [392, 354] on div "[URL]: passed: ok" at bounding box center [494, 339] width 212 height 30
copy tbody "[URL]: passed: ok"
click at [453, 506] on textarea "Comment" at bounding box center [494, 478] width 212 height 56
paste textarea "- verified rack and machine sn - powered down safely - replace old sn WJG060KW …"
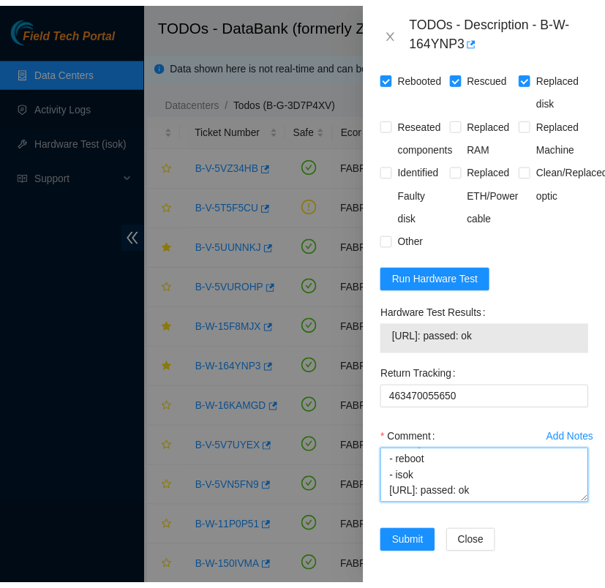
scroll to position [1548, 0]
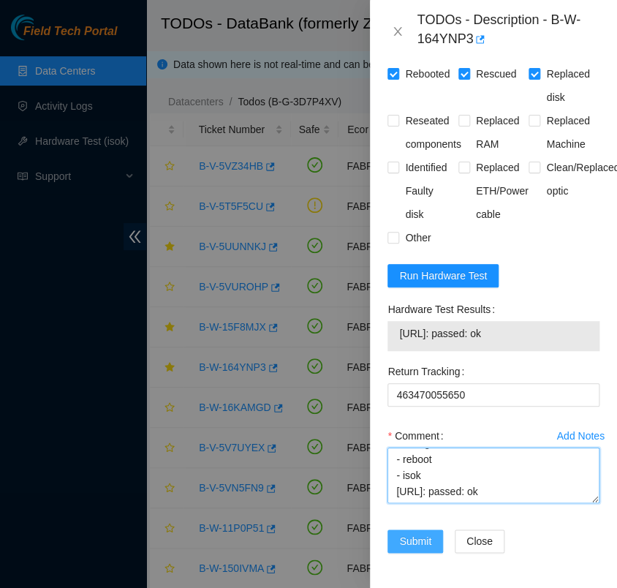
type textarea "- verified rack and machine sn - powered down safely - replace old sn WJG060KW …"
click at [421, 537] on span "Submit" at bounding box center [415, 541] width 32 height 16
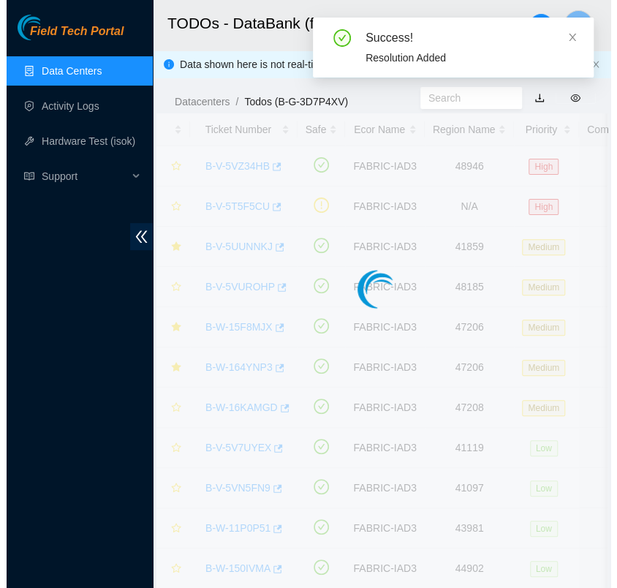
scroll to position [366, 0]
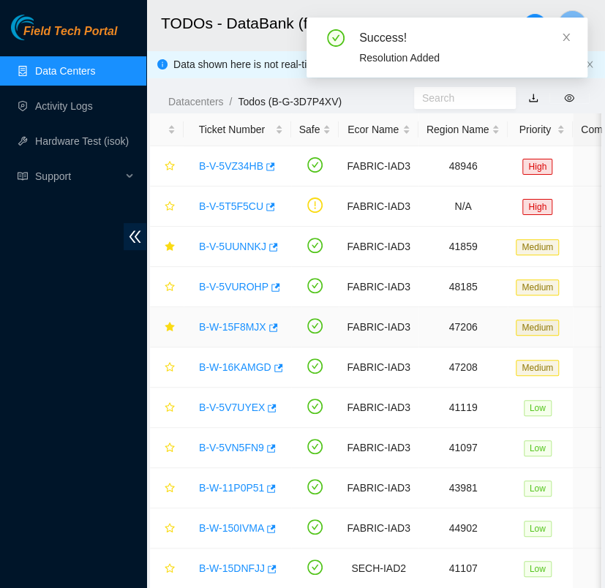
click at [234, 333] on div "B-W-15F8MJX" at bounding box center [237, 326] width 91 height 23
click at [236, 328] on link "B-W-15F8MJX" at bounding box center [232, 327] width 67 height 12
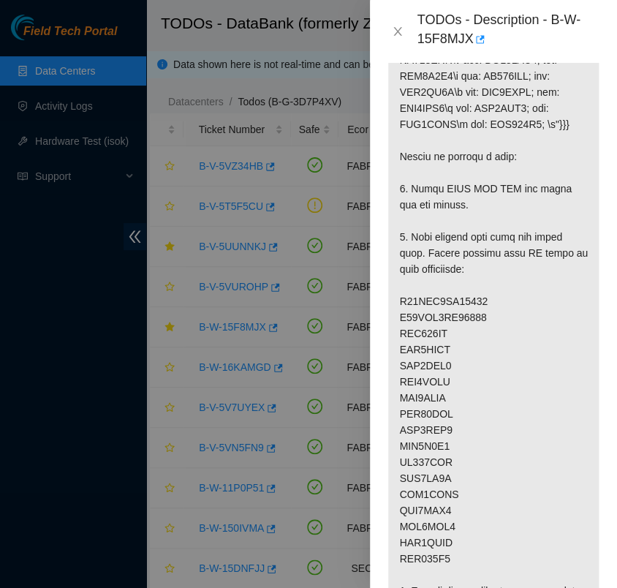
scroll to position [559, 0]
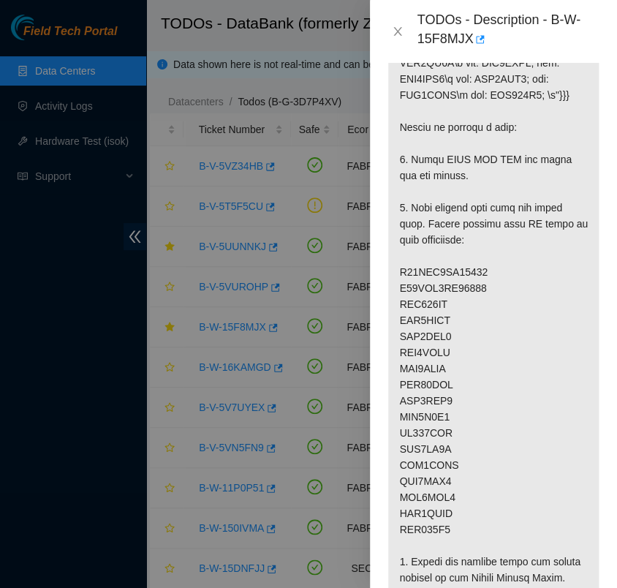
click at [432, 303] on p at bounding box center [493, 296] width 211 height 891
copy p "WJG061XN"
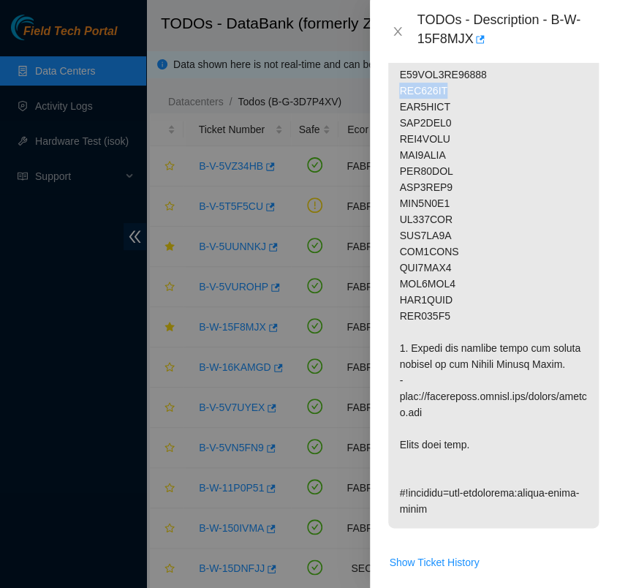
scroll to position [774, 0]
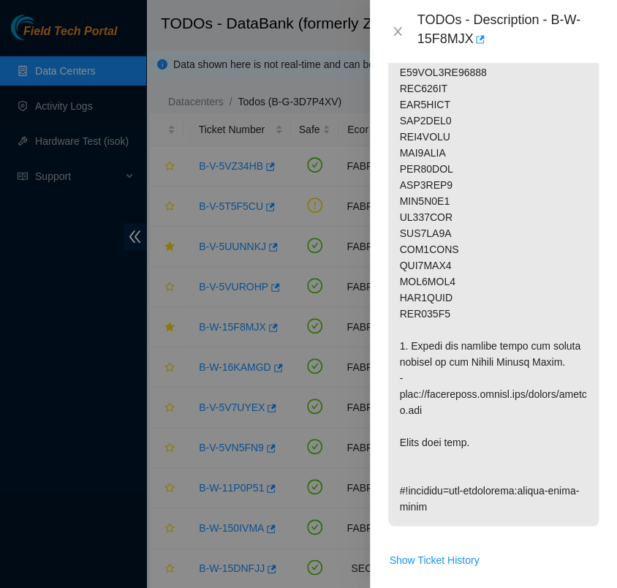
click at [515, 238] on p at bounding box center [493, 80] width 211 height 891
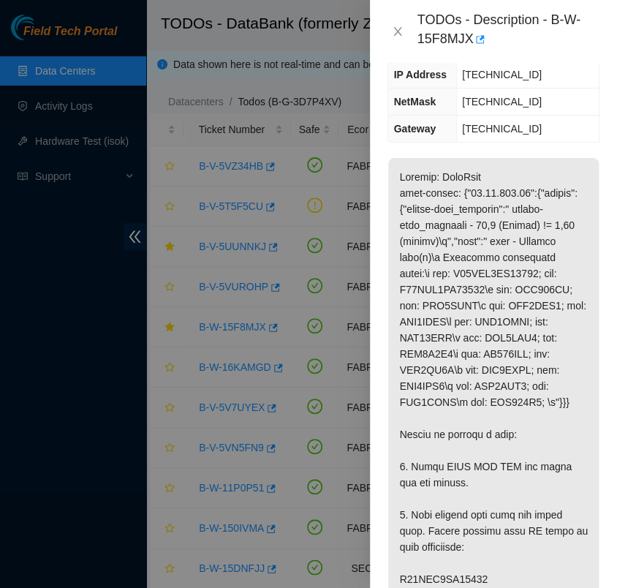
scroll to position [0, 0]
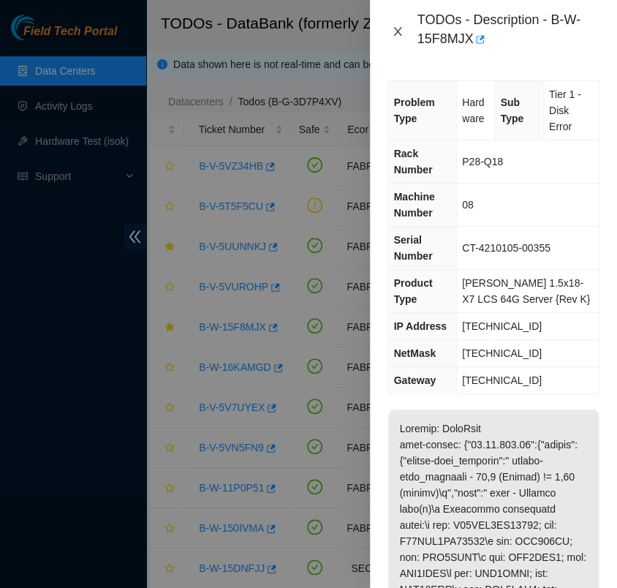
click at [398, 35] on icon "close" at bounding box center [398, 32] width 12 height 12
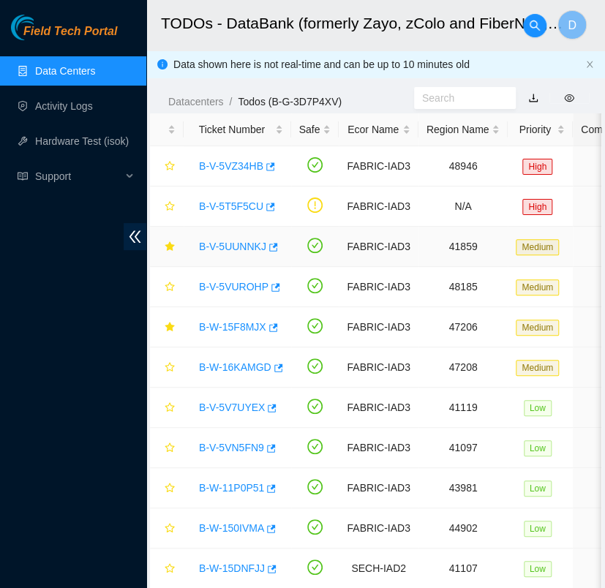
click at [247, 241] on link "B-V-5UUNNKJ" at bounding box center [232, 247] width 67 height 12
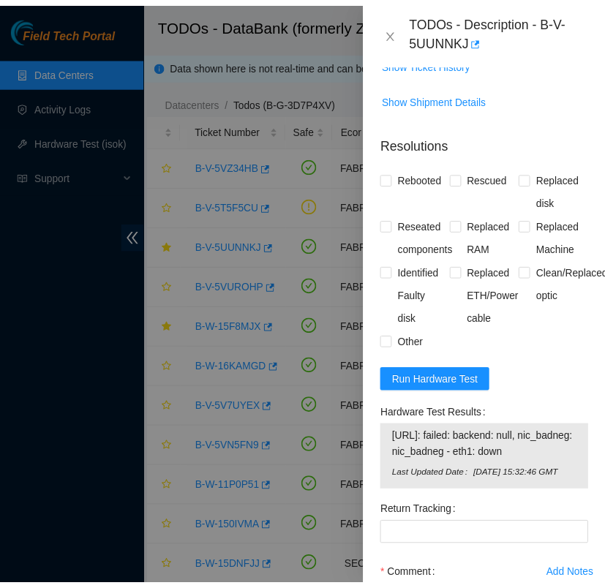
scroll to position [603, 0]
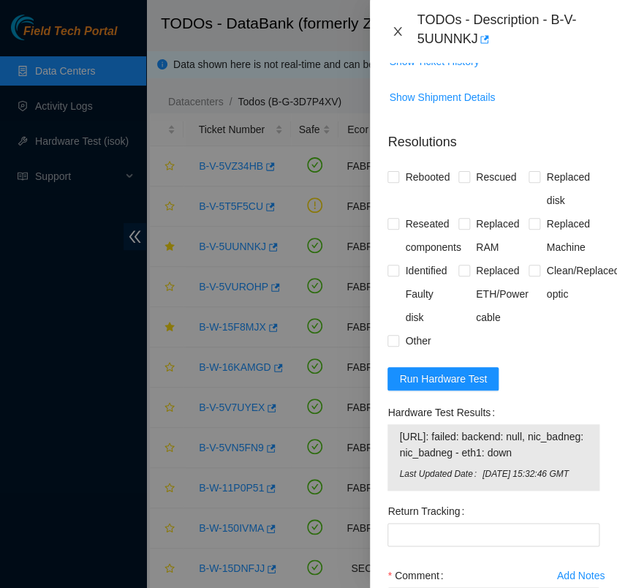
click at [399, 34] on icon "close" at bounding box center [398, 31] width 8 height 9
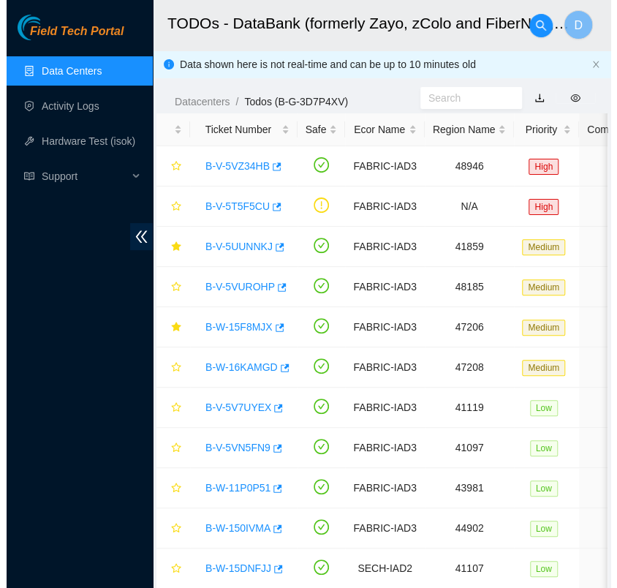
scroll to position [395, 0]
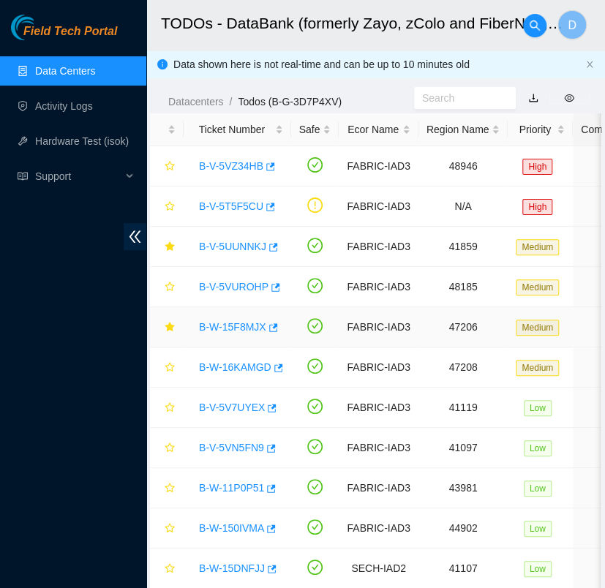
click at [231, 332] on link "B-W-15F8MJX" at bounding box center [232, 327] width 67 height 12
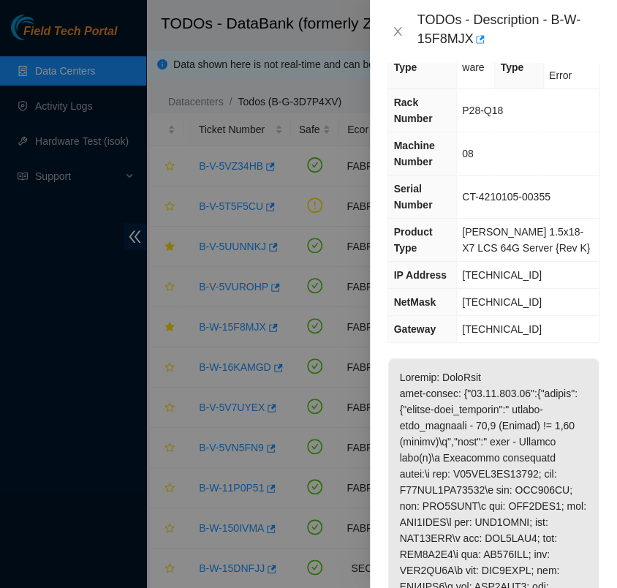
scroll to position [0, 0]
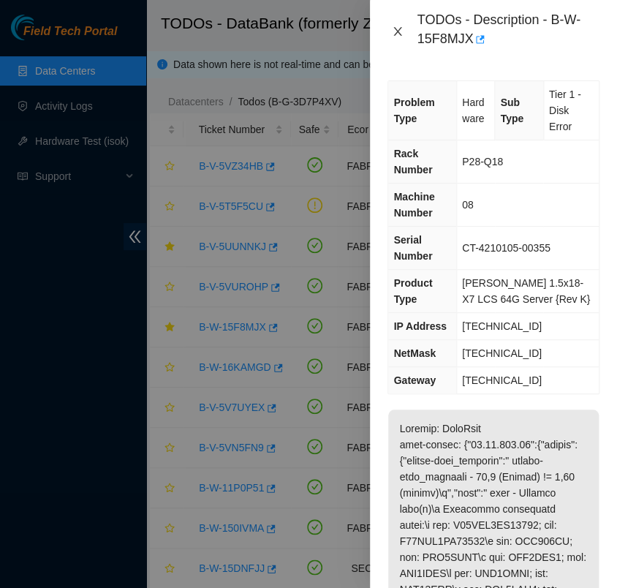
click at [397, 33] on icon "close" at bounding box center [398, 31] width 8 height 9
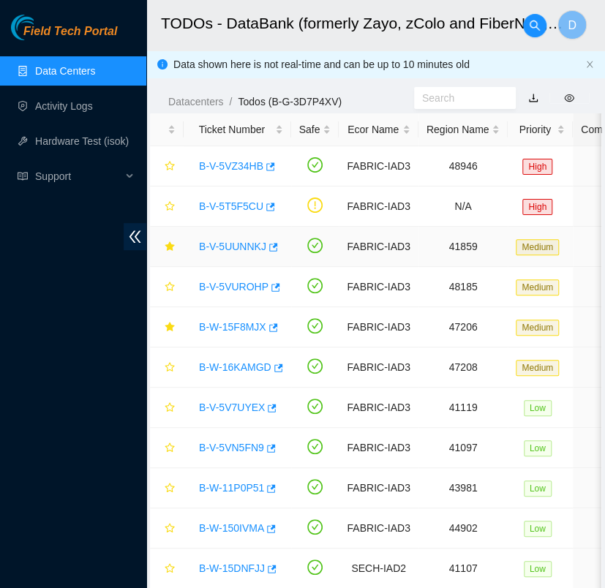
click at [244, 242] on link "B-V-5UUNNKJ" at bounding box center [232, 247] width 67 height 12
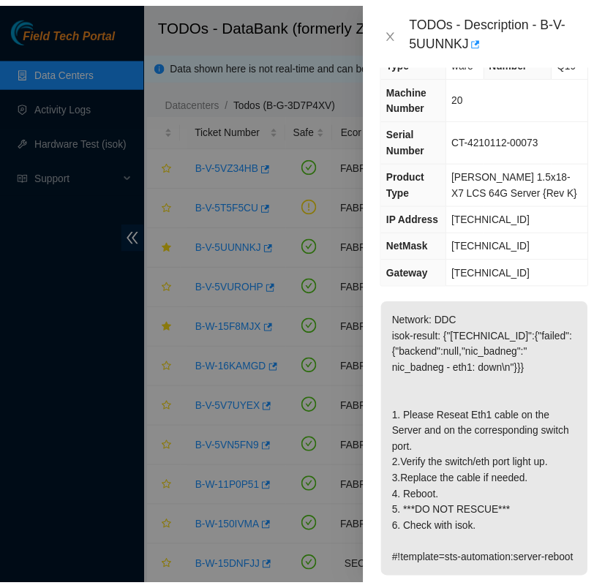
scroll to position [52, 0]
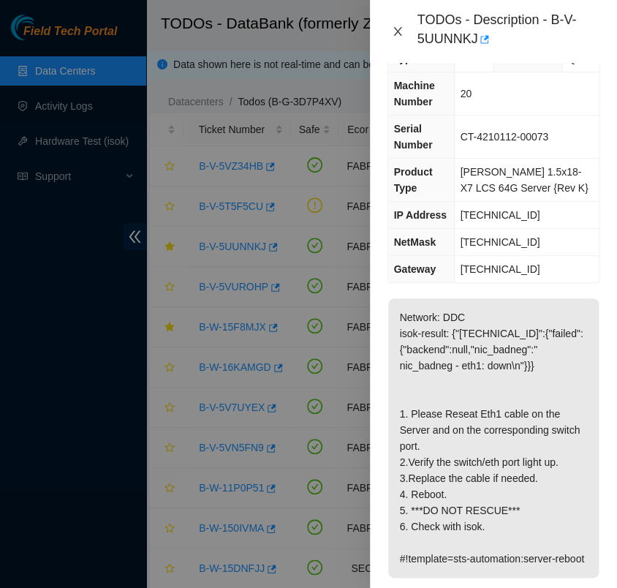
click at [392, 28] on icon "close" at bounding box center [398, 32] width 12 height 12
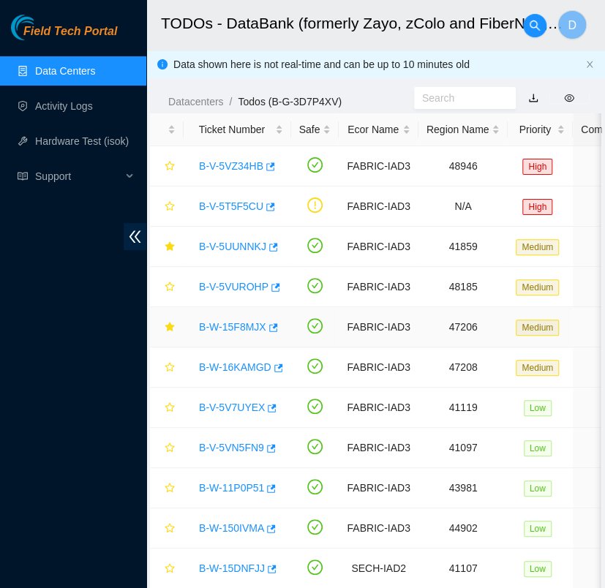
click at [234, 322] on link "B-W-15F8MJX" at bounding box center [232, 327] width 67 height 12
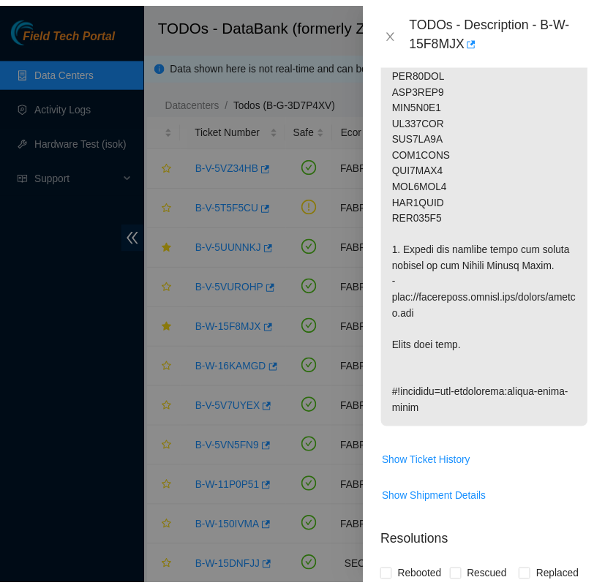
scroll to position [869, 0]
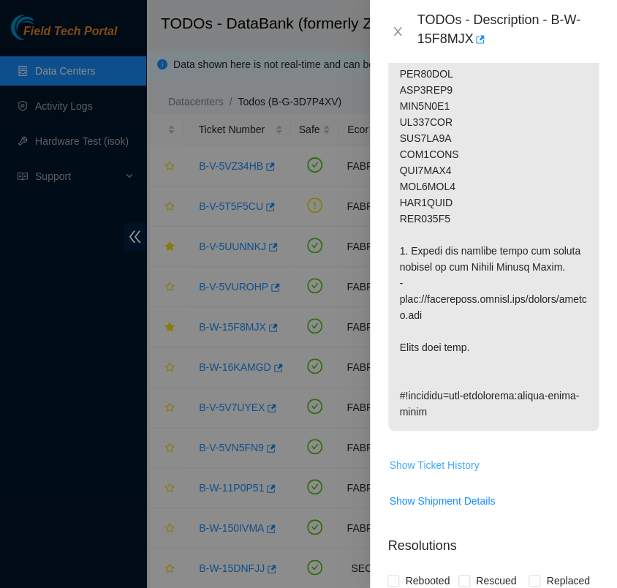
click at [467, 465] on span "Show Ticket History" at bounding box center [434, 465] width 90 height 16
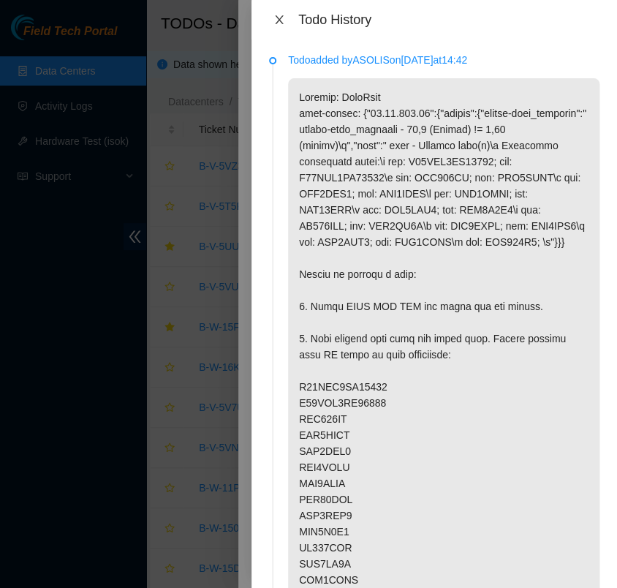
click at [269, 23] on button "Close" at bounding box center [279, 20] width 20 height 14
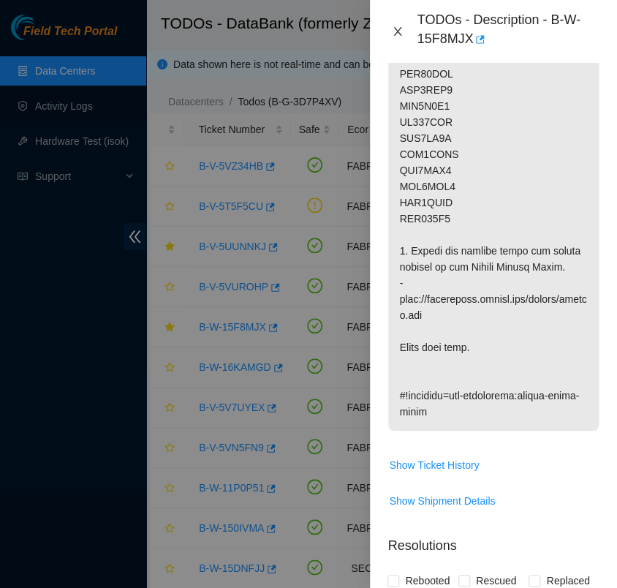
click at [397, 33] on icon "close" at bounding box center [398, 31] width 8 height 9
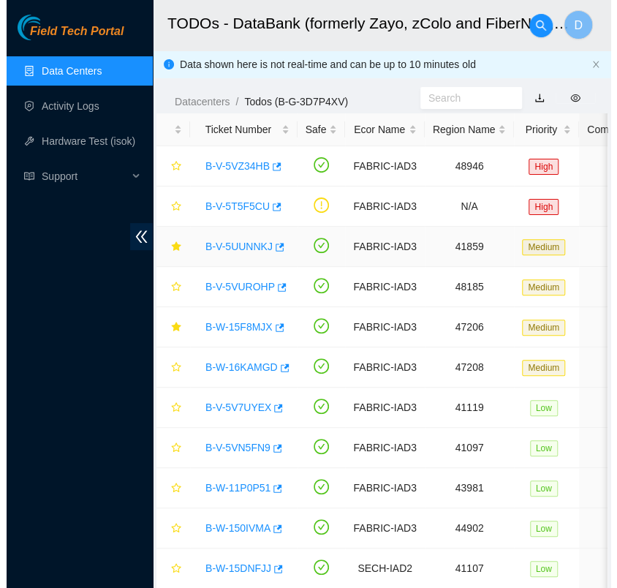
scroll to position [395, 0]
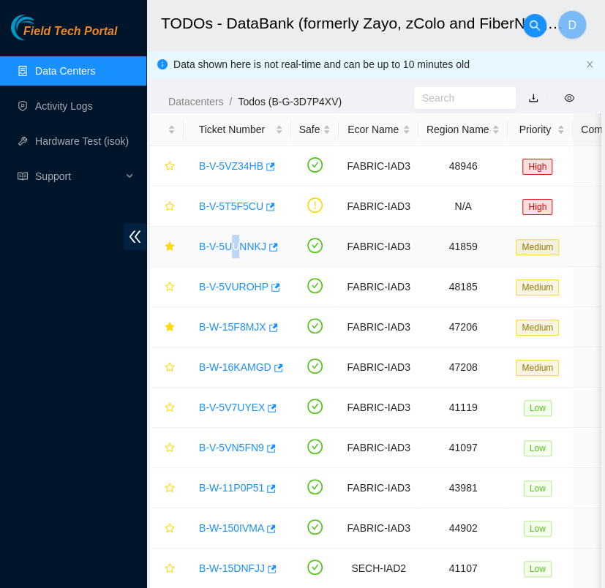
drag, startPoint x: 234, startPoint y: 254, endPoint x: 242, endPoint y: 243, distance: 13.6
click at [242, 243] on div "B-V-5UUNNKJ" at bounding box center [237, 246] width 91 height 23
click at [242, 243] on link "B-V-5UUNNKJ" at bounding box center [232, 247] width 67 height 12
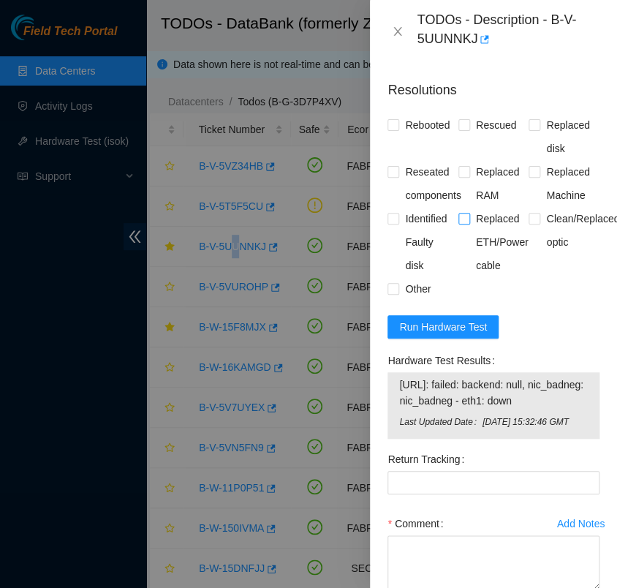
scroll to position [652, 0]
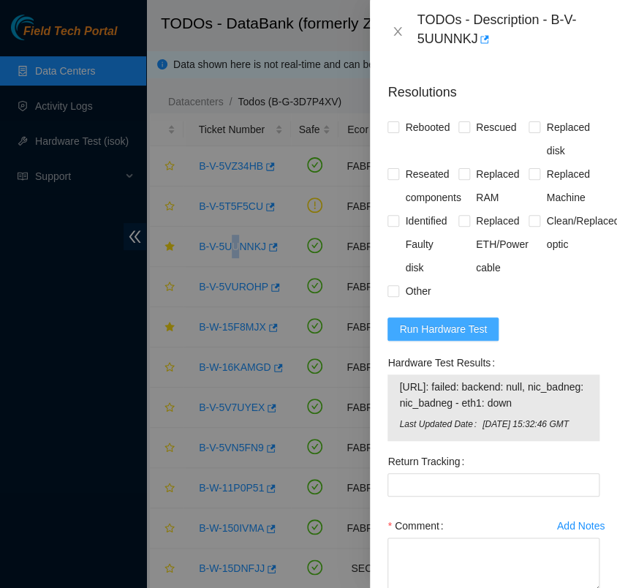
click at [456, 337] on span "Run Hardware Test" at bounding box center [443, 329] width 88 height 16
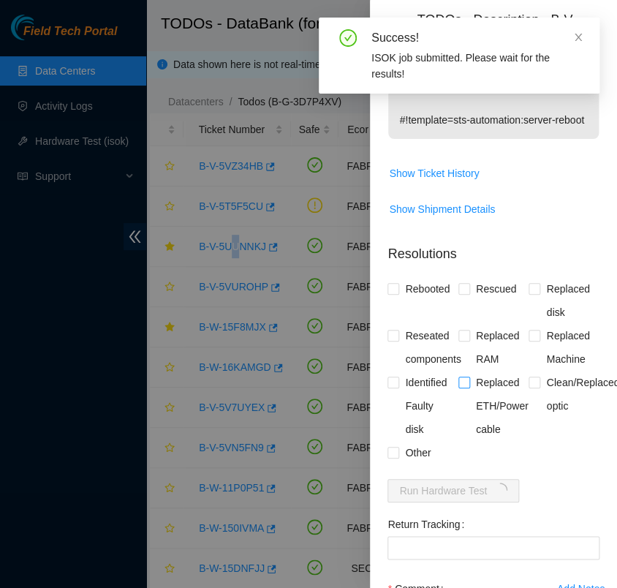
scroll to position [490, 0]
click at [458, 182] on span "Show Ticket History" at bounding box center [434, 174] width 90 height 16
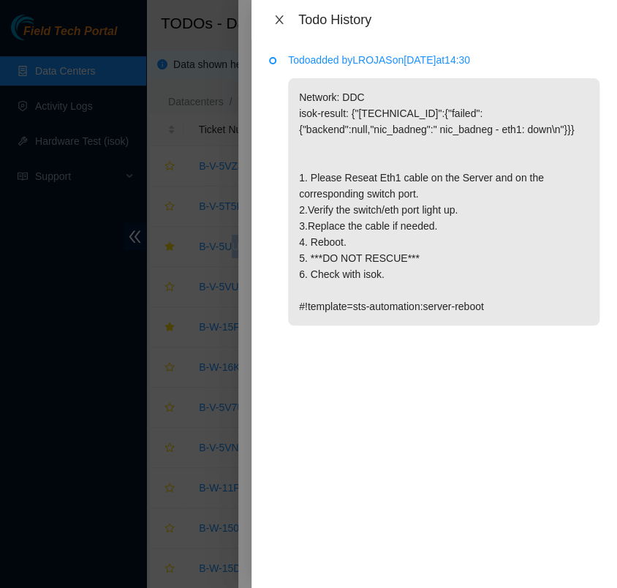
click at [279, 22] on icon "close" at bounding box center [279, 20] width 12 height 12
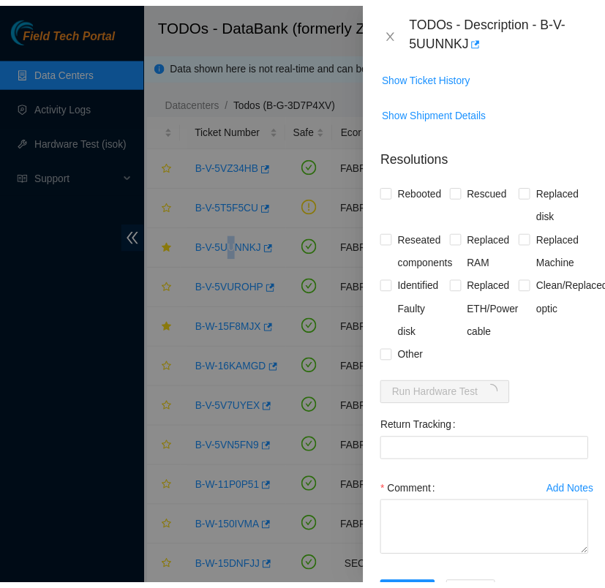
scroll to position [671, 0]
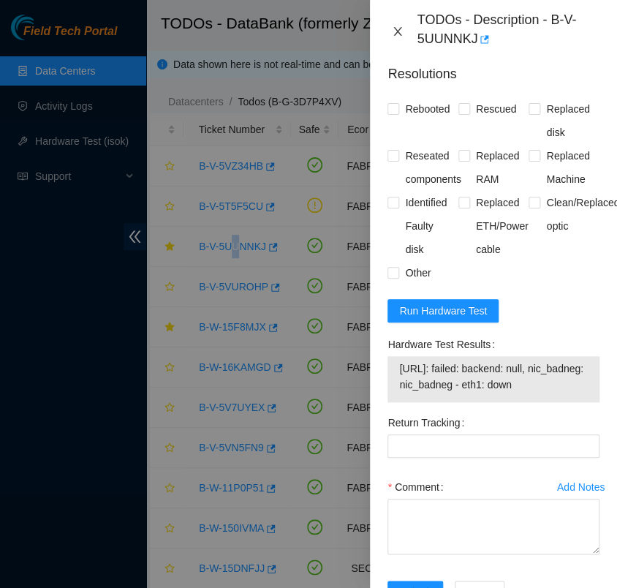
click at [396, 34] on icon "close" at bounding box center [398, 32] width 12 height 12
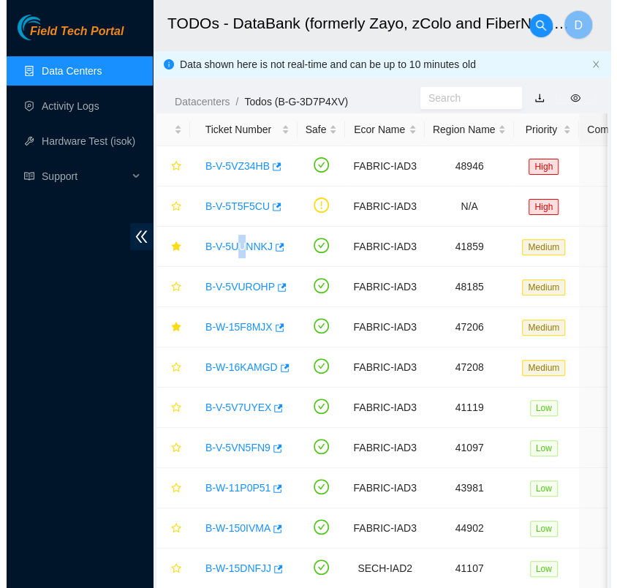
scroll to position [395, 0]
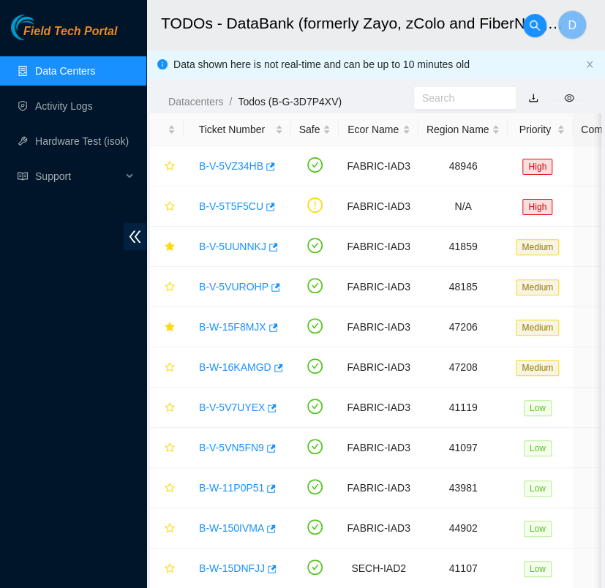
click at [377, 95] on ol "Datacenters / Todos (B-G-3D7P4XV) /" at bounding box center [291, 102] width 246 height 16
click at [241, 333] on div "B-W-15F8MJX" at bounding box center [237, 326] width 91 height 23
click at [254, 317] on div "B-W-15F8MJX" at bounding box center [237, 326] width 91 height 23
click at [250, 324] on link "B-W-15F8MJX" at bounding box center [232, 327] width 67 height 12
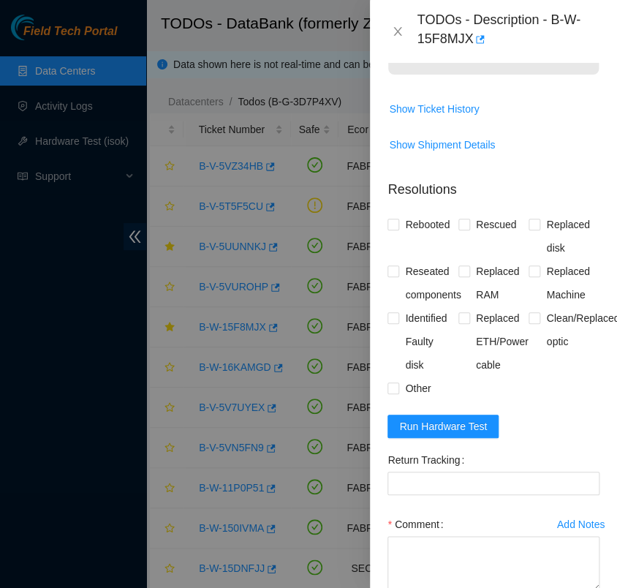
scroll to position [1225, 0]
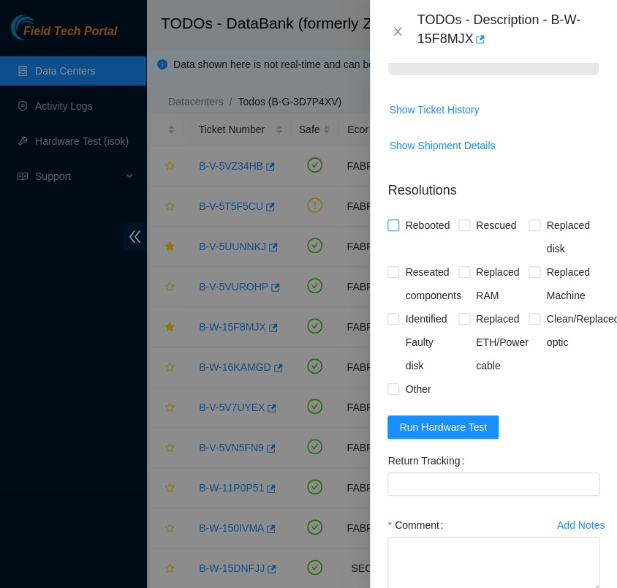
click at [390, 221] on input "Rebooted" at bounding box center [393, 224] width 10 height 10
checkbox input "true"
click at [461, 222] on input "Rescued" at bounding box center [463, 224] width 10 height 10
checkbox input "true"
click at [396, 315] on input "Identified Faulty disk" at bounding box center [393, 318] width 10 height 10
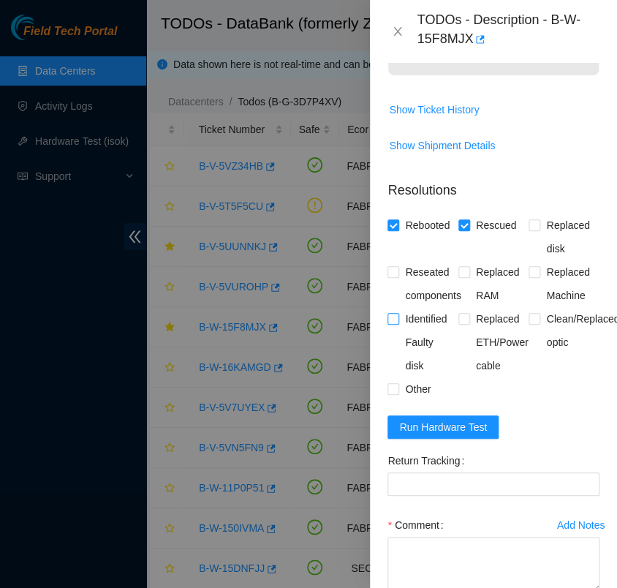
checkbox input "true"
click at [394, 385] on input "Other" at bounding box center [393, 388] width 10 height 10
checkbox input "true"
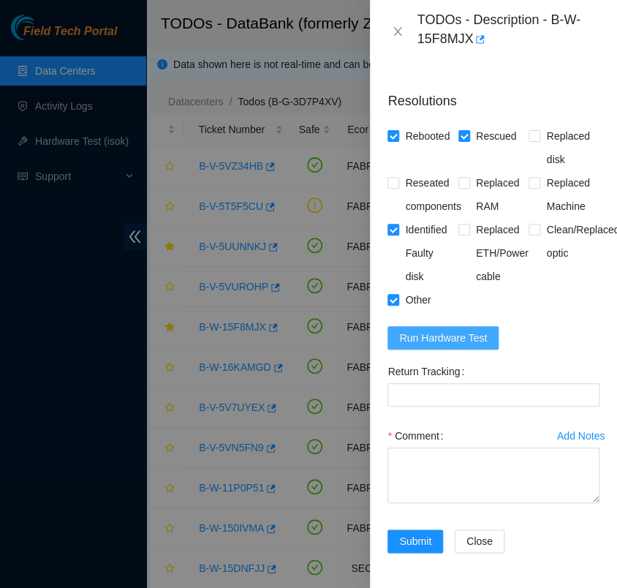
click at [469, 330] on span "Run Hardware Test" at bounding box center [443, 338] width 88 height 16
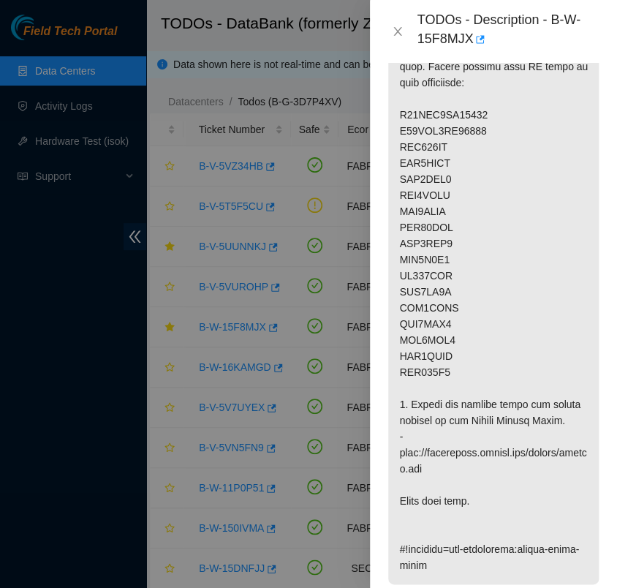
scroll to position [693, 0]
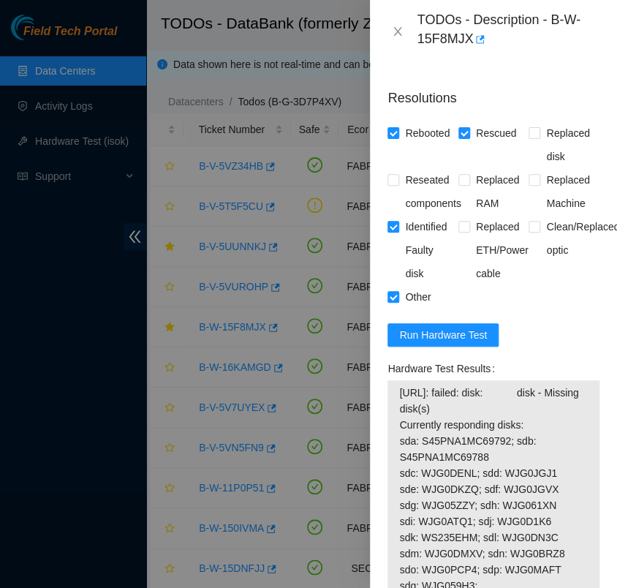
click at [496, 367] on div "Hardware Test Results" at bounding box center [494, 368] width 212 height 23
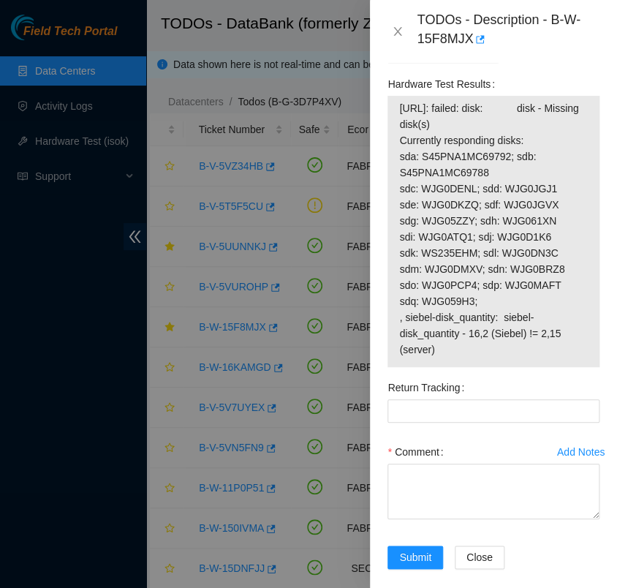
scroll to position [1614, 0]
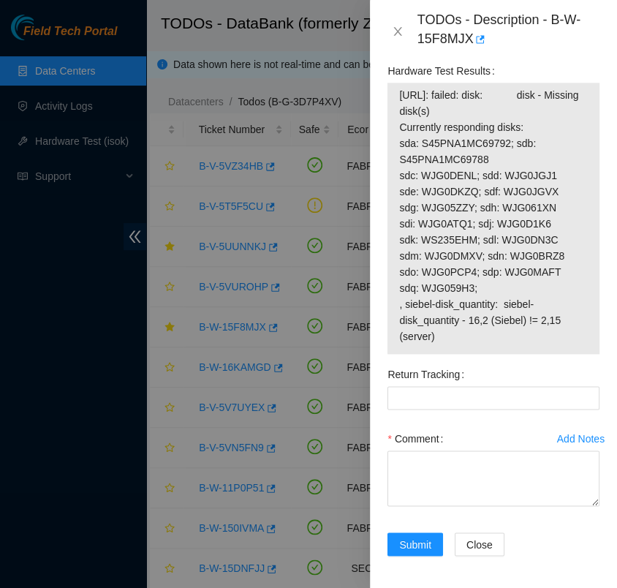
drag, startPoint x: 433, startPoint y: 336, endPoint x: 400, endPoint y: 91, distance: 247.2
click at [400, 91] on span "[URL]: failed: disk: disk - Missing disk(s) Currently responding disks: sda: S4…" at bounding box center [493, 215] width 189 height 257
copy span "[URL]: failed: disk: disk - Missing disk(s) Currently responding disks: sda: S4…"
click at [445, 467] on textarea "Comment" at bounding box center [494, 478] width 212 height 56
paste textarea "- verified rack and machine sn - powered down safely - identified missing disk …"
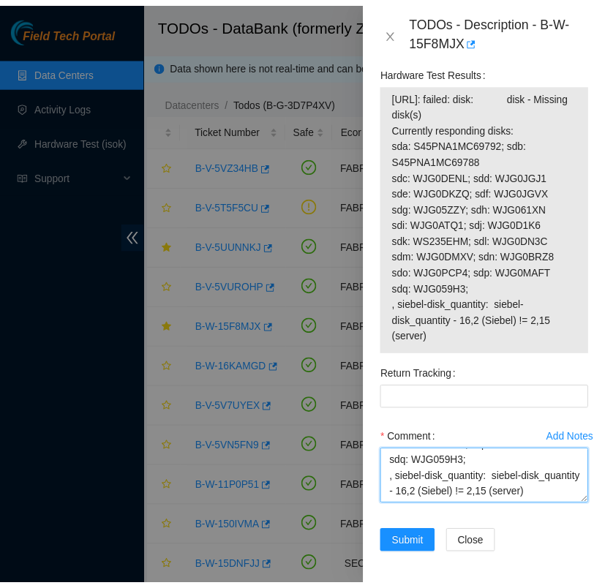
scroll to position [462, 0]
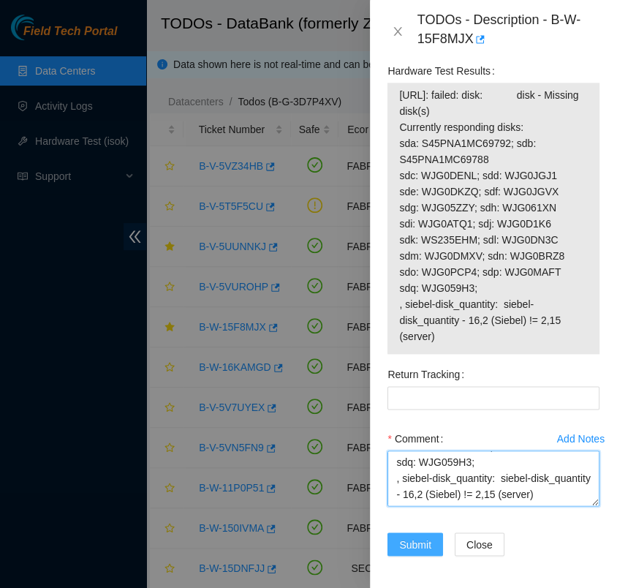
type textarea "- verified rack and machine sn - powered down safely - identified missing disk …"
click at [420, 543] on span "Submit" at bounding box center [415, 544] width 32 height 16
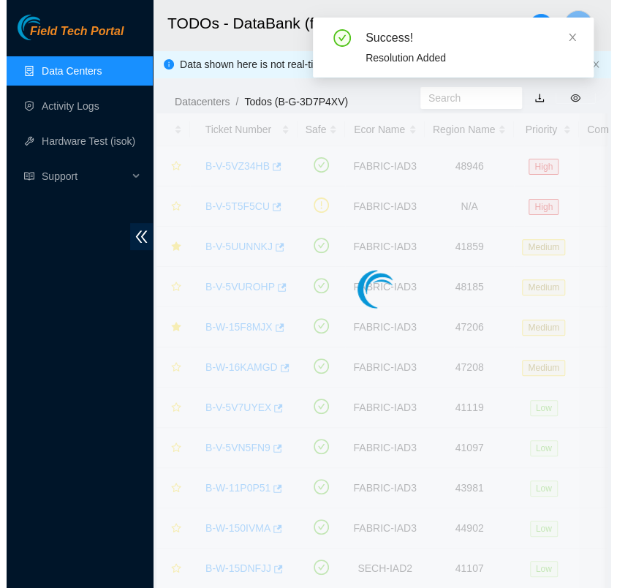
scroll to position [352, 0]
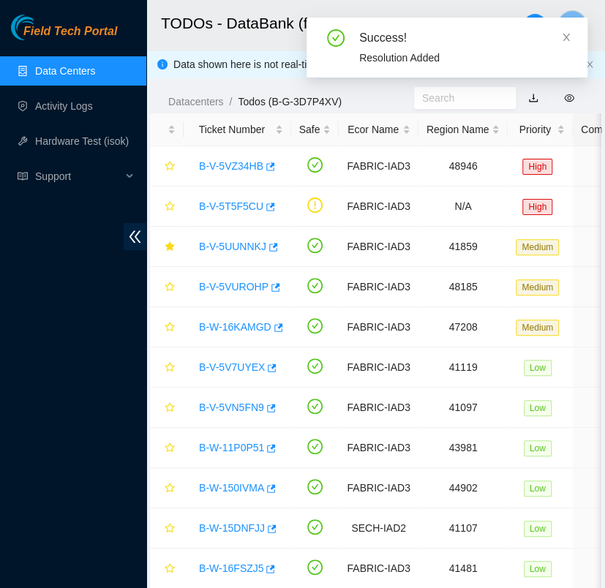
click at [86, 65] on link "Data Centers" at bounding box center [65, 71] width 60 height 12
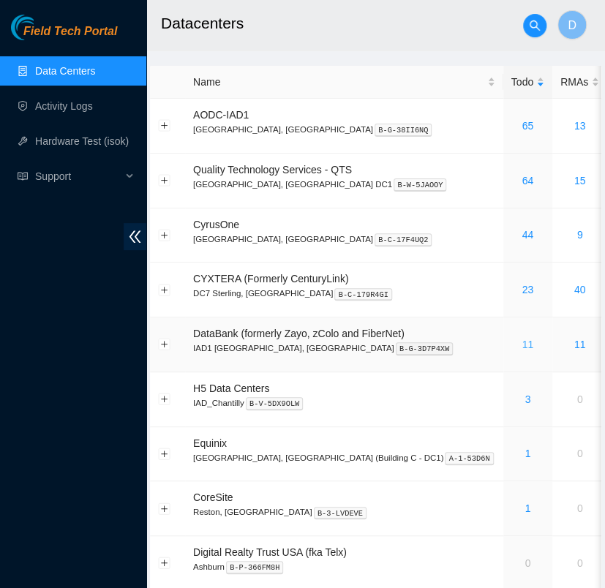
click at [521, 342] on link "11" at bounding box center [527, 345] width 12 height 12
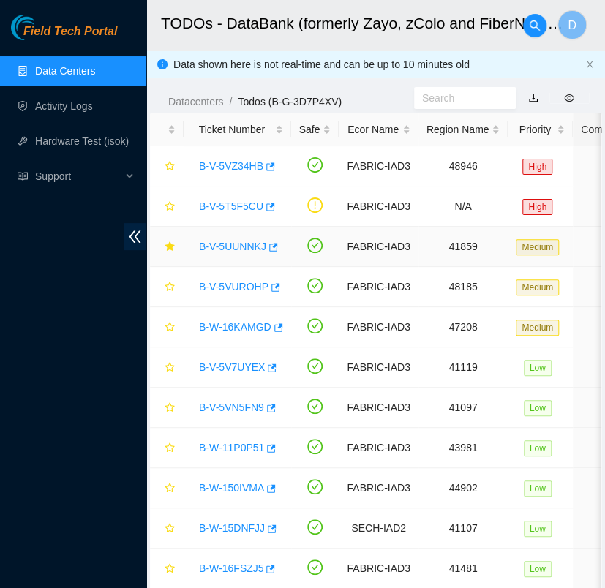
click at [235, 245] on link "B-V-5UUNNKJ" at bounding box center [232, 247] width 67 height 12
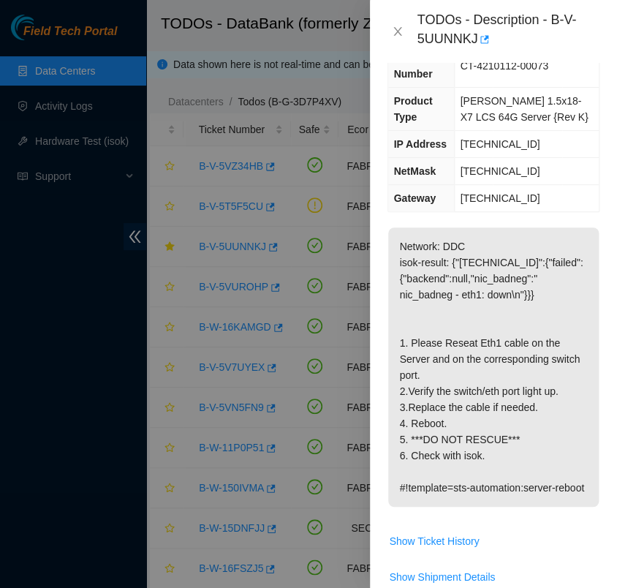
scroll to position [129, 0]
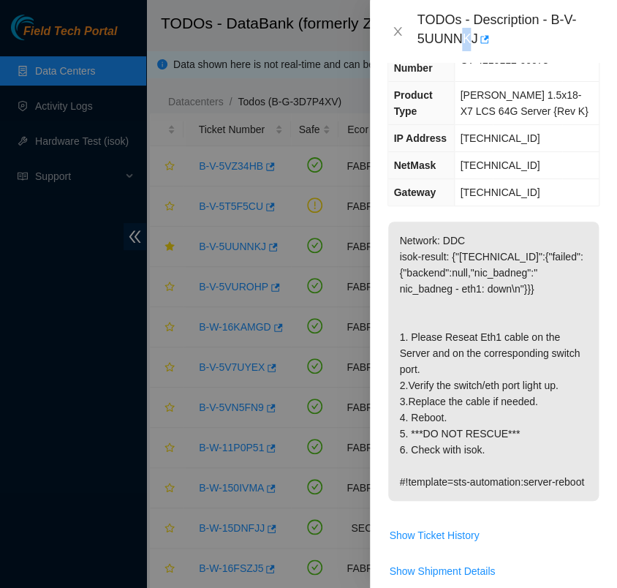
click at [467, 39] on div "TODOs - Description - B-V-5UUNNKJ" at bounding box center [508, 31] width 183 height 39
drag, startPoint x: 474, startPoint y: 39, endPoint x: 435, endPoint y: 23, distance: 42.0
click at [435, 23] on div "TODOs - Description - B-V-5UUNNKJ" at bounding box center [508, 31] width 183 height 39
drag, startPoint x: 435, startPoint y: 23, endPoint x: 596, endPoint y: 4, distance: 162.0
click at [596, 4] on div "TODOs - Description - B-V-5UUNNKJ" at bounding box center [493, 31] width 247 height 63
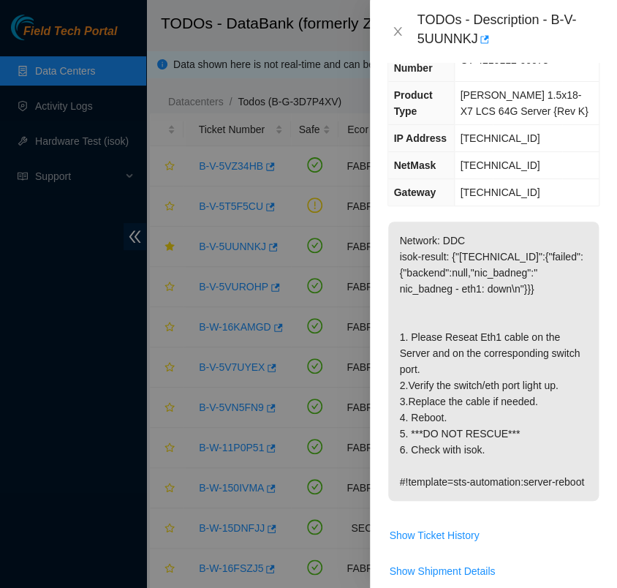
click at [573, 38] on div "TODOs - Description - B-V-5UUNNKJ" at bounding box center [508, 31] width 183 height 39
drag, startPoint x: 550, startPoint y: 22, endPoint x: 570, endPoint y: 35, distance: 23.7
click at [570, 35] on div "TODOs - Description - B-V-5UUNNKJ" at bounding box center [508, 31] width 183 height 39
copy div "B-V-5UUNNKJ"
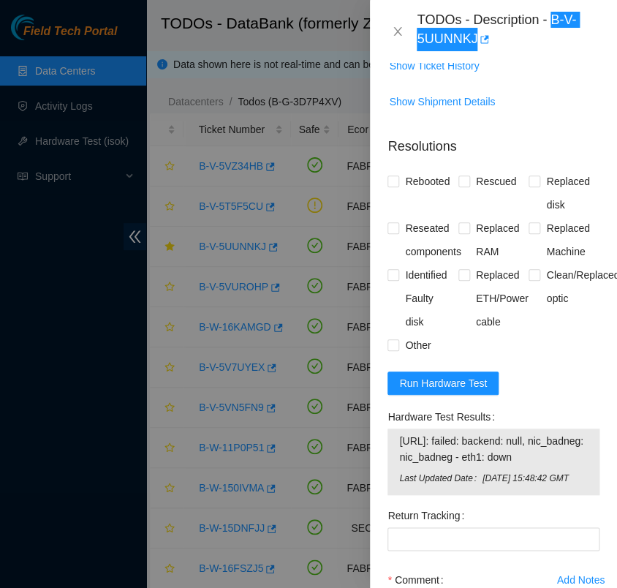
scroll to position [602, 0]
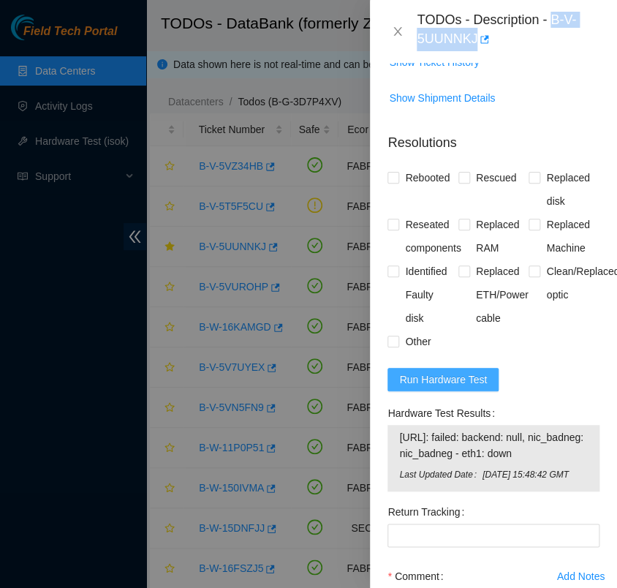
click at [461, 388] on span "Run Hardware Test" at bounding box center [443, 379] width 88 height 16
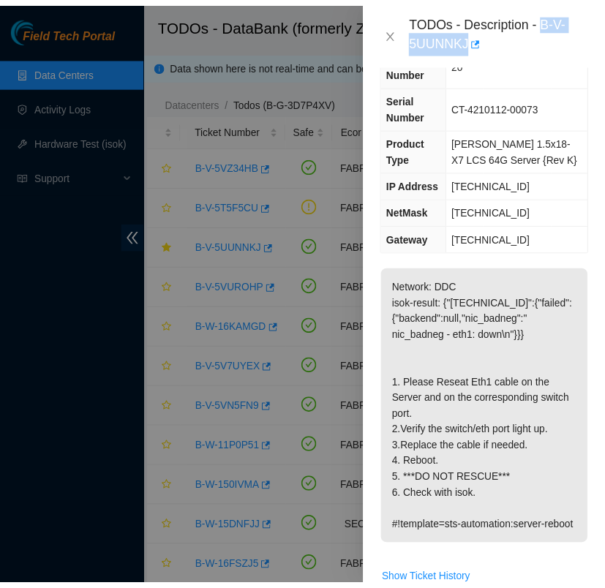
scroll to position [86, 0]
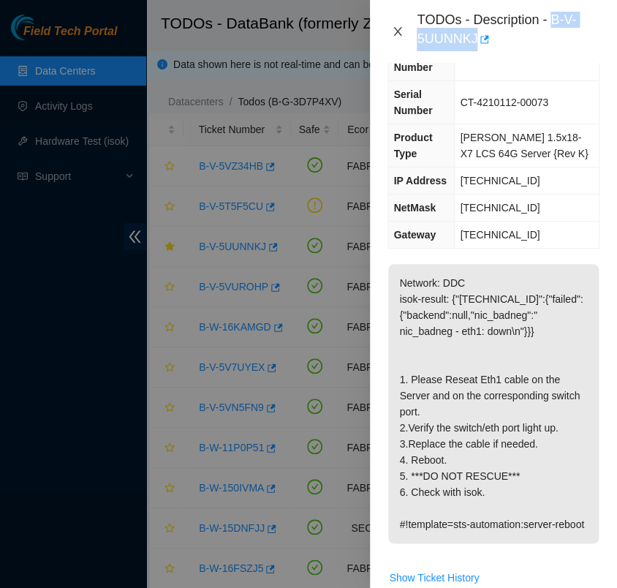
click at [400, 30] on icon "close" at bounding box center [398, 32] width 12 height 12
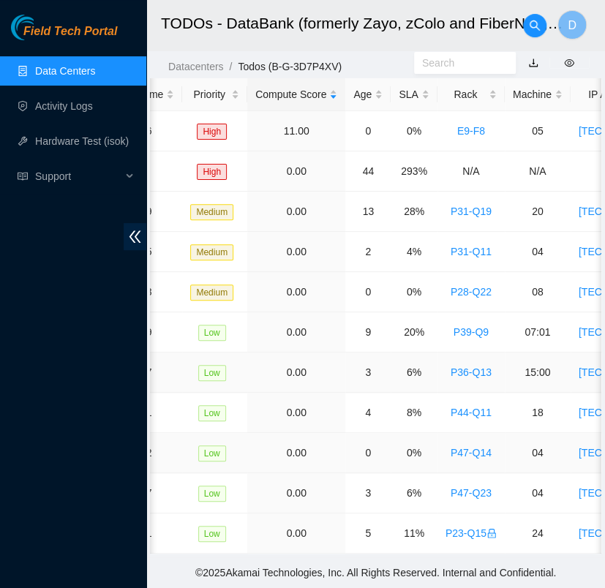
scroll to position [0, 327]
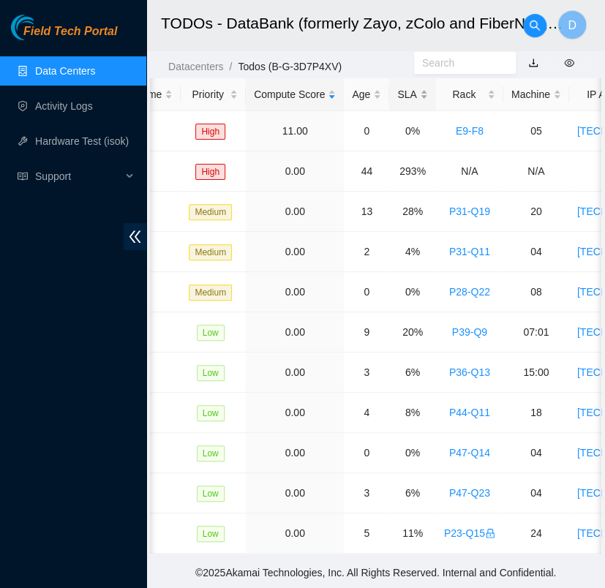
click at [398, 86] on div "SLA" at bounding box center [412, 94] width 30 height 16
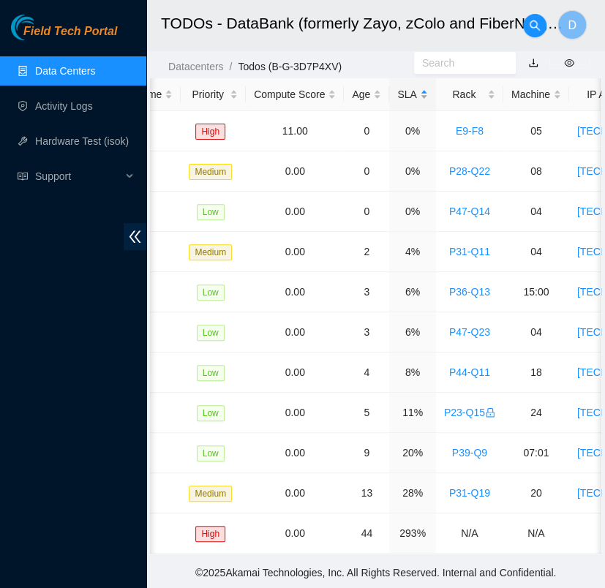
click at [398, 86] on div "SLA" at bounding box center [412, 94] width 30 height 16
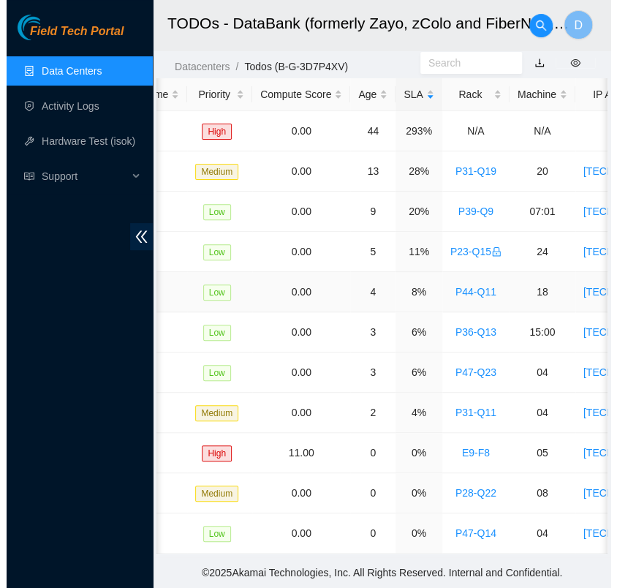
scroll to position [0, 0]
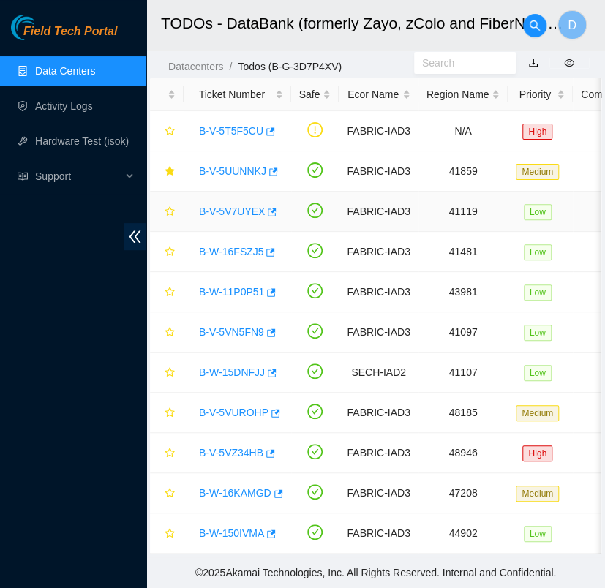
click at [234, 205] on link "B-V-5V7UYEX" at bounding box center [232, 211] width 66 height 12
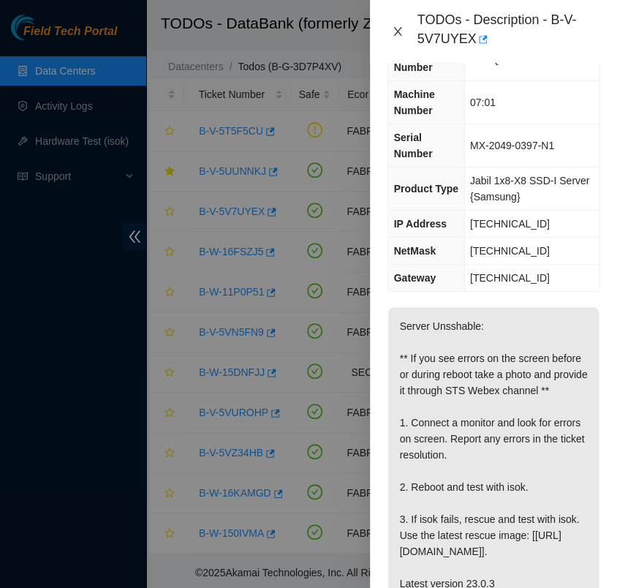
click at [394, 31] on icon "close" at bounding box center [398, 32] width 12 height 12
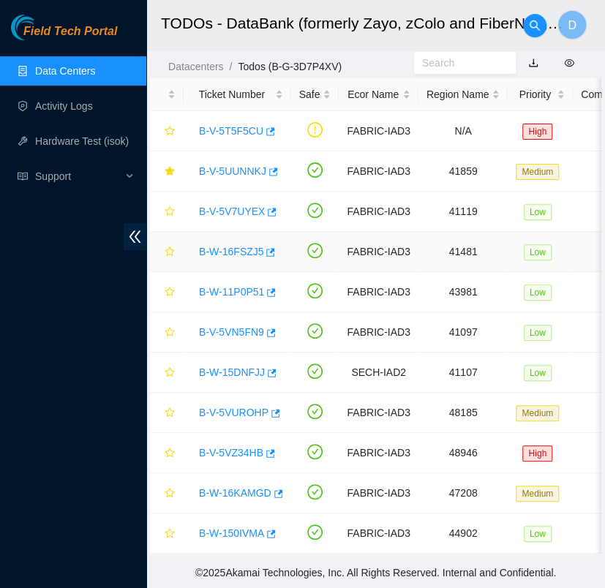
click at [225, 246] on link "B-W-16FSZJ5" at bounding box center [231, 252] width 64 height 12
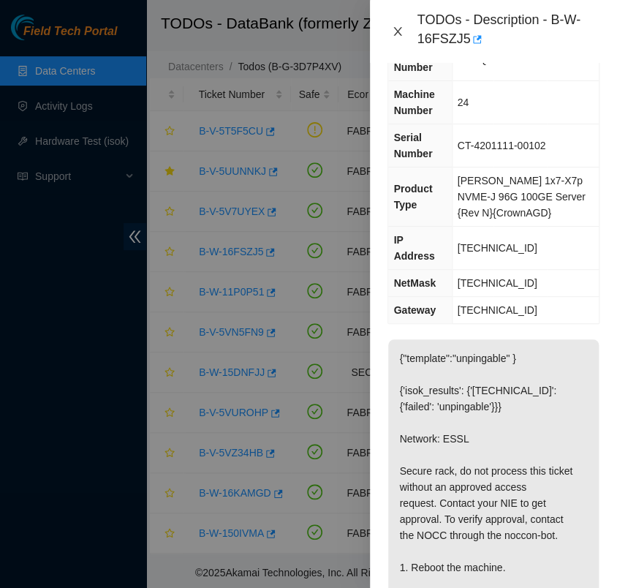
click at [395, 26] on icon "close" at bounding box center [398, 32] width 12 height 12
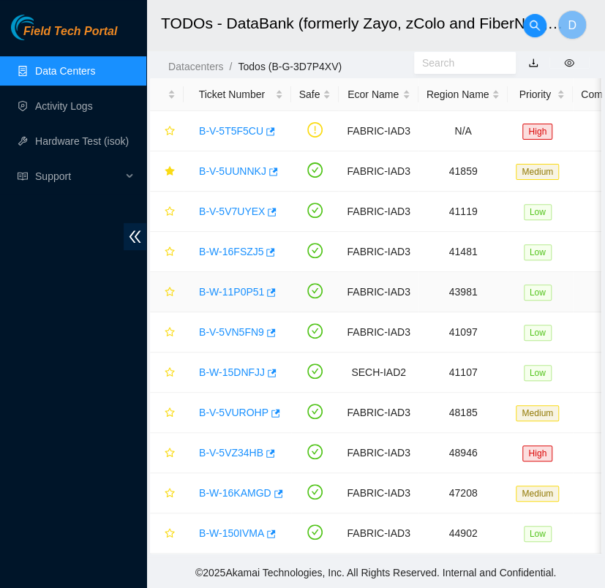
click at [216, 286] on link "B-W-11P0P51" at bounding box center [231, 292] width 65 height 12
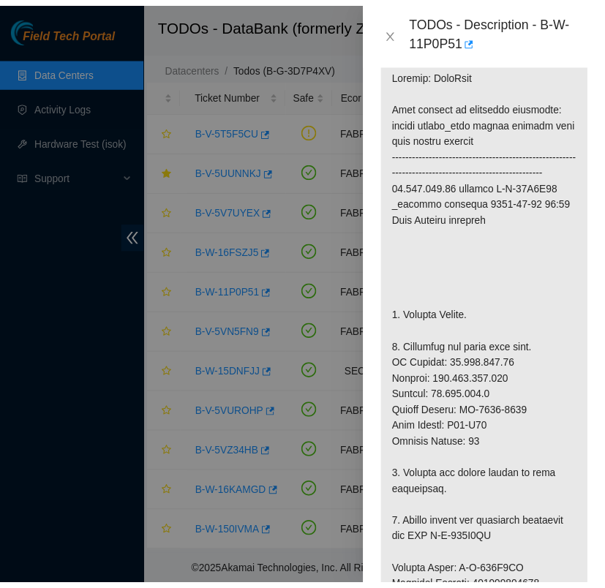
scroll to position [352, 0]
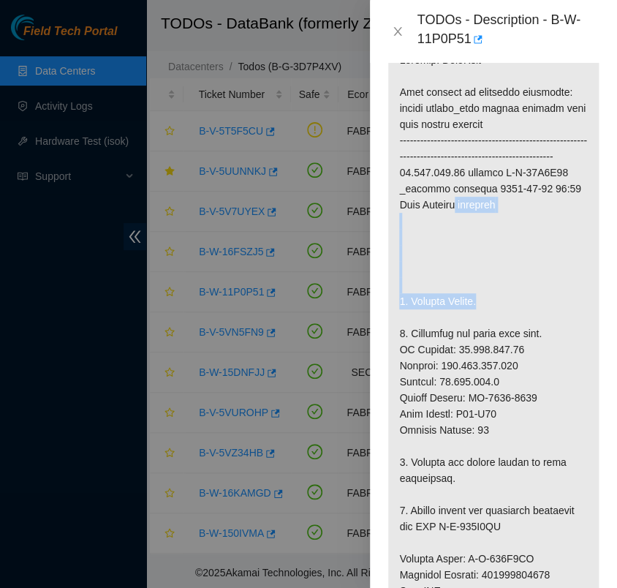
drag, startPoint x: 525, startPoint y: 314, endPoint x: 464, endPoint y: 223, distance: 109.7
click at [464, 223] on p at bounding box center [493, 542] width 211 height 1003
drag, startPoint x: 464, startPoint y: 223, endPoint x: 456, endPoint y: 245, distance: 23.4
click at [456, 245] on p at bounding box center [493, 542] width 211 height 1003
click at [396, 30] on icon "close" at bounding box center [398, 32] width 12 height 12
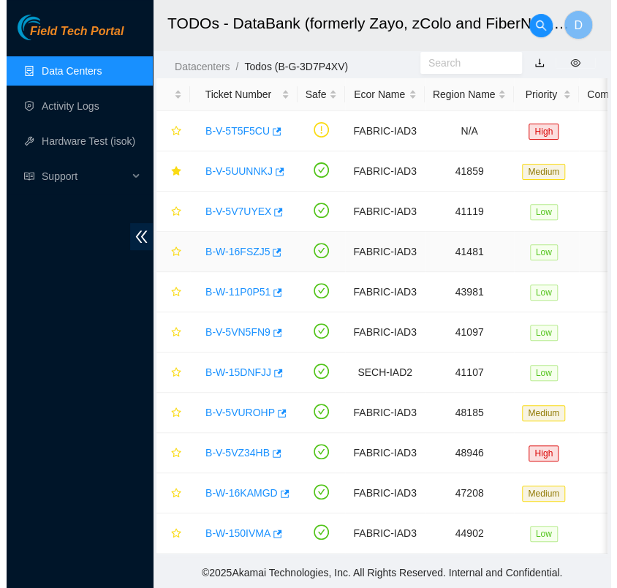
scroll to position [310, 0]
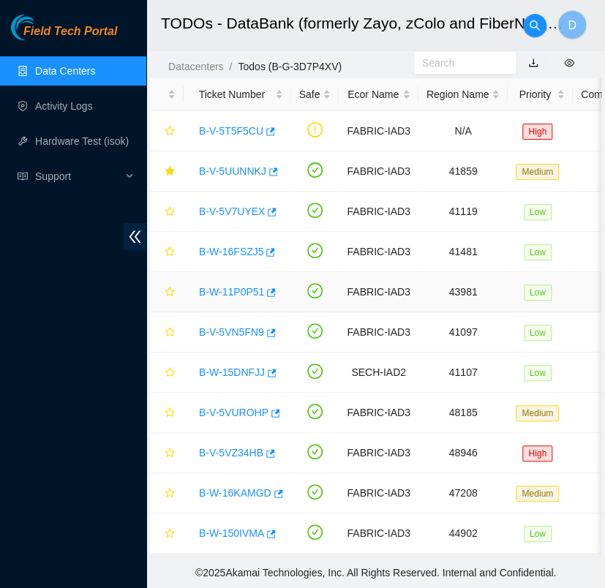
click at [240, 286] on link "B-W-11P0P51" at bounding box center [231, 292] width 65 height 12
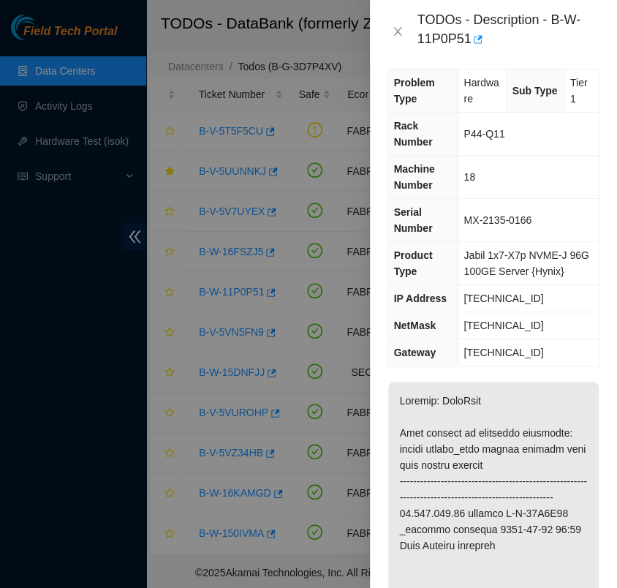
scroll to position [0, 0]
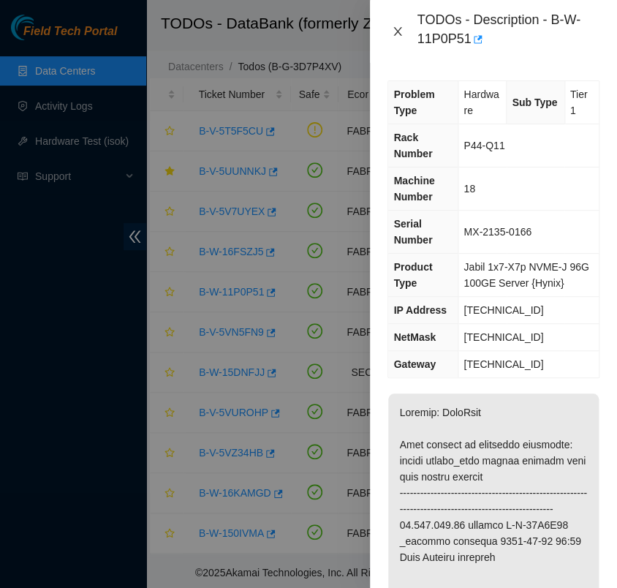
click at [398, 37] on icon "close" at bounding box center [398, 32] width 12 height 12
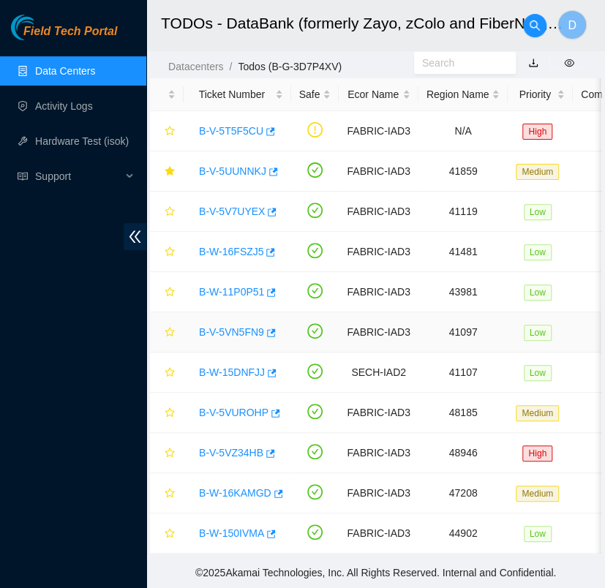
click at [234, 326] on link "B-V-5VN5FN9" at bounding box center [231, 332] width 65 height 12
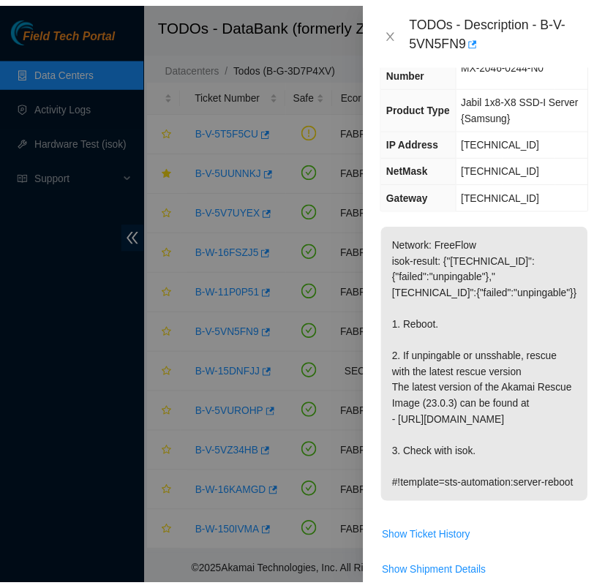
scroll to position [195, 0]
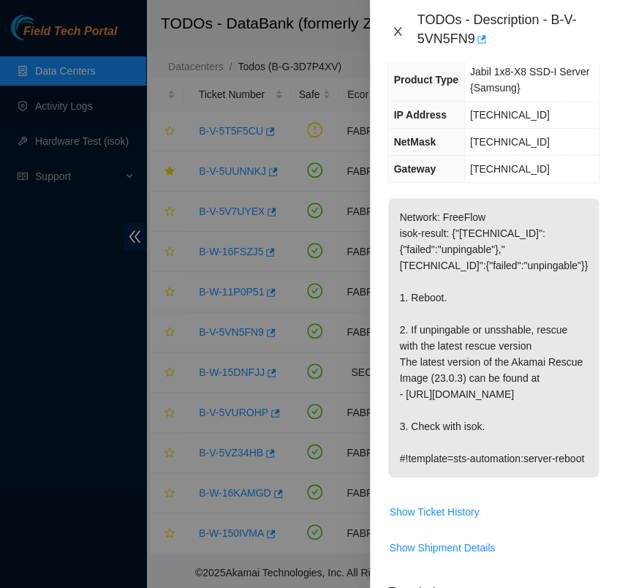
click at [394, 28] on icon "close" at bounding box center [398, 32] width 12 height 12
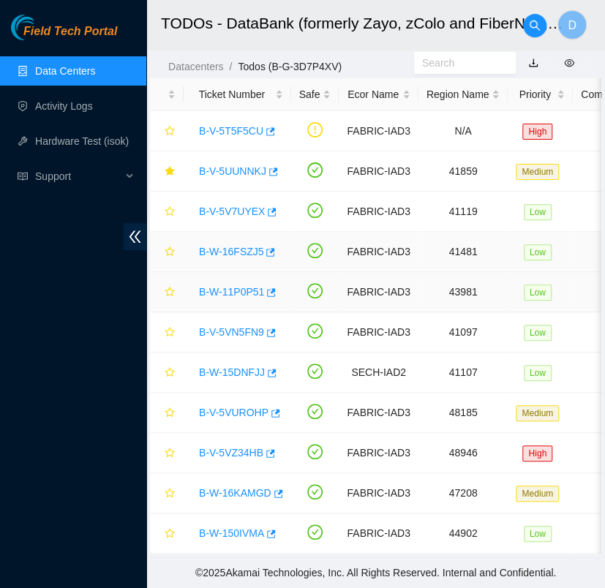
scroll to position [187, 0]
click at [167, 327] on icon "star" at bounding box center [170, 332] width 10 height 10
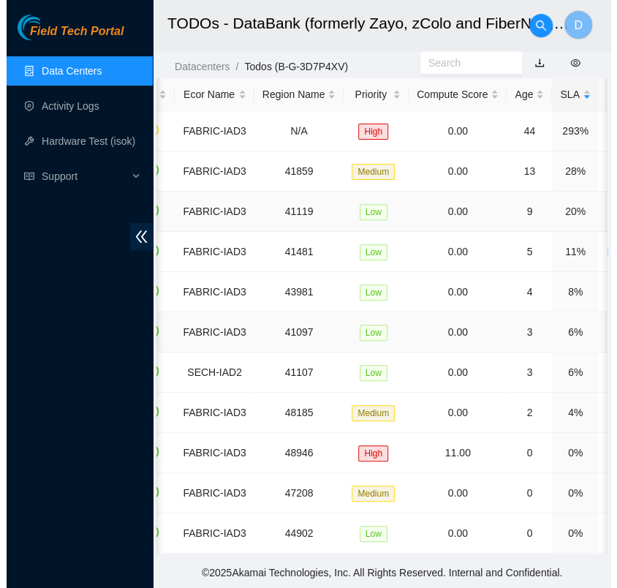
scroll to position [0, 0]
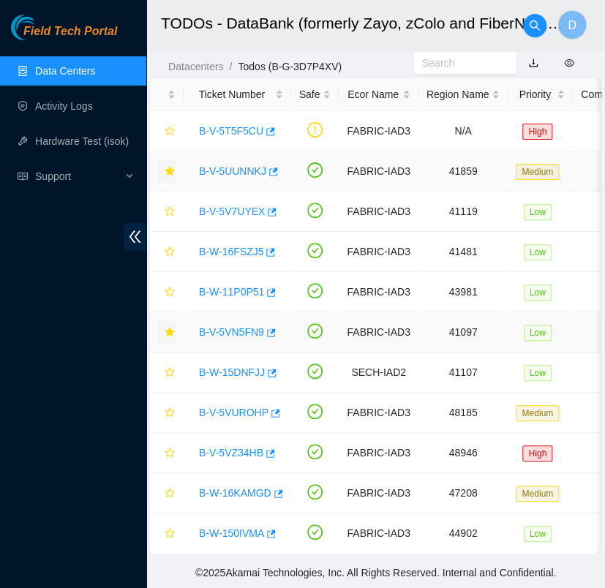
click at [172, 166] on icon "star" at bounding box center [170, 171] width 10 height 10
click at [244, 326] on link "B-V-5VN5FN9" at bounding box center [231, 332] width 65 height 12
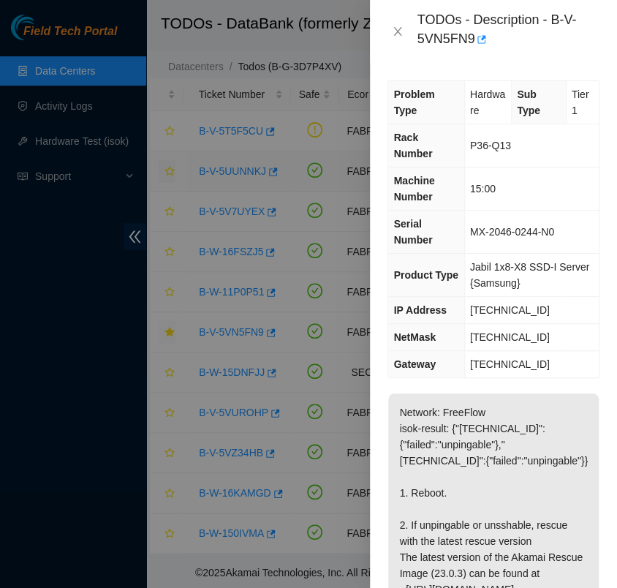
click at [189, 435] on div at bounding box center [308, 294] width 617 height 588
drag, startPoint x: 0, startPoint y: 384, endPoint x: 189, endPoint y: 438, distance: 197.0
click at [189, 438] on div at bounding box center [308, 294] width 617 height 588
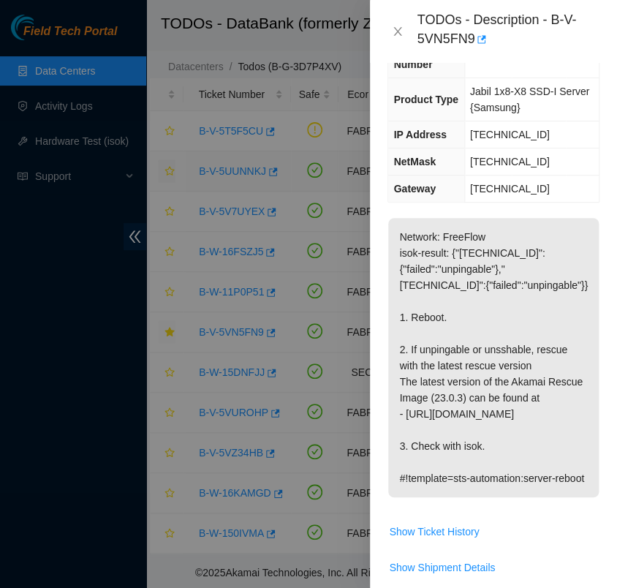
scroll to position [178, 0]
